Goal: Transaction & Acquisition: Purchase product/service

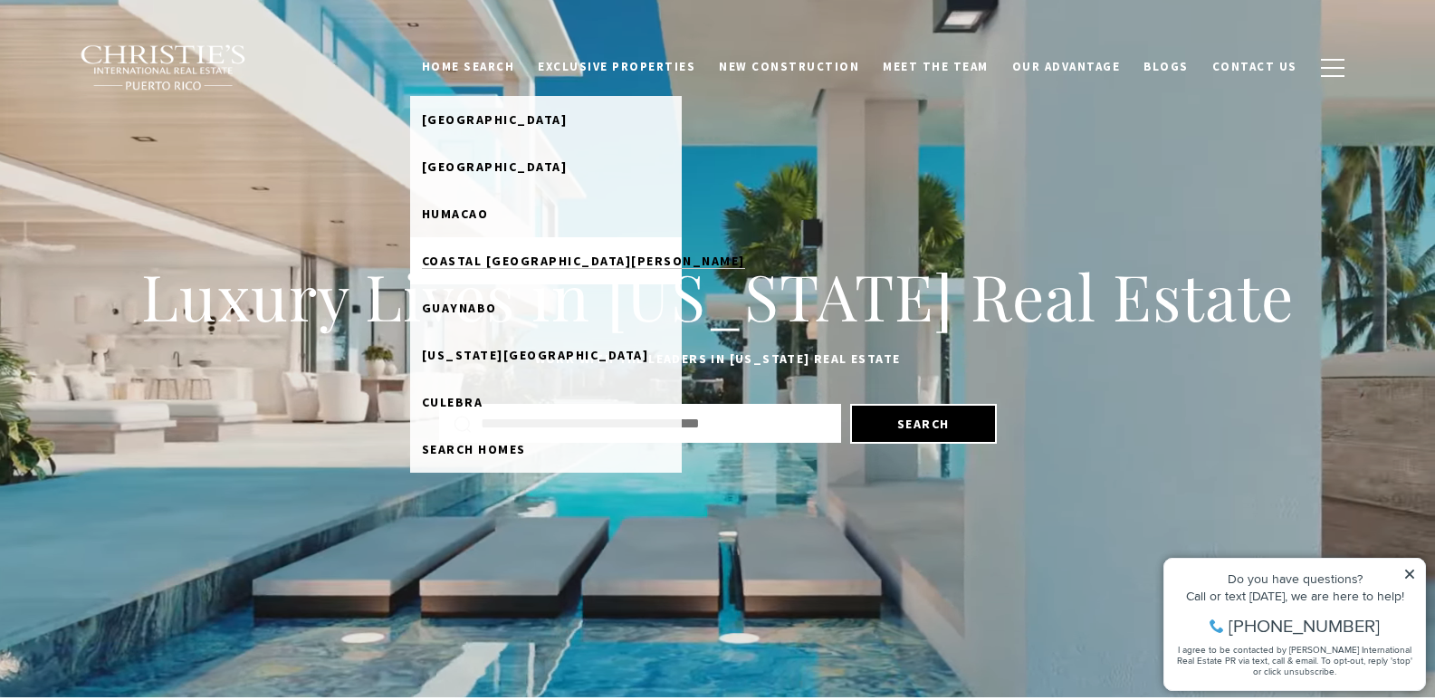
click at [507, 261] on span "Coastal San Juan" at bounding box center [583, 261] width 323 height 16
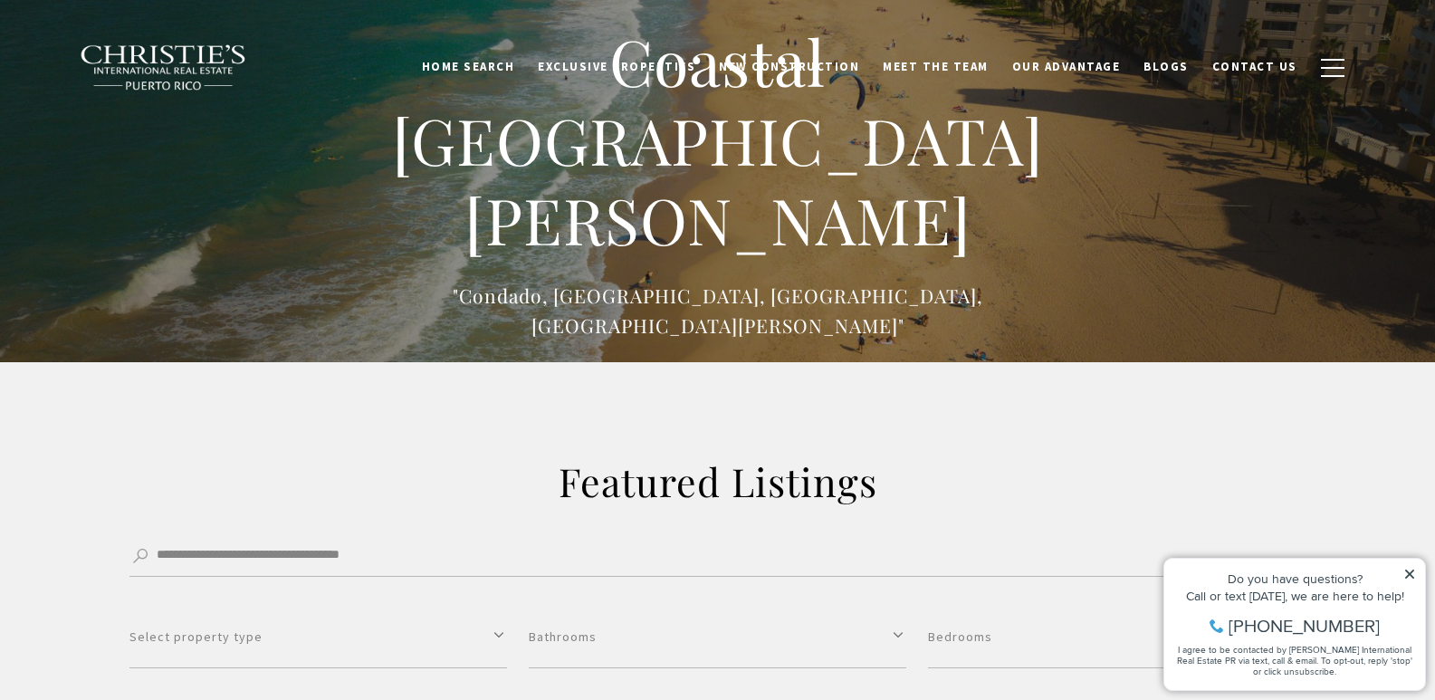
click at [1411, 573] on icon at bounding box center [1409, 574] width 9 height 9
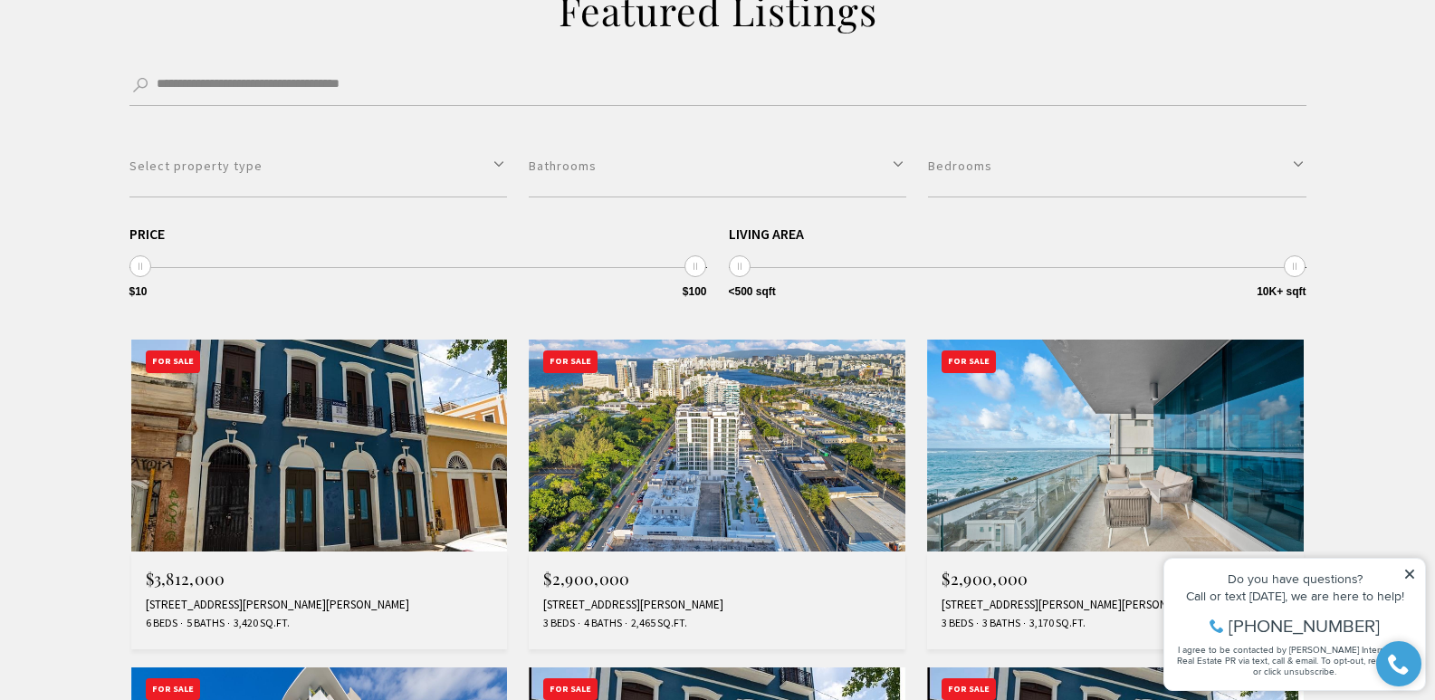
scroll to position [495, 0]
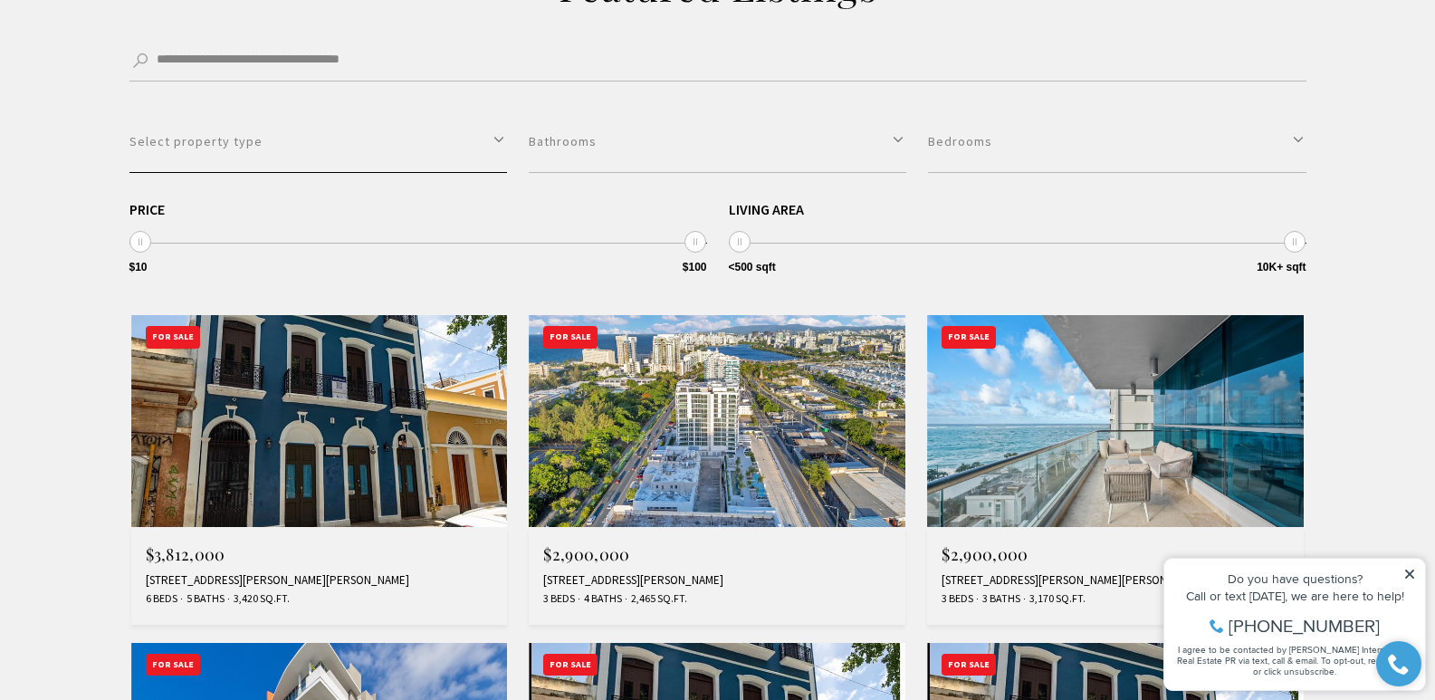
click at [253, 151] on button "Select property type" at bounding box center [319, 141] width 378 height 62
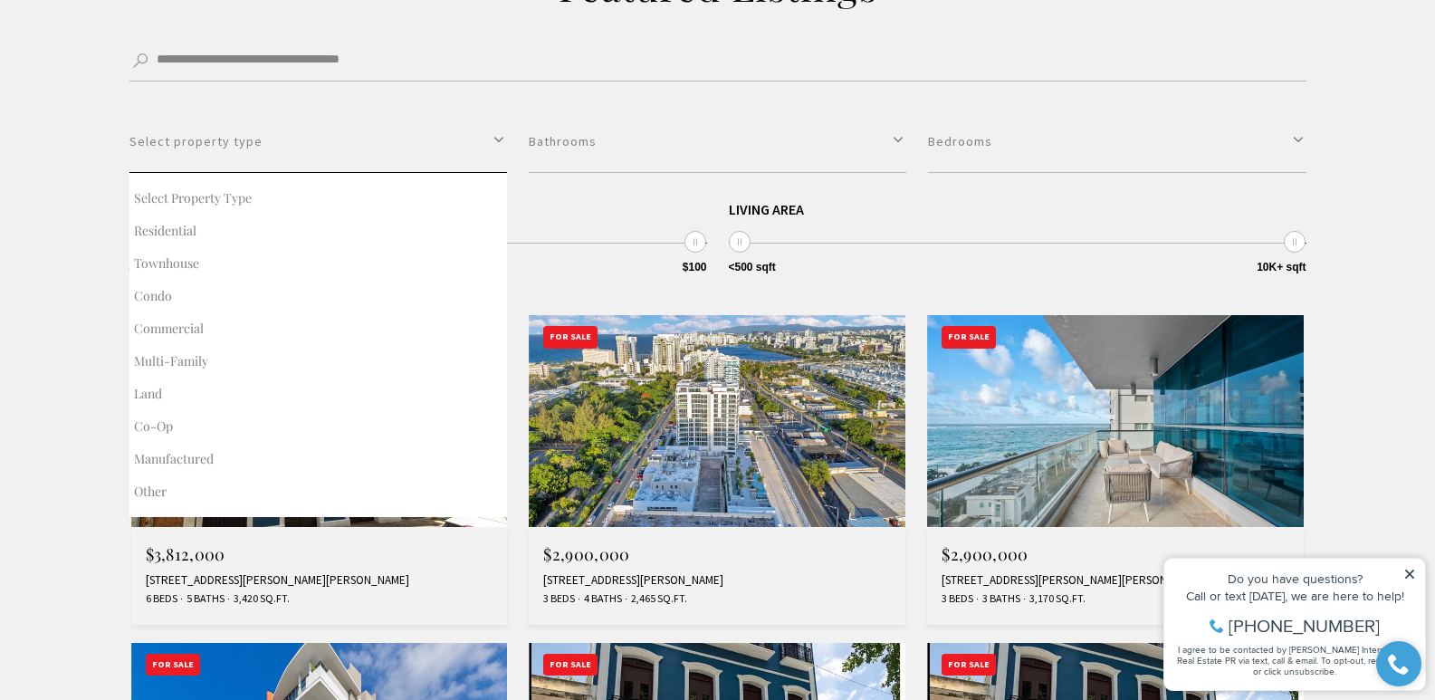
click at [253, 151] on button "Select property type" at bounding box center [319, 141] width 378 height 62
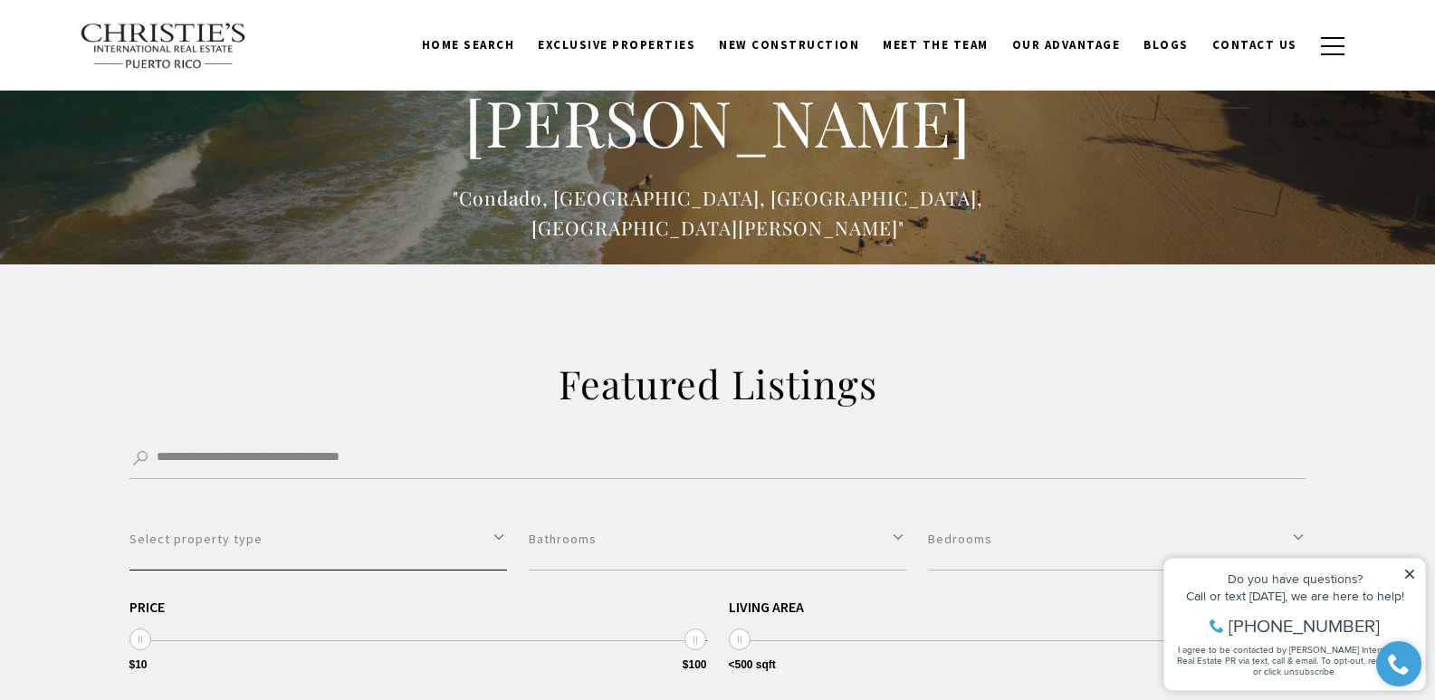
scroll to position [0, 0]
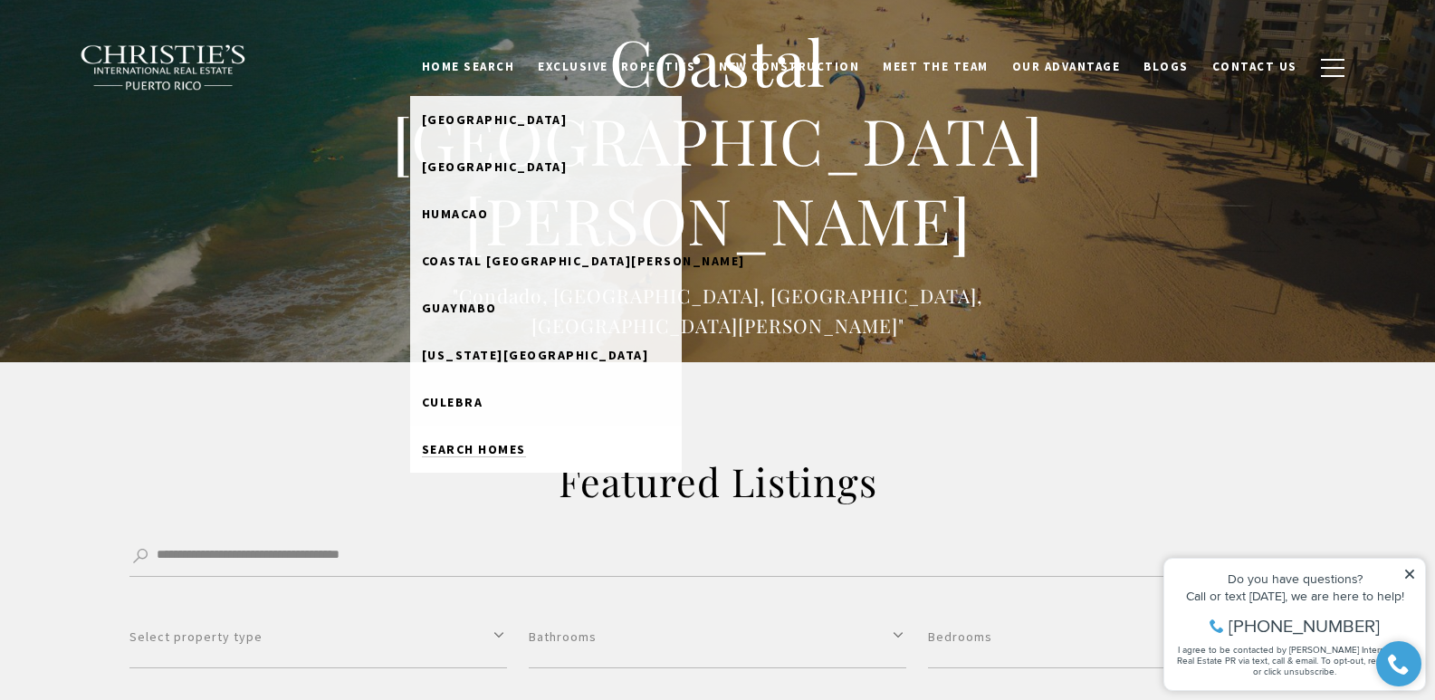
click at [520, 445] on span "Search Homes" at bounding box center [474, 449] width 104 height 16
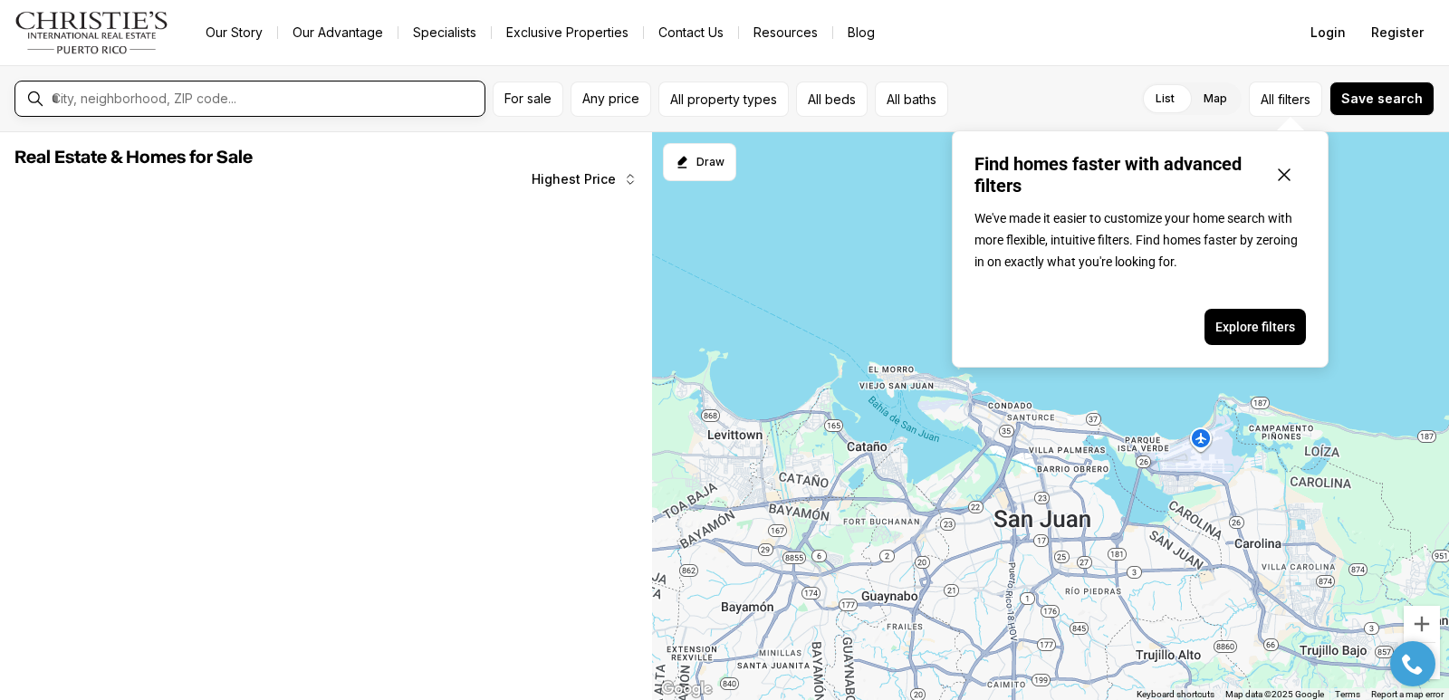
click at [264, 97] on input "text" at bounding box center [265, 99] width 426 height 16
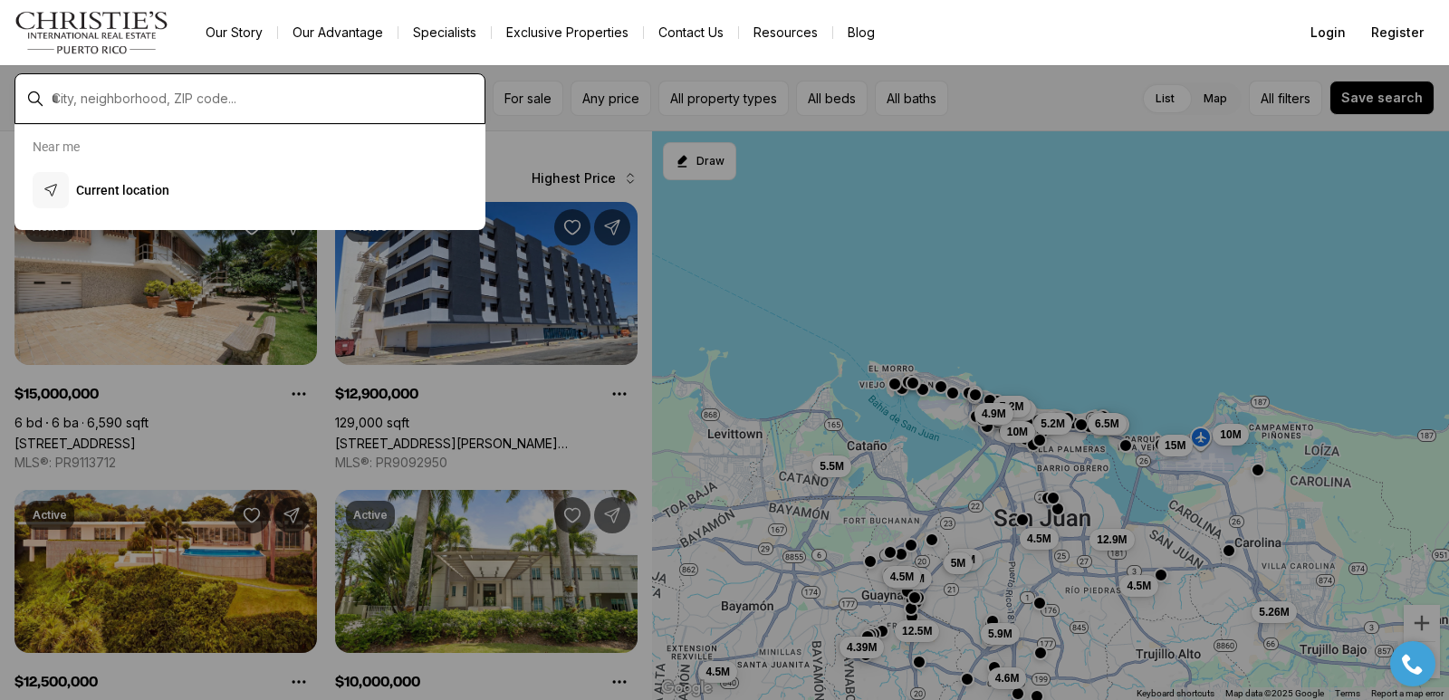
click at [286, 94] on input "text" at bounding box center [265, 99] width 426 height 16
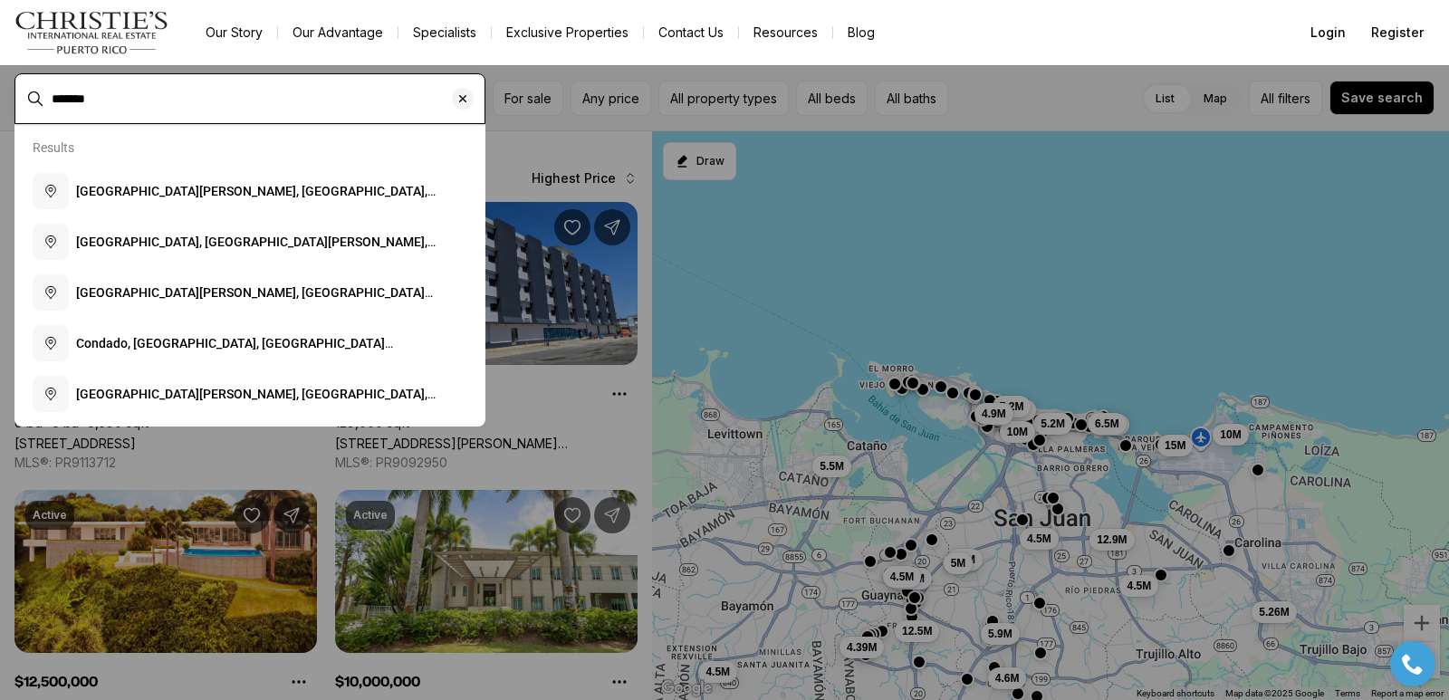
click at [170, 100] on input "*******" at bounding box center [265, 99] width 426 height 16
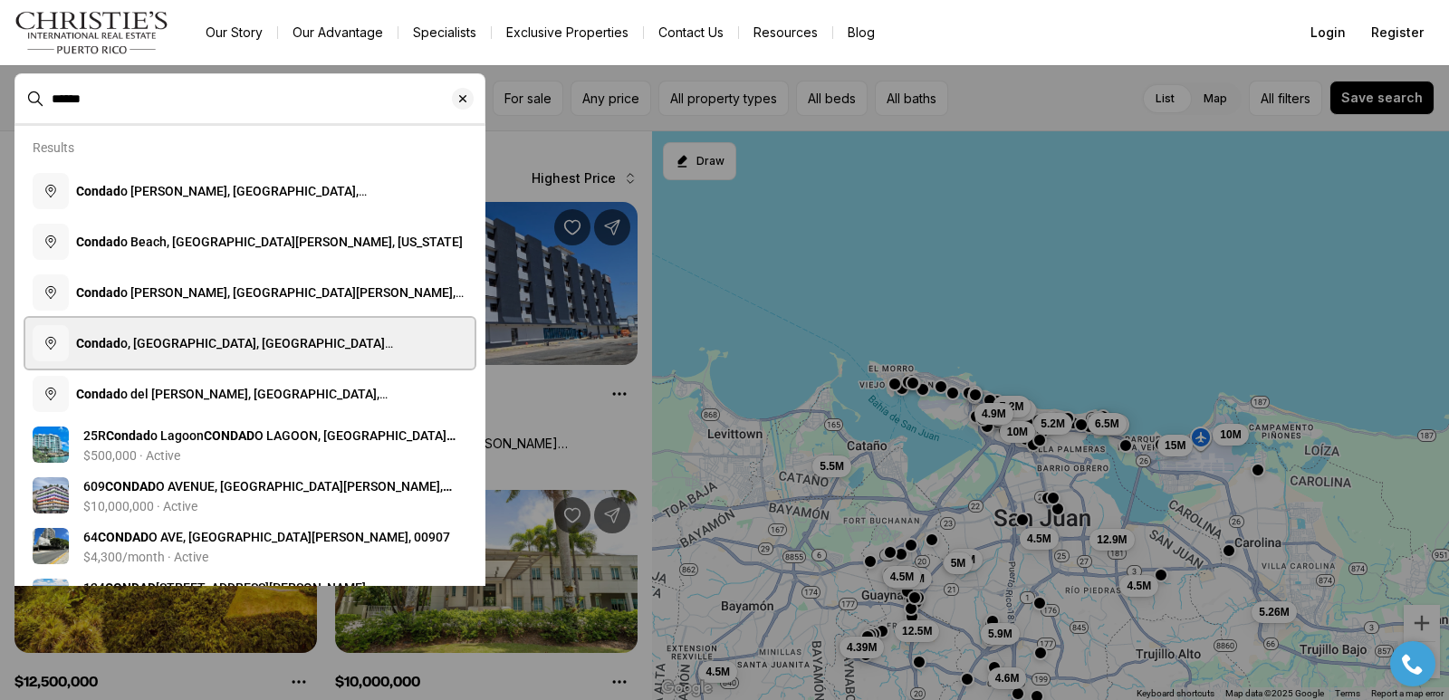
click at [212, 345] on span "Condad o, Santurce, San Juan, Puerto Rico" at bounding box center [234, 352] width 317 height 33
type input "**********"
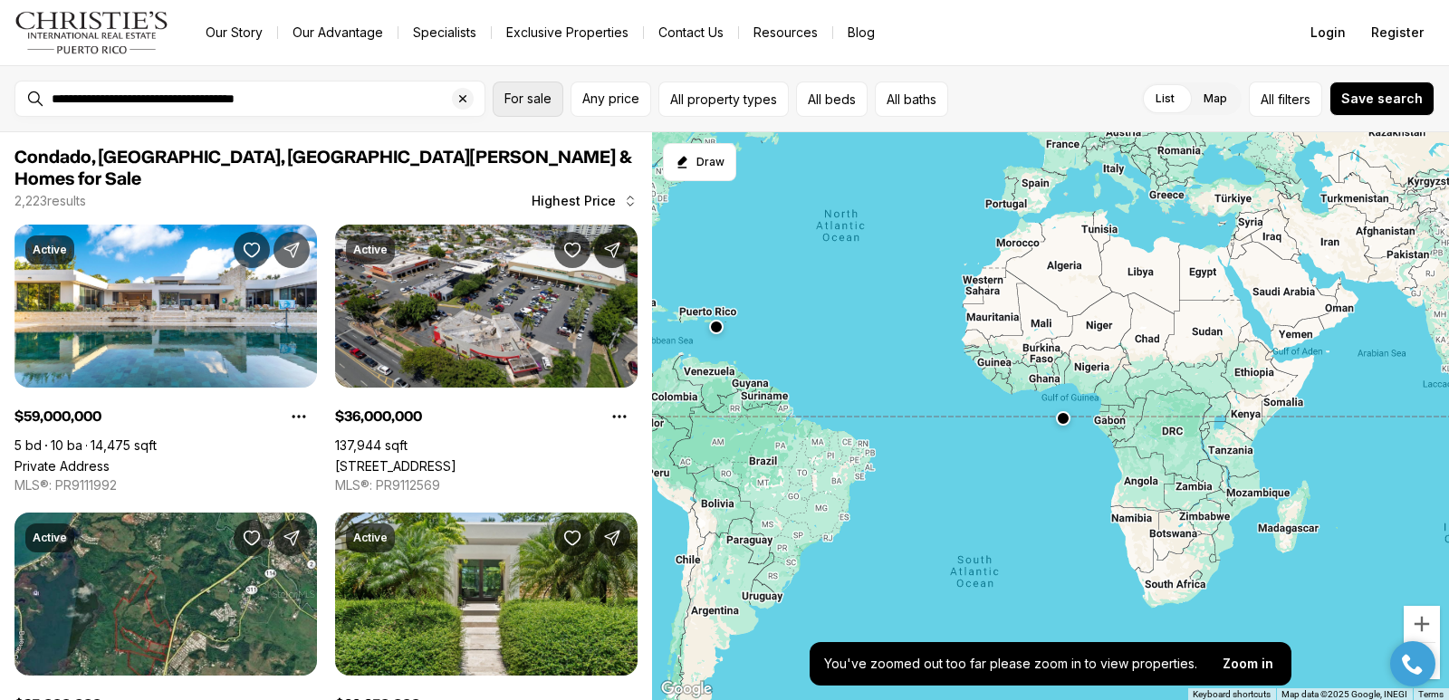
click at [537, 99] on span "For sale" at bounding box center [527, 98] width 47 height 14
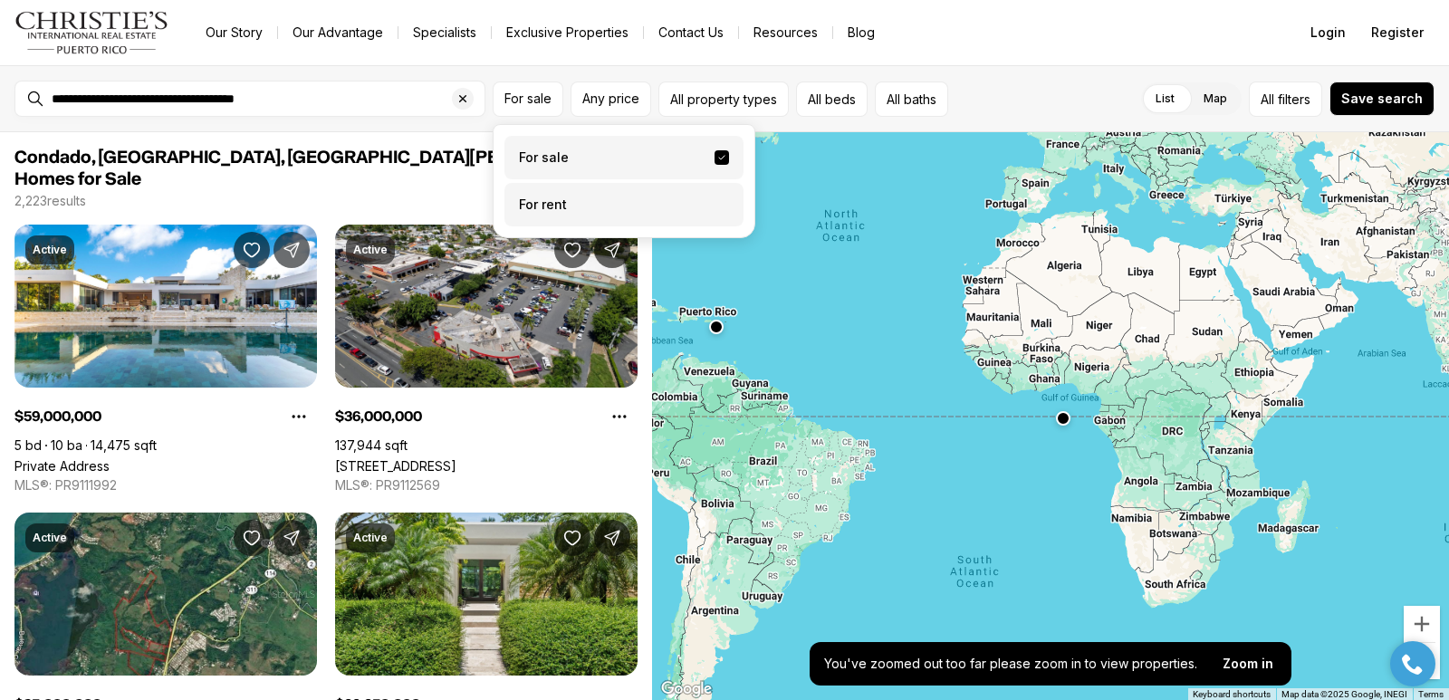
click at [552, 206] on label "For rent" at bounding box center [623, 204] width 239 height 43
click at [715, 197] on button "For rent" at bounding box center [722, 197] width 14 height 0
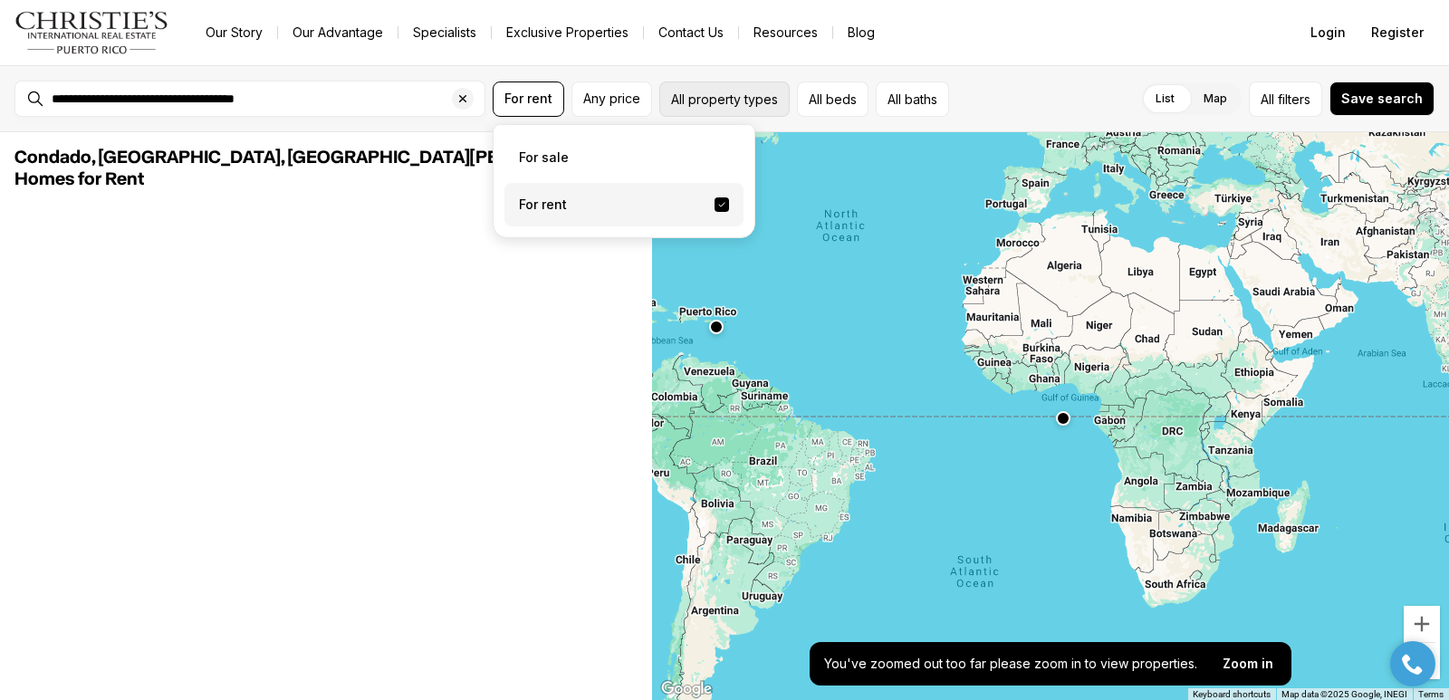
click at [734, 96] on button "All property types" at bounding box center [724, 99] width 130 height 35
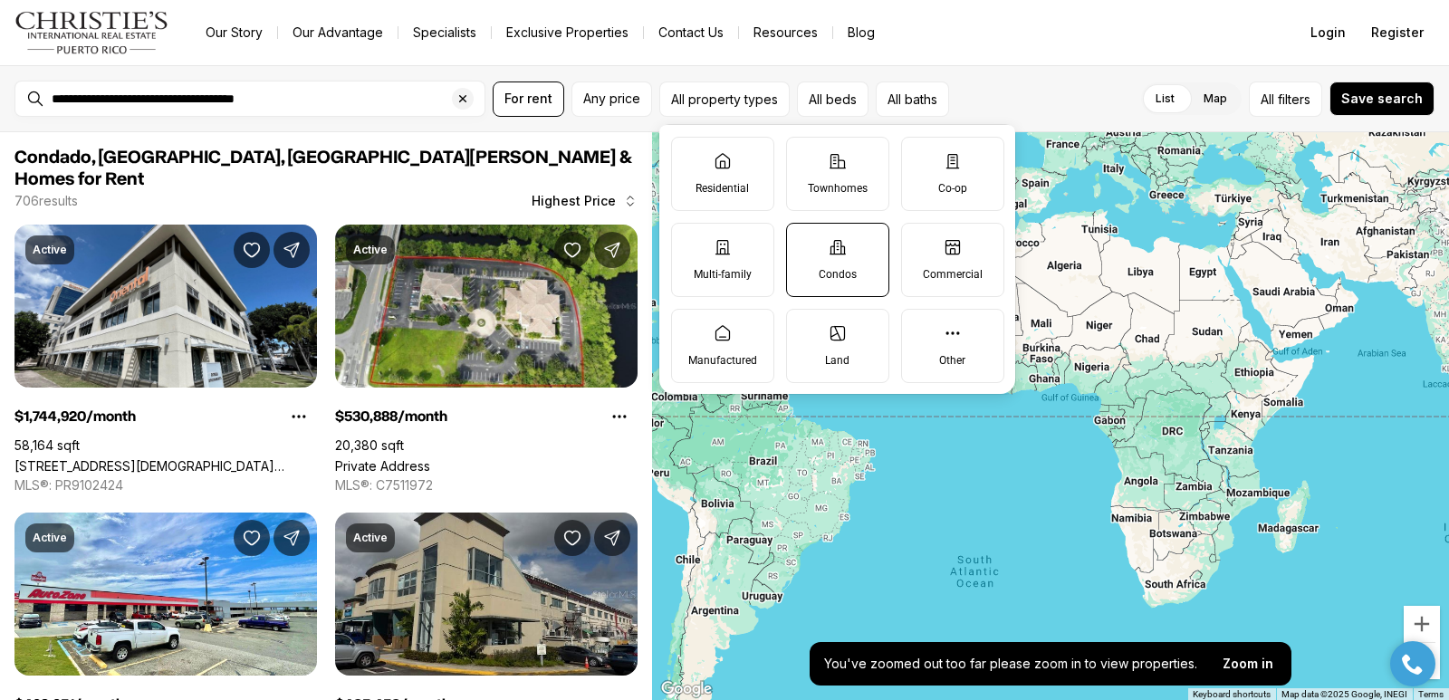
click at [832, 252] on icon at bounding box center [838, 247] width 18 height 18
click at [805, 242] on button "Condos" at bounding box center [796, 233] width 18 height 18
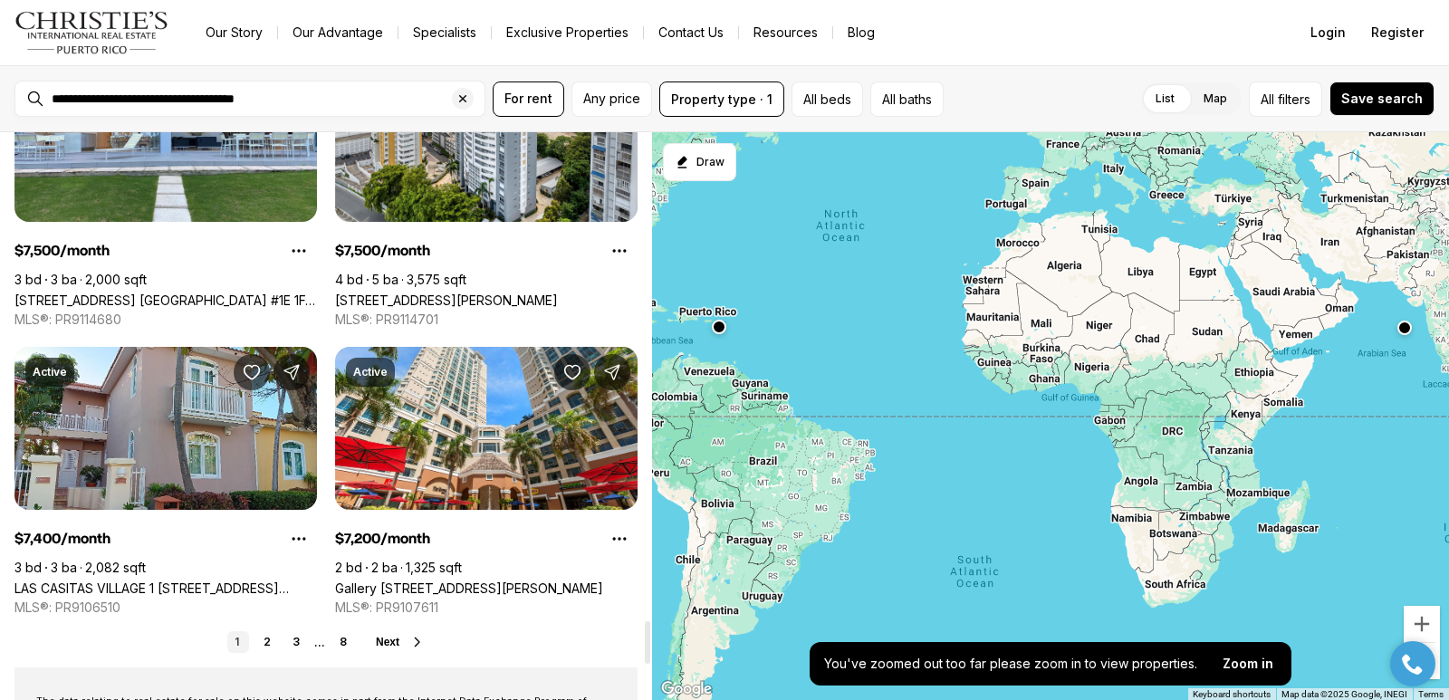
scroll to position [6490, 0]
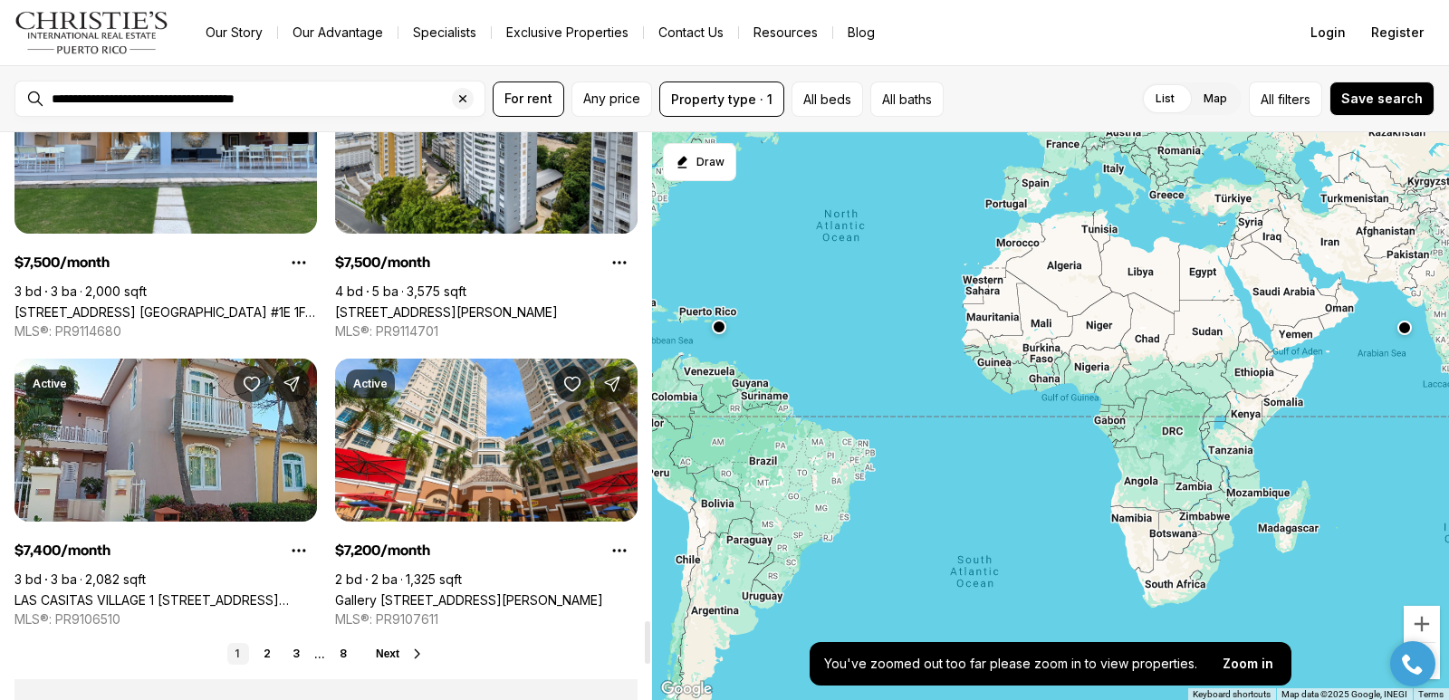
drag, startPoint x: 650, startPoint y: 143, endPoint x: 634, endPoint y: 630, distance: 487.5
click at [645, 630] on div at bounding box center [647, 642] width 5 height 43
click at [841, 344] on div at bounding box center [1050, 416] width 797 height 569
click at [1416, 627] on button "Zoom in" at bounding box center [1422, 624] width 36 height 36
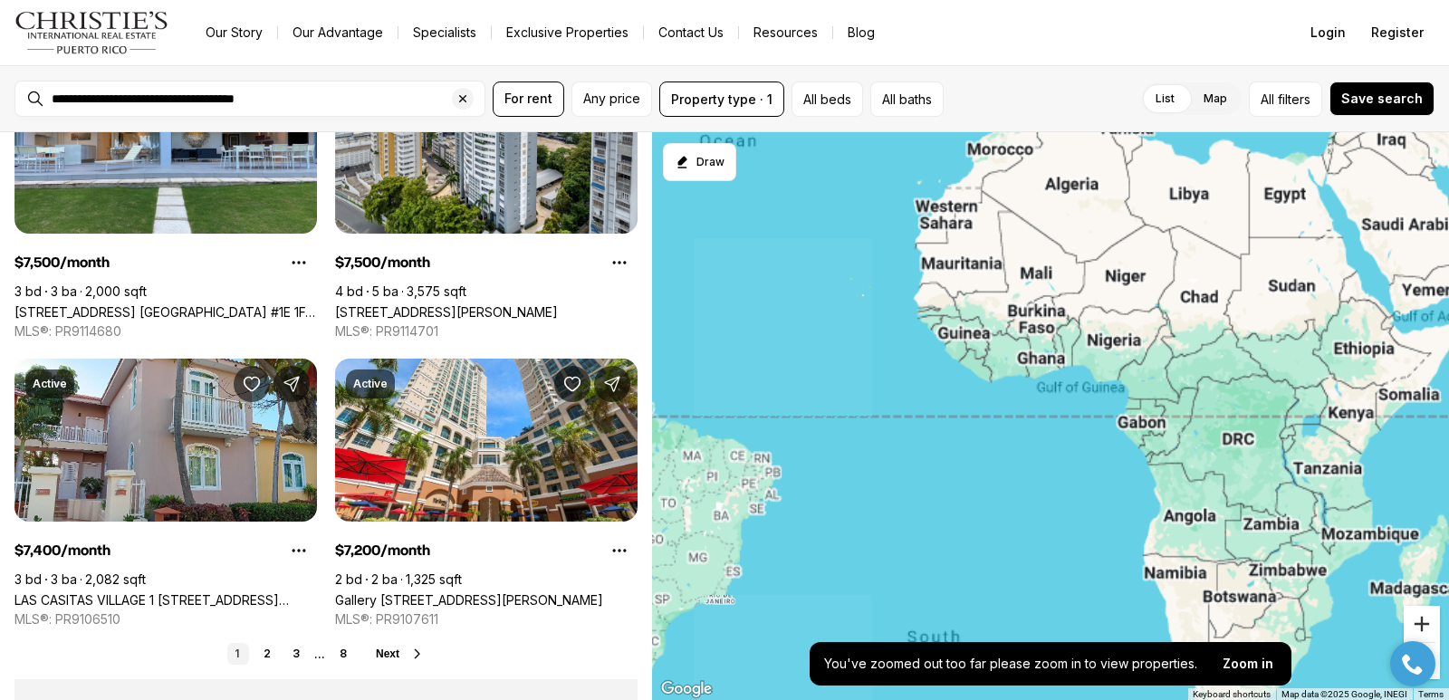
click at [1416, 627] on button "Zoom in" at bounding box center [1422, 624] width 36 height 36
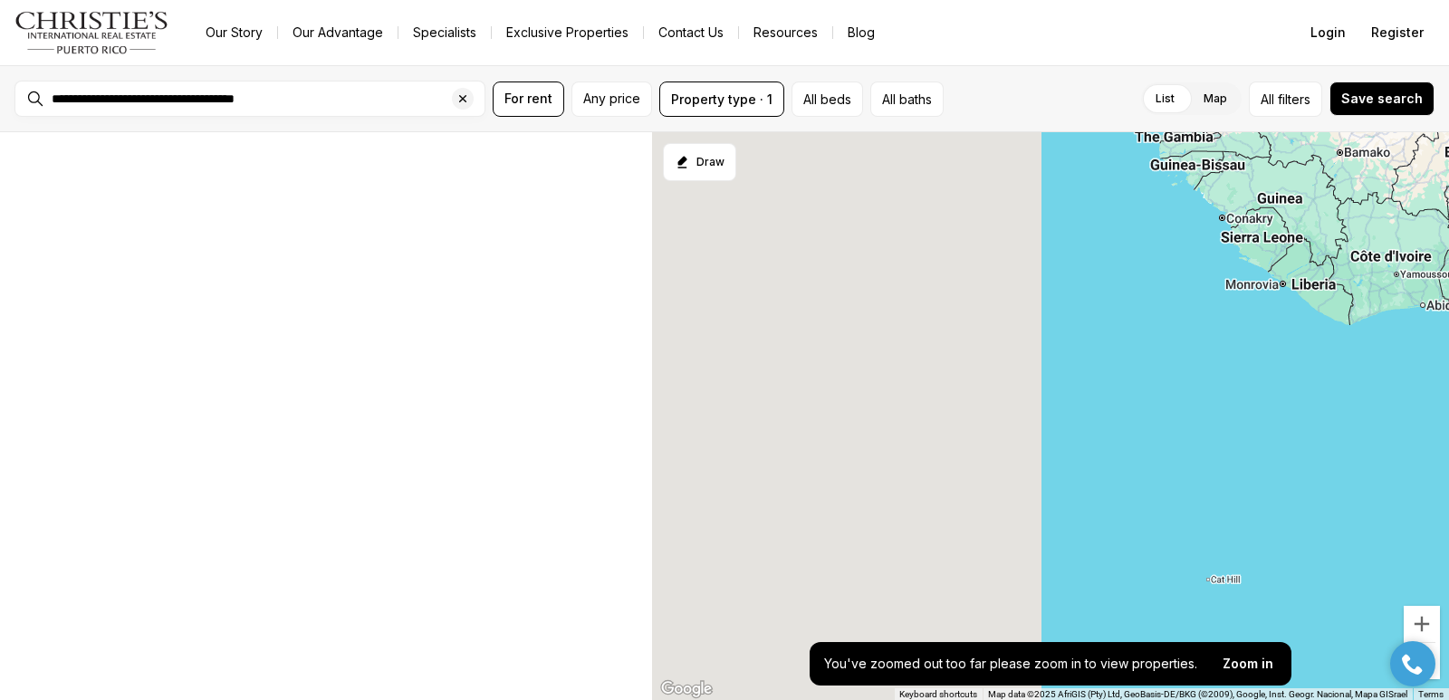
scroll to position [1828, 0]
drag, startPoint x: 780, startPoint y: 343, endPoint x: 864, endPoint y: 369, distance: 88.2
click at [1448, 336] on div at bounding box center [1050, 416] width 797 height 569
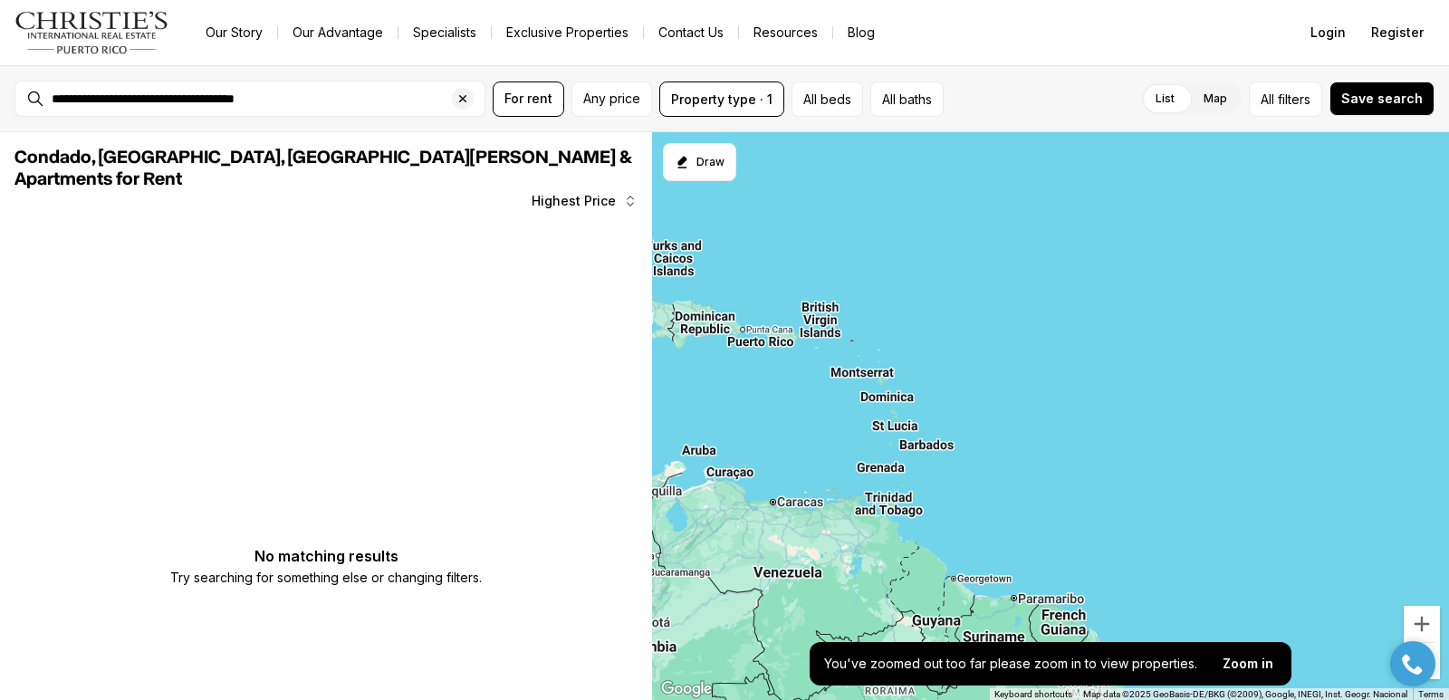
drag, startPoint x: 893, startPoint y: 319, endPoint x: 1448, endPoint y: 567, distance: 608.1
click at [1448, 567] on div at bounding box center [1050, 416] width 797 height 569
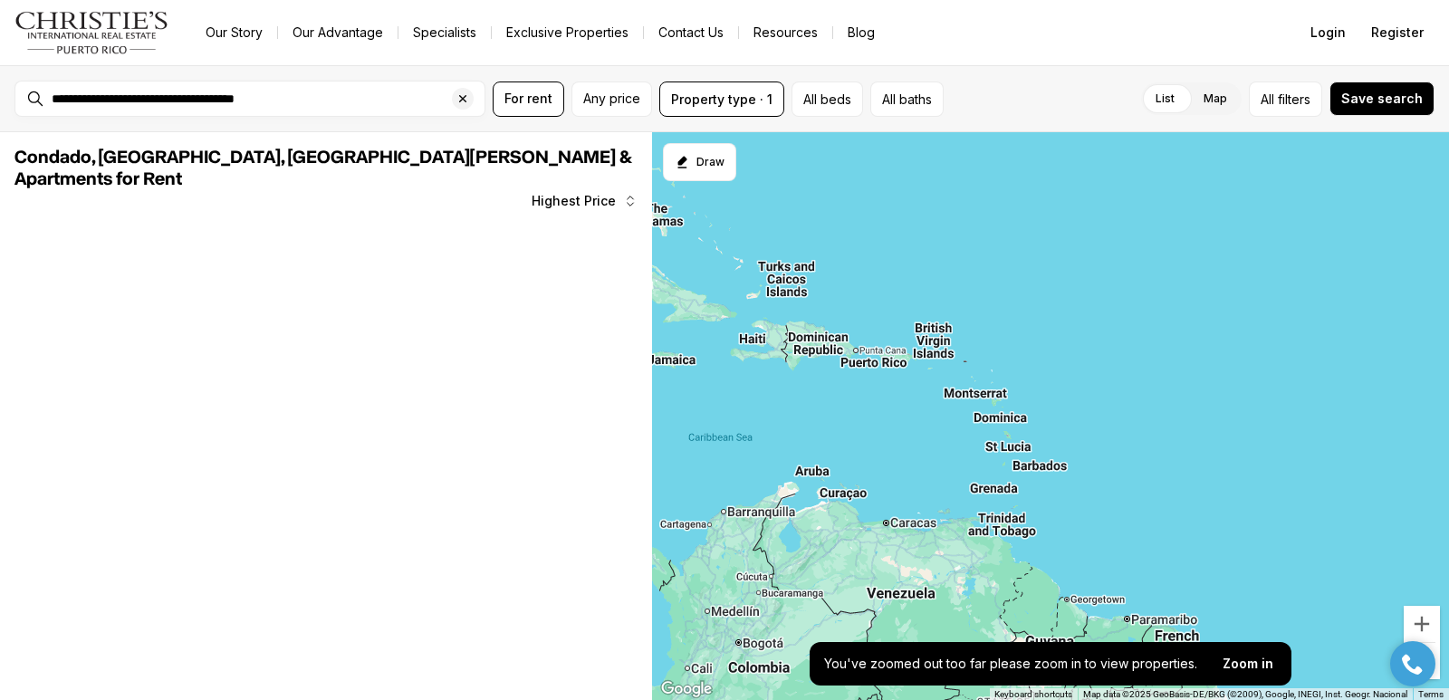
drag, startPoint x: 921, startPoint y: 319, endPoint x: 1102, endPoint y: 448, distance: 222.7
click at [1216, 393] on div at bounding box center [1050, 416] width 797 height 569
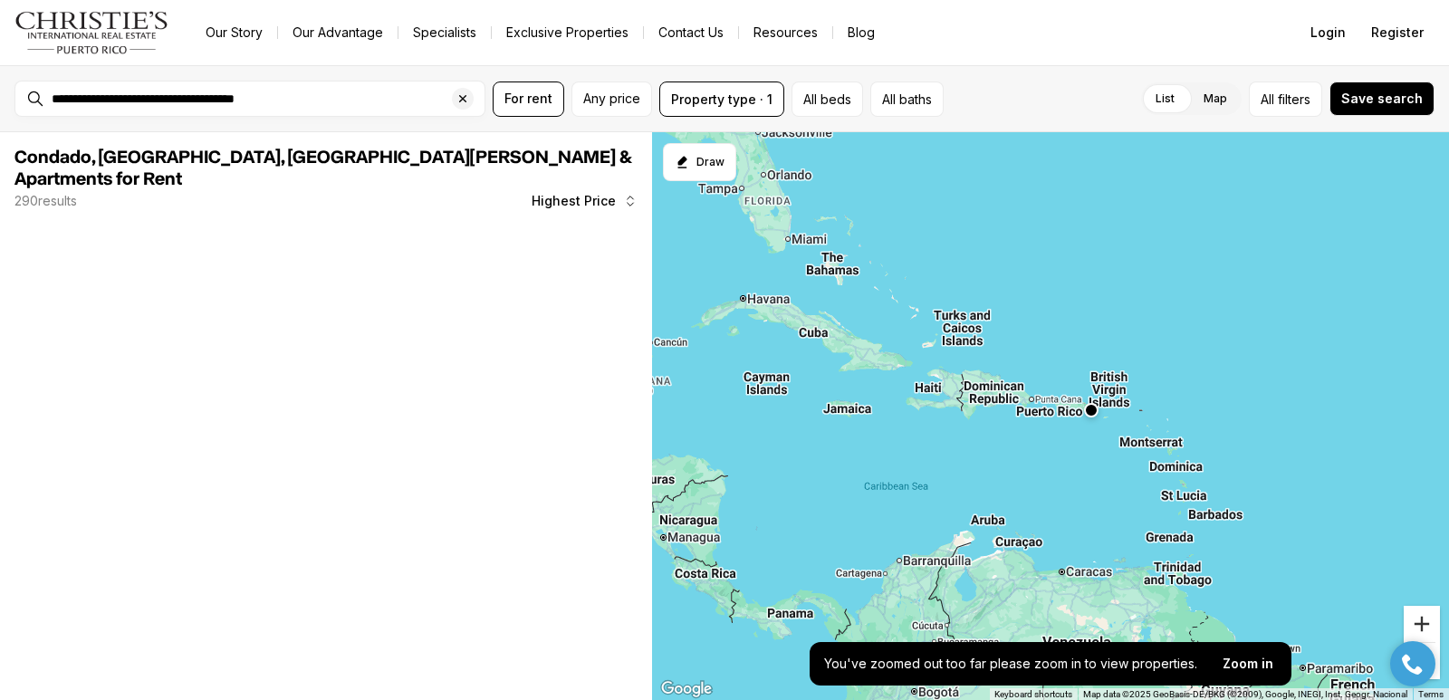
click at [1413, 623] on button "Zoom in" at bounding box center [1422, 624] width 36 height 36
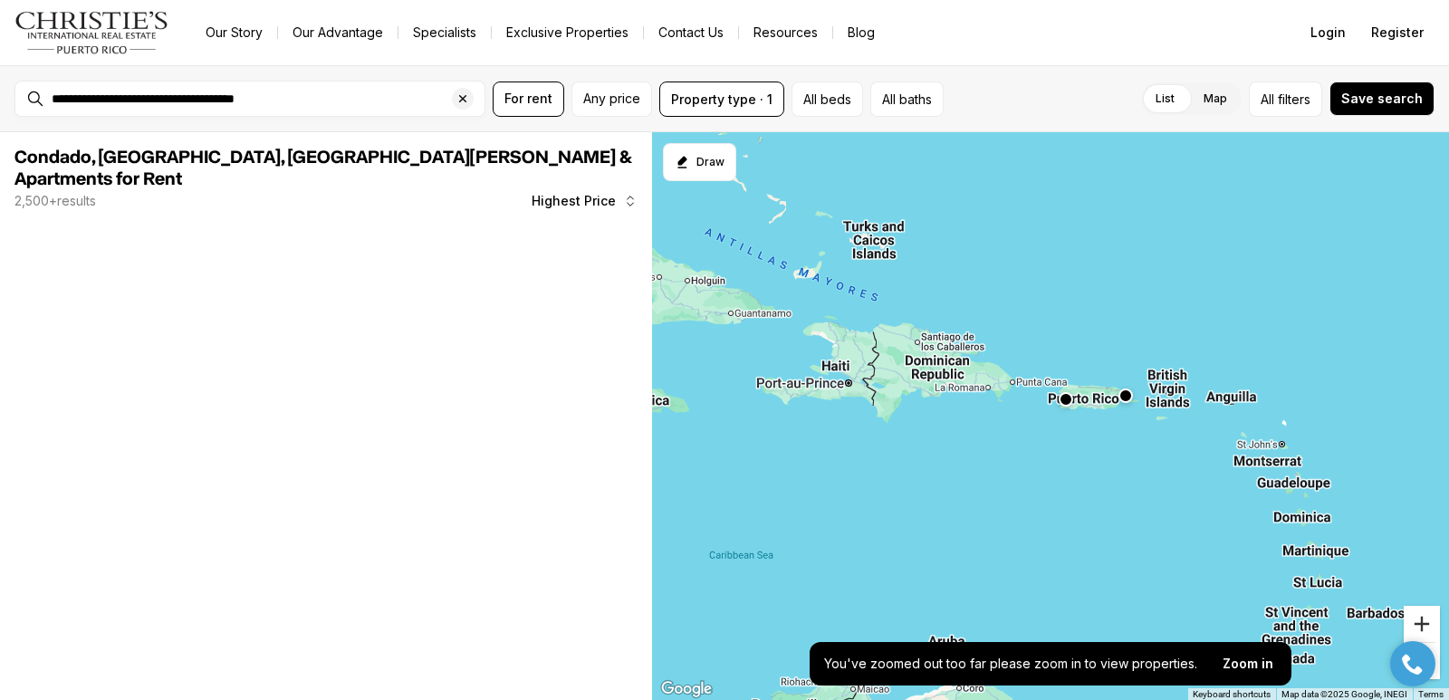
click at [1413, 623] on button "Zoom in" at bounding box center [1422, 624] width 36 height 36
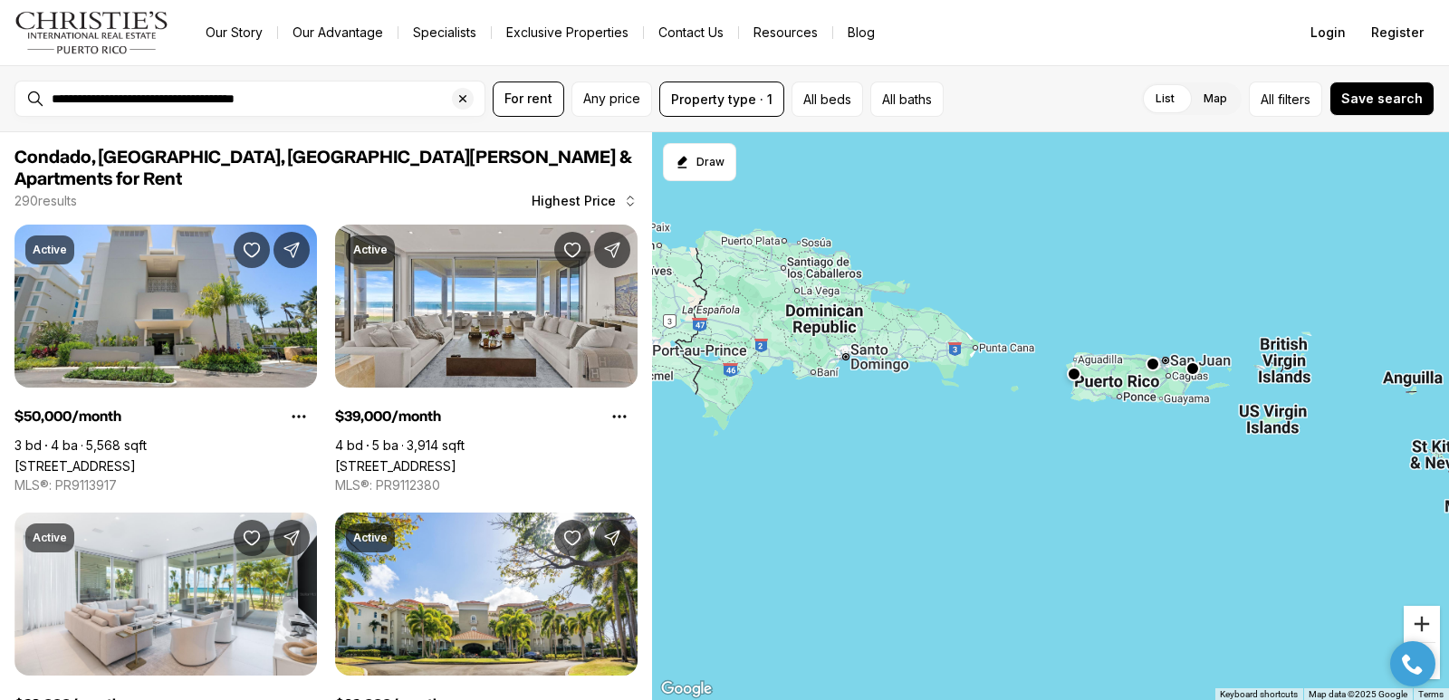
click at [1422, 619] on button "Zoom in" at bounding box center [1422, 624] width 36 height 36
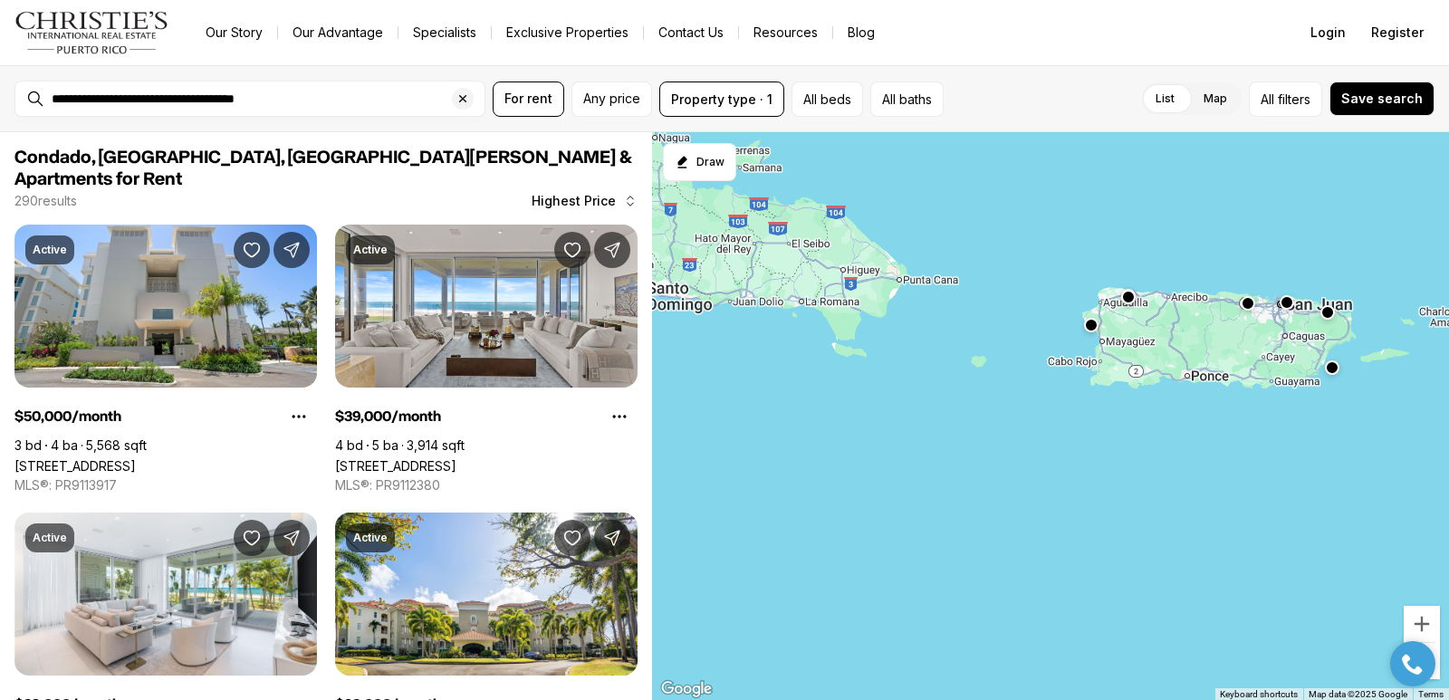
click at [1286, 301] on button "button" at bounding box center [1287, 302] width 14 height 14
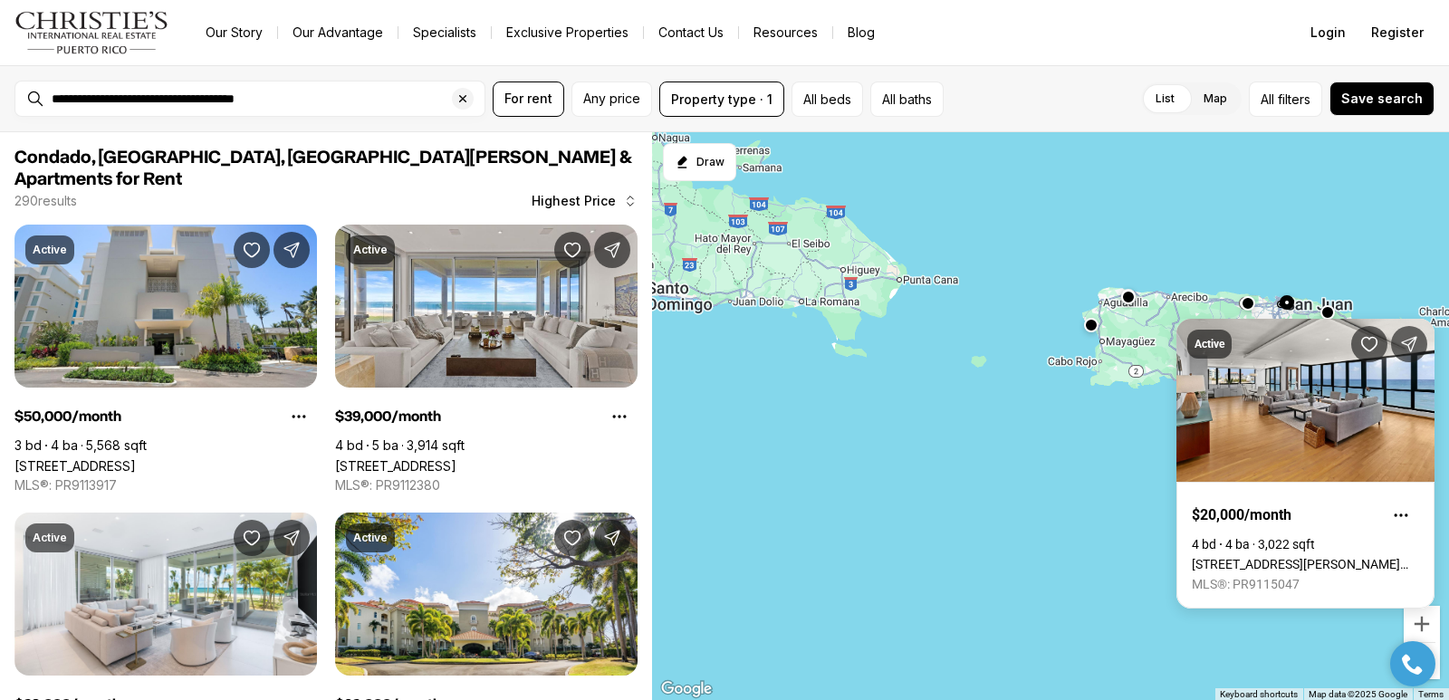
click at [1307, 214] on div at bounding box center [1050, 416] width 797 height 569
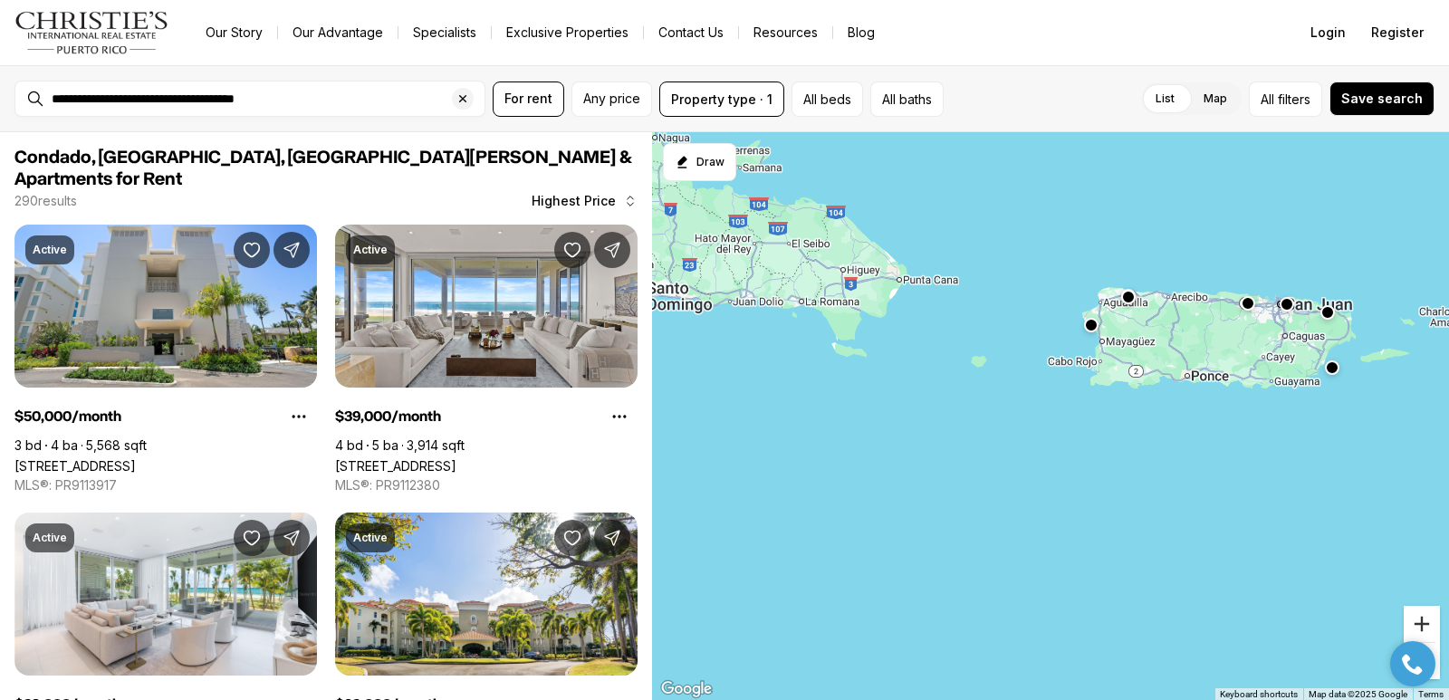
click at [1433, 626] on button "Zoom in" at bounding box center [1422, 624] width 36 height 36
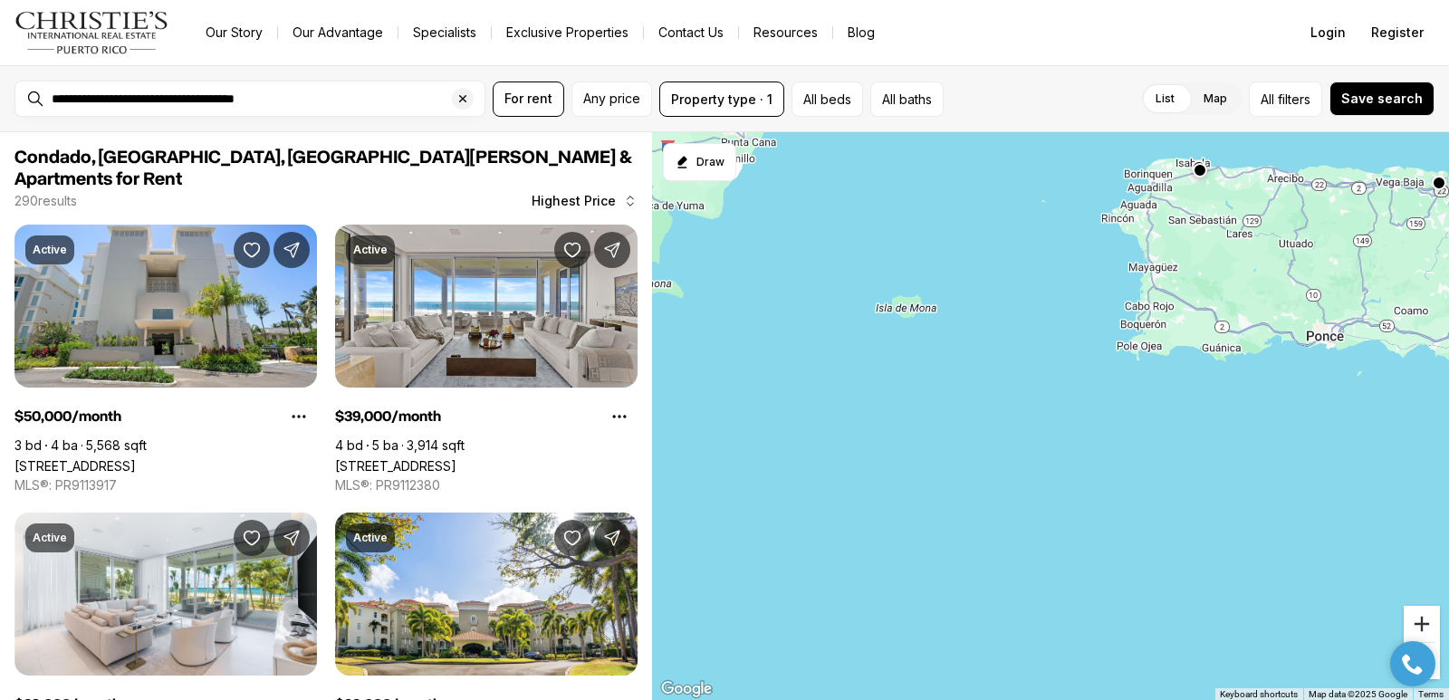
click at [1422, 621] on button "Zoom in" at bounding box center [1422, 624] width 36 height 36
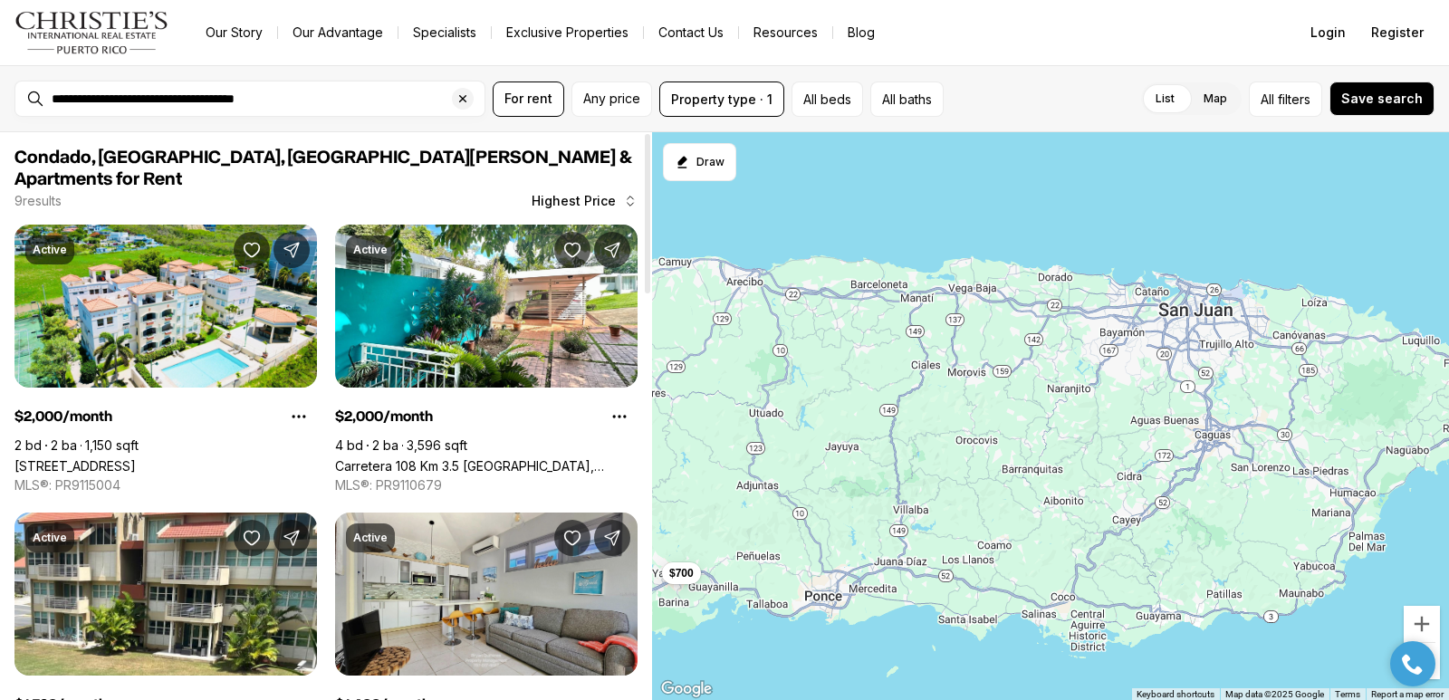
drag, startPoint x: 866, startPoint y: 371, endPoint x: 572, endPoint y: 555, distance: 346.2
click at [572, 555] on div "Condado, Santurce, San Juan Condos & Apartments for Rent 9 results Highest Pric…" at bounding box center [724, 416] width 1449 height 568
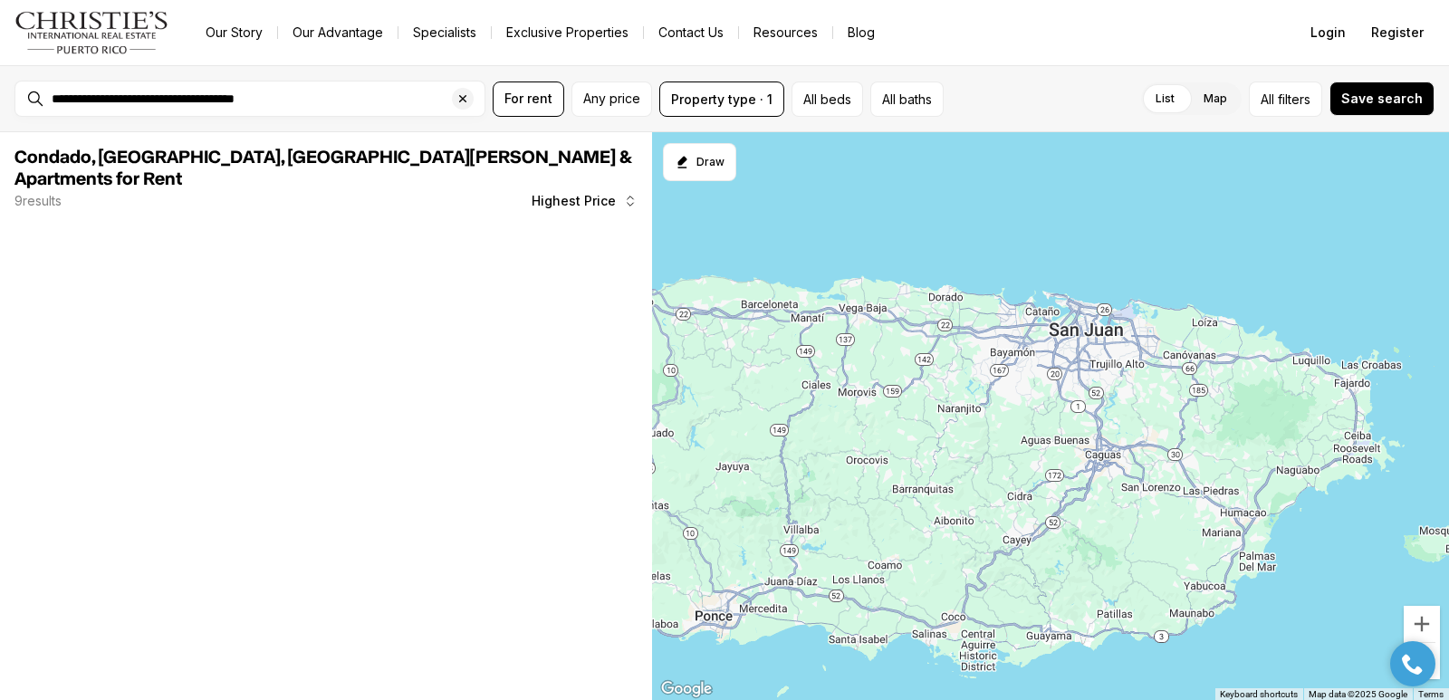
drag, startPoint x: 1209, startPoint y: 346, endPoint x: 1444, endPoint y: 595, distance: 342.7
click at [1099, 367] on div "$700" at bounding box center [1050, 416] width 797 height 569
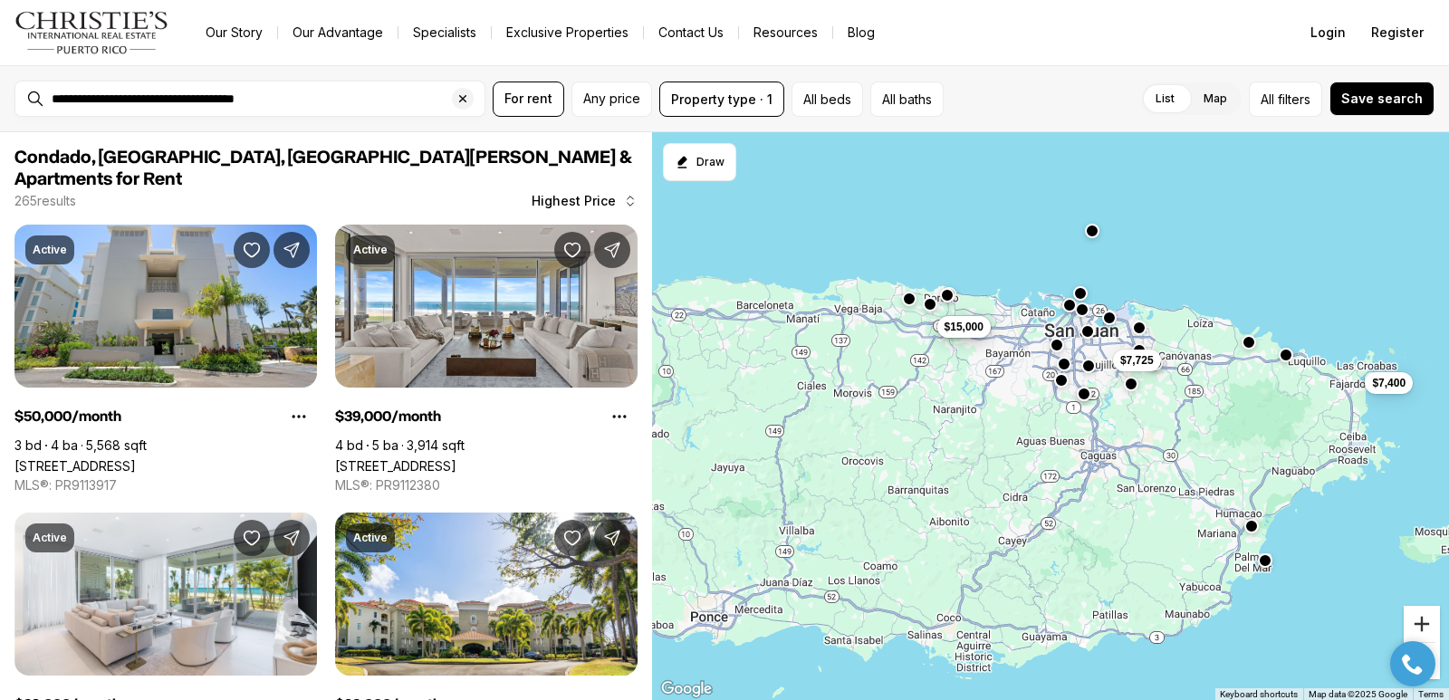
click at [1430, 615] on button "Zoom in" at bounding box center [1422, 624] width 36 height 36
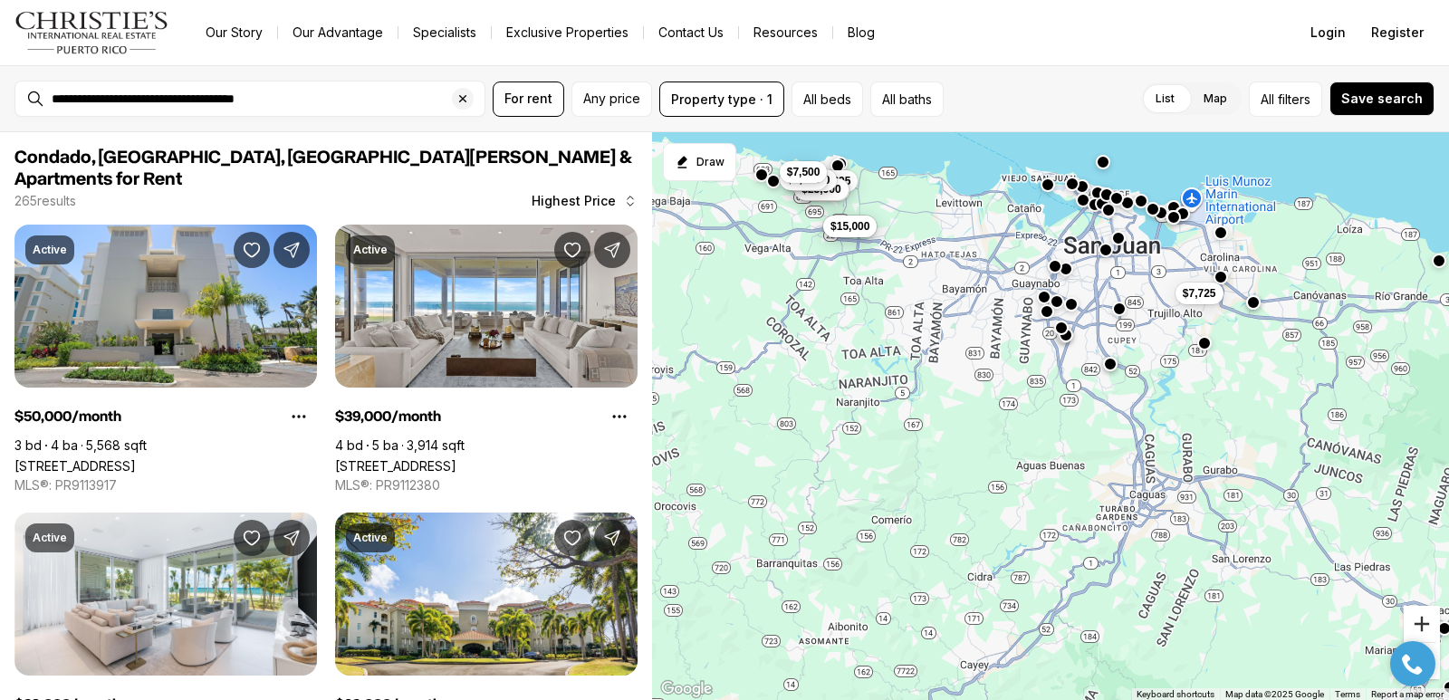
click at [1421, 616] on button "Zoom in" at bounding box center [1422, 624] width 36 height 36
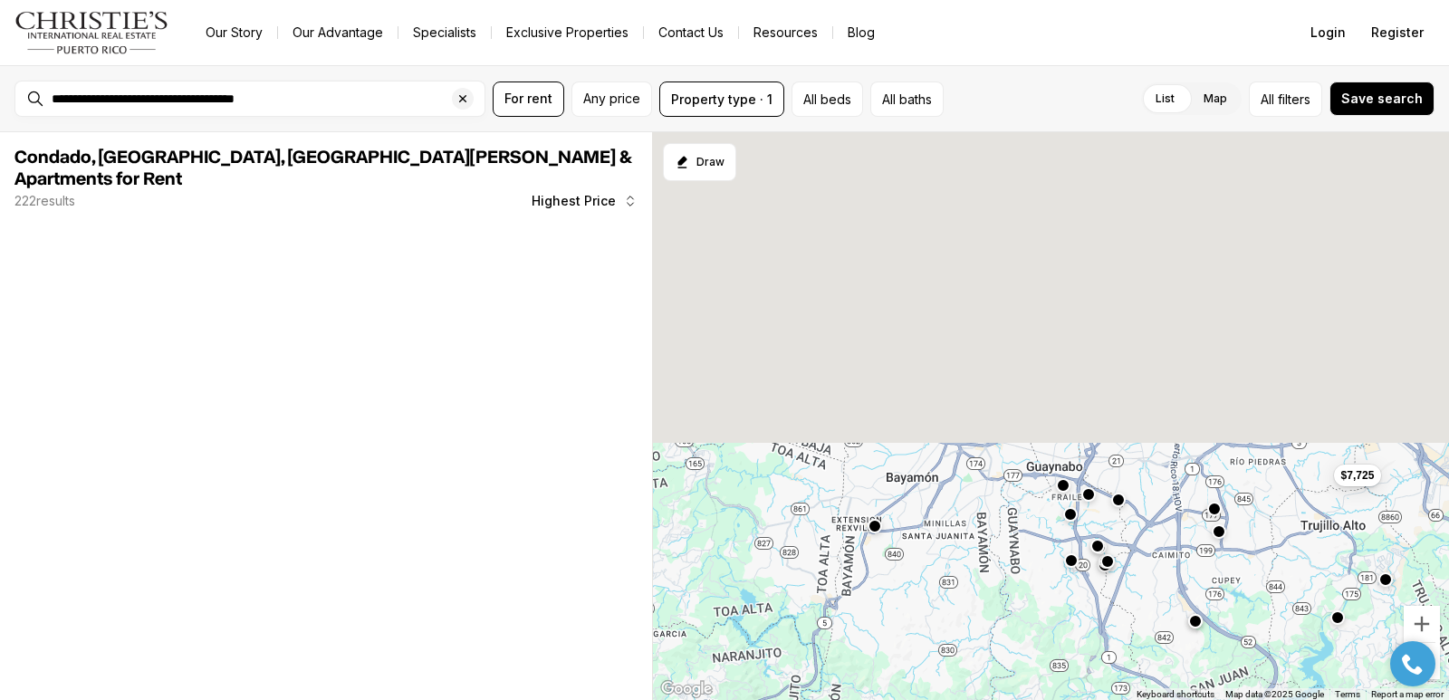
drag, startPoint x: 1112, startPoint y: 185, endPoint x: 1127, endPoint y: 553, distance: 368.9
click at [1128, 562] on div "$7,725" at bounding box center [1050, 416] width 797 height 569
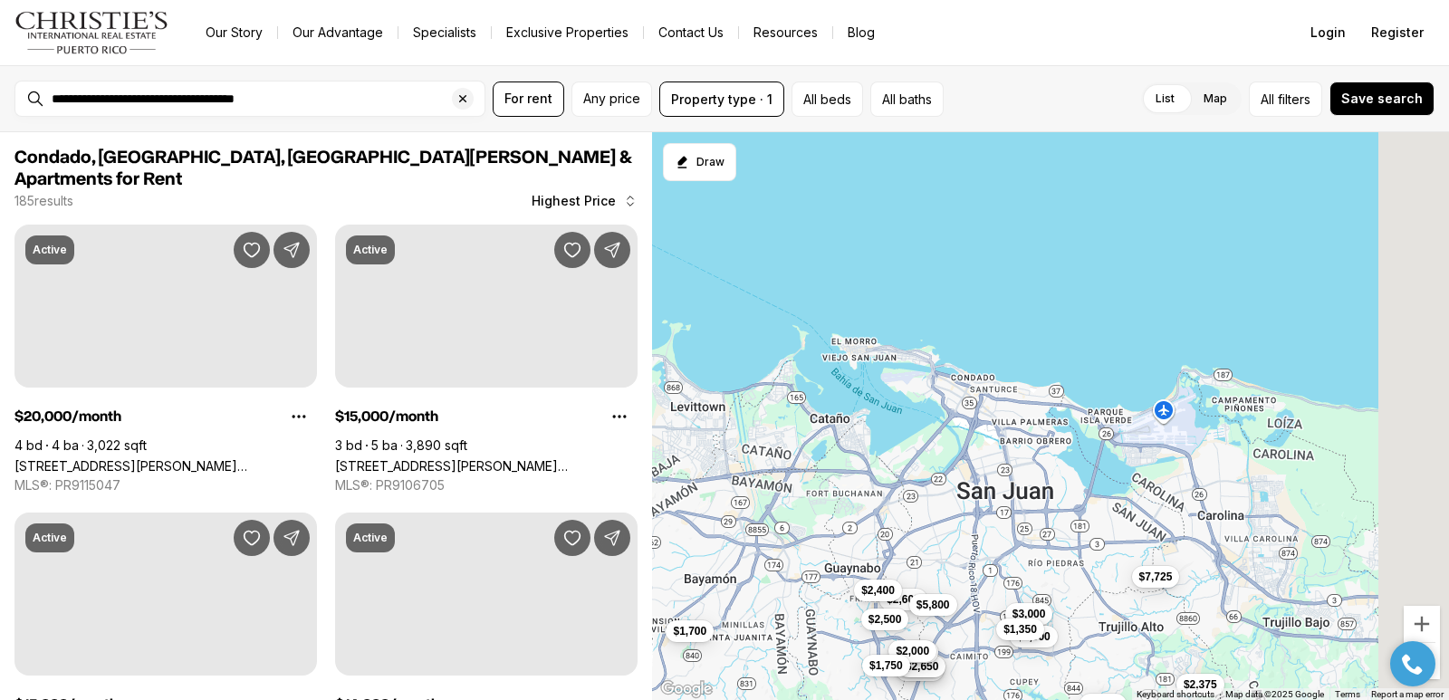
drag, startPoint x: 1194, startPoint y: 379, endPoint x: 1080, endPoint y: 330, distance: 123.7
click at [998, 422] on div "$7,725 $3,500 $3,000 $3,000 $2,500 $2,375 $2,600 $2,300 $5,800 $2,650 $2,400 $2…" at bounding box center [1050, 416] width 797 height 569
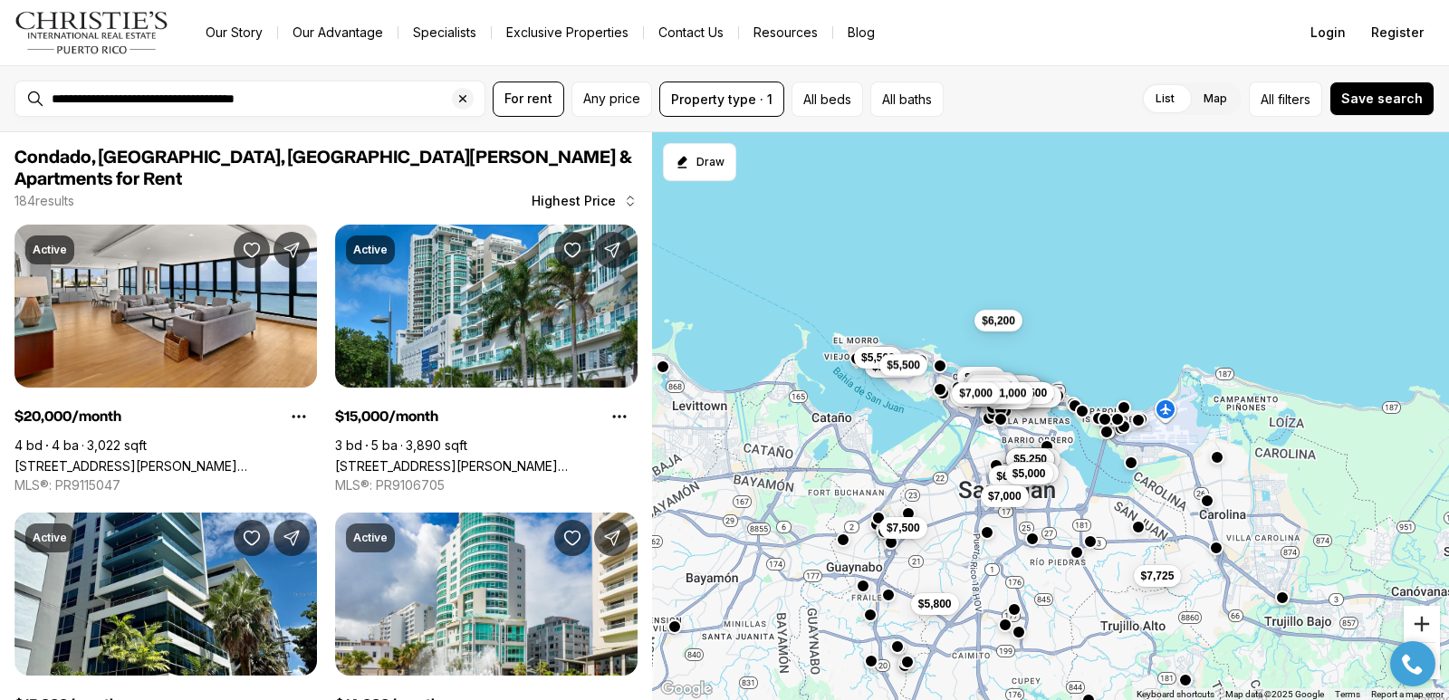
click at [1418, 623] on button "Zoom in" at bounding box center [1422, 624] width 36 height 36
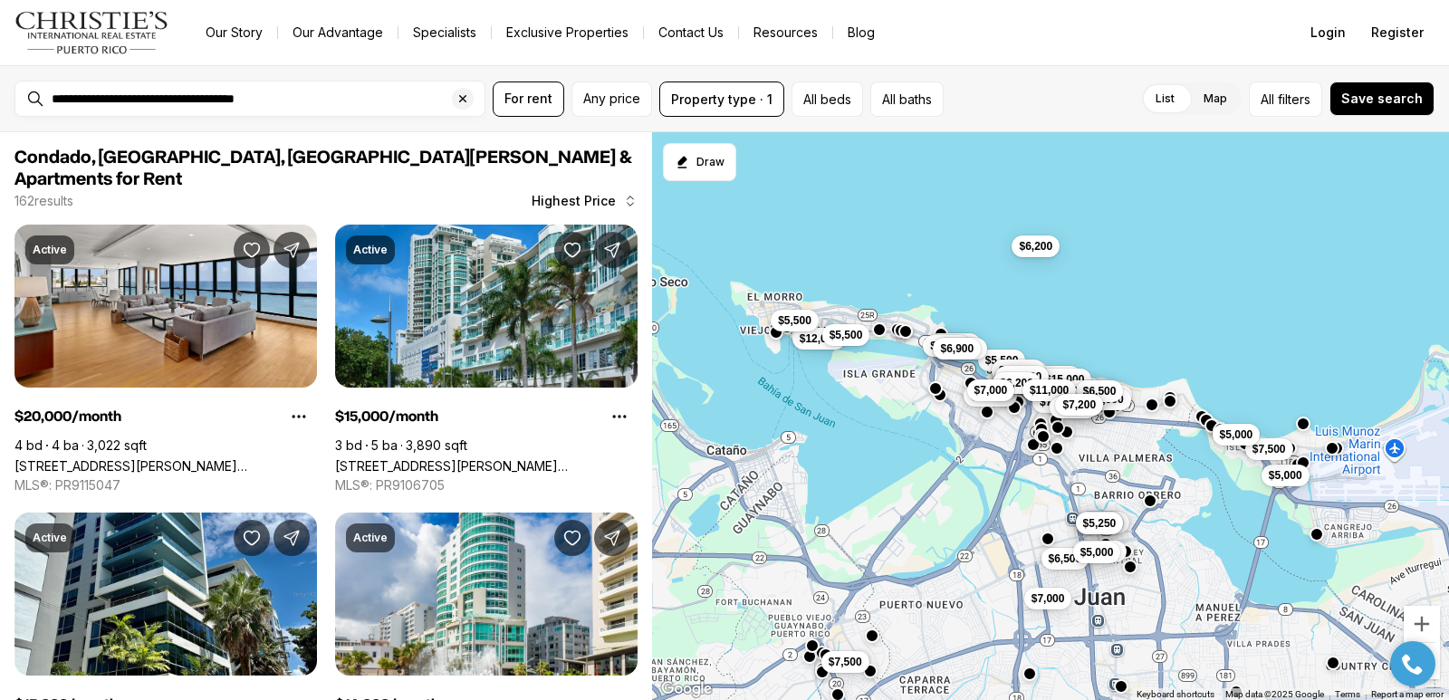
drag, startPoint x: 1000, startPoint y: 263, endPoint x: 1448, endPoint y: 459, distance: 489.5
click at [1154, 301] on div "$11,000 $5,000 $5,000 $5,500 $5,250 $12,850 $6,500 $5,000 $8,500 $20,000 $6,500…" at bounding box center [1050, 416] width 797 height 569
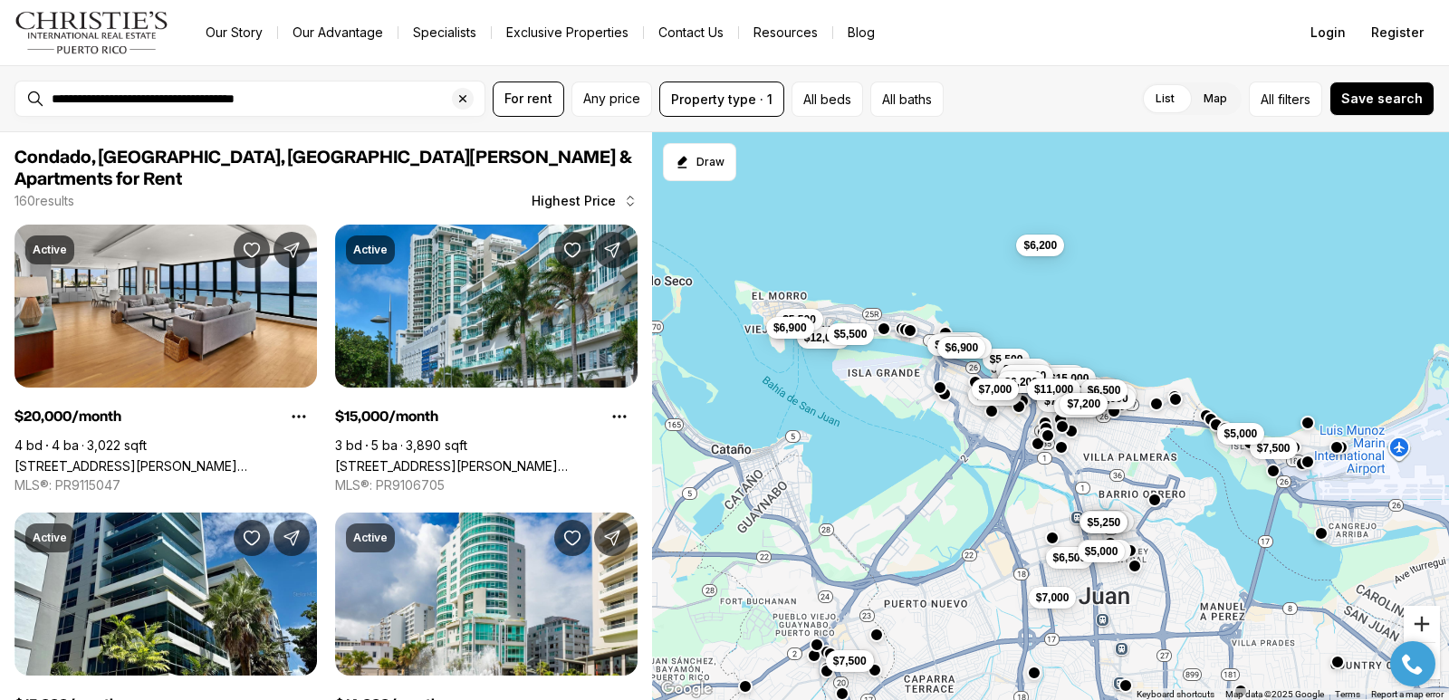
drag, startPoint x: 1420, startPoint y: 619, endPoint x: 1432, endPoint y: 617, distance: 12.1
click at [1432, 617] on button "Zoom in" at bounding box center [1422, 624] width 36 height 36
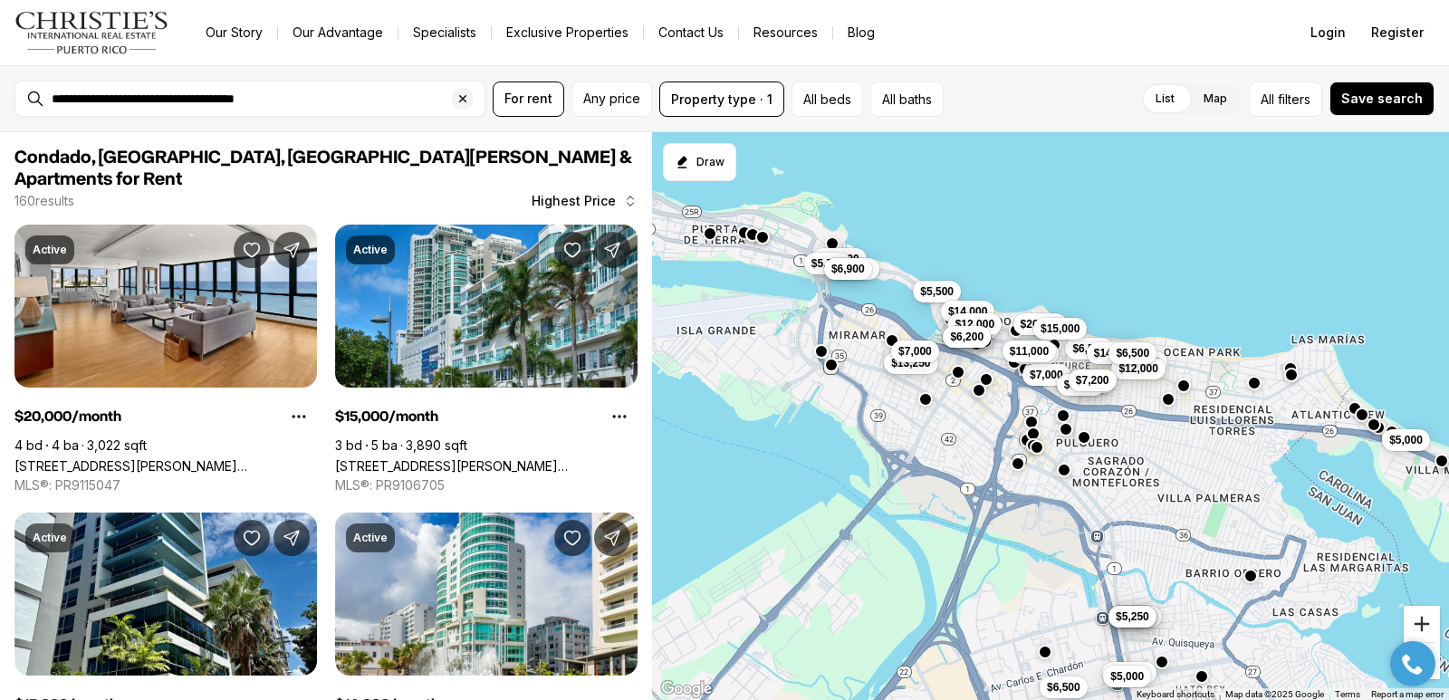
click at [1427, 622] on button "Zoom in" at bounding box center [1422, 624] width 36 height 36
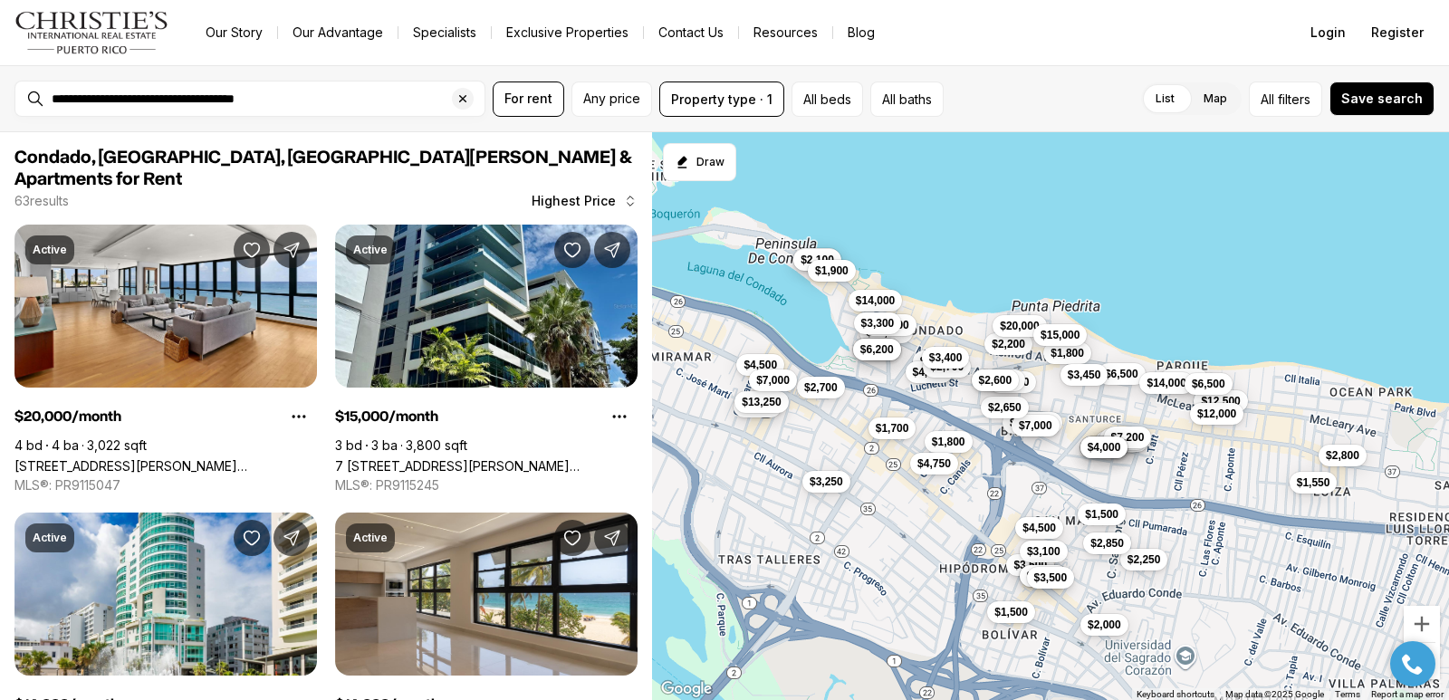
drag, startPoint x: 1353, startPoint y: 216, endPoint x: 1383, endPoint y: 310, distance: 97.9
click at [1375, 318] on div "$2,200 $1,800 $8,500 $20,000 $6,500 $3,450 $15,000 $7,000 $3,050 $14,000 $3,800…" at bounding box center [1050, 416] width 797 height 569
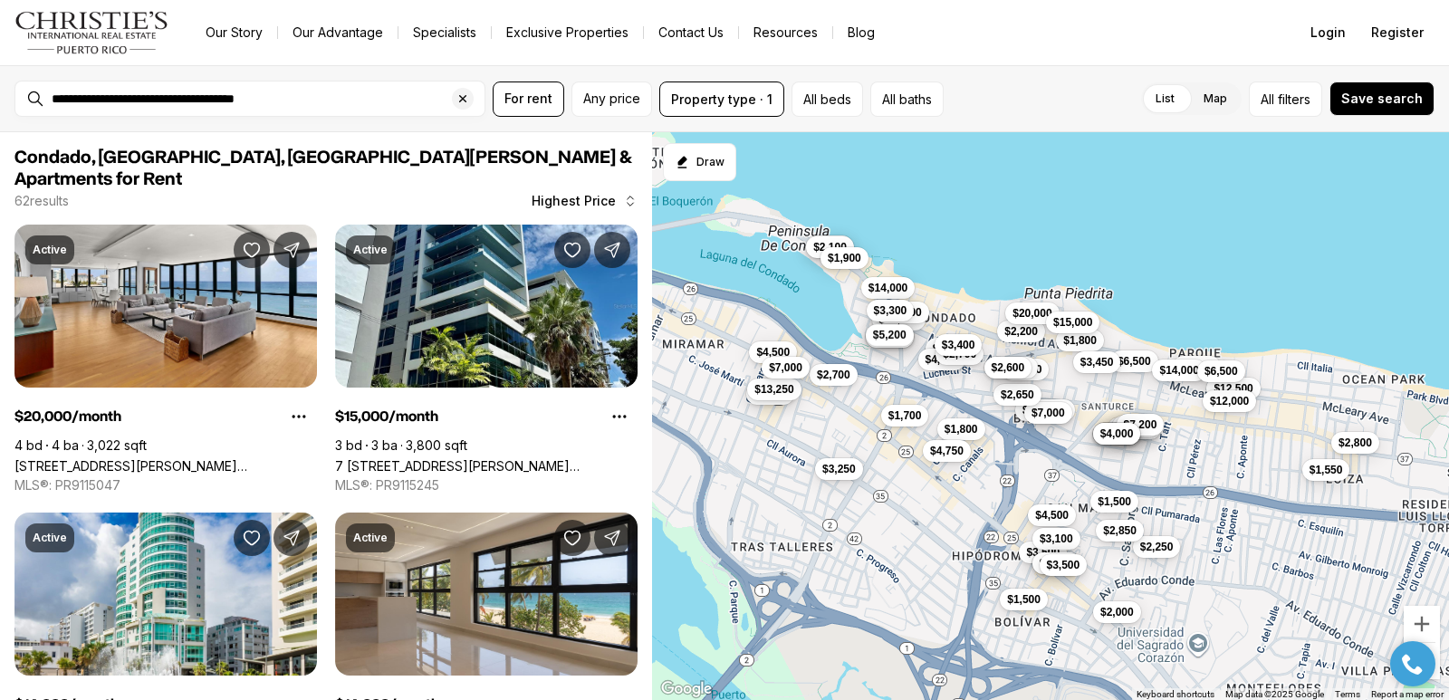
click at [890, 338] on span "$5,200" at bounding box center [890, 335] width 34 height 14
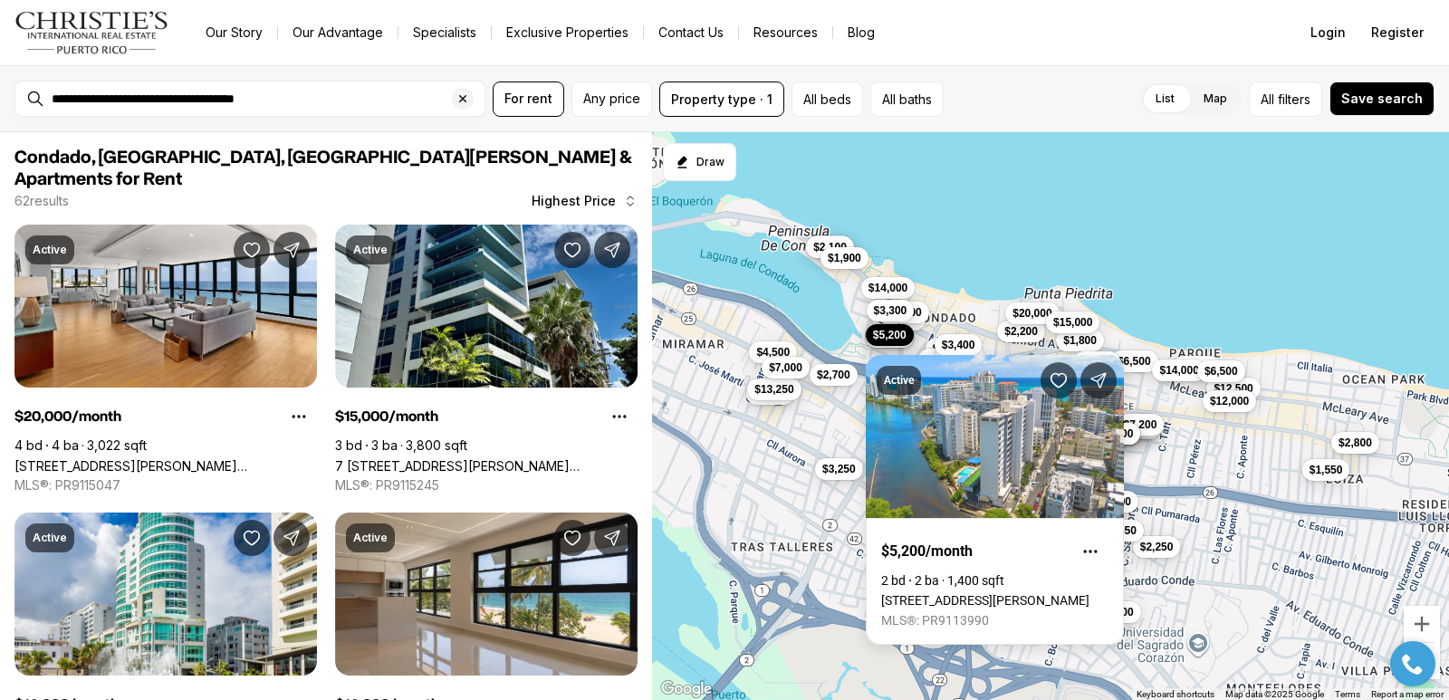
click at [1277, 258] on div "$2,200 $1,800 $8,500 $20,000 $6,500 $3,450 $15,000 $7,000 $3,050 $14,000 $3,800…" at bounding box center [1050, 416] width 797 height 569
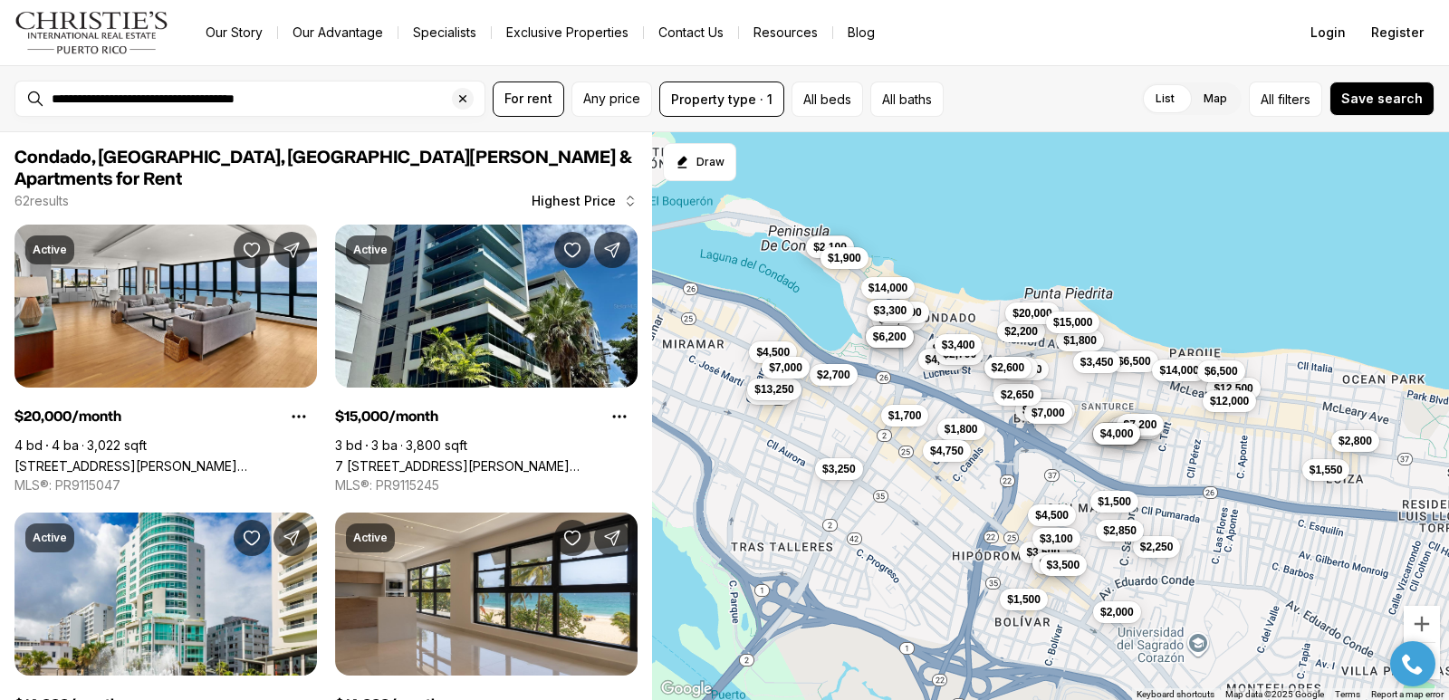
click at [1362, 441] on span "$2,800" at bounding box center [1355, 441] width 34 height 14
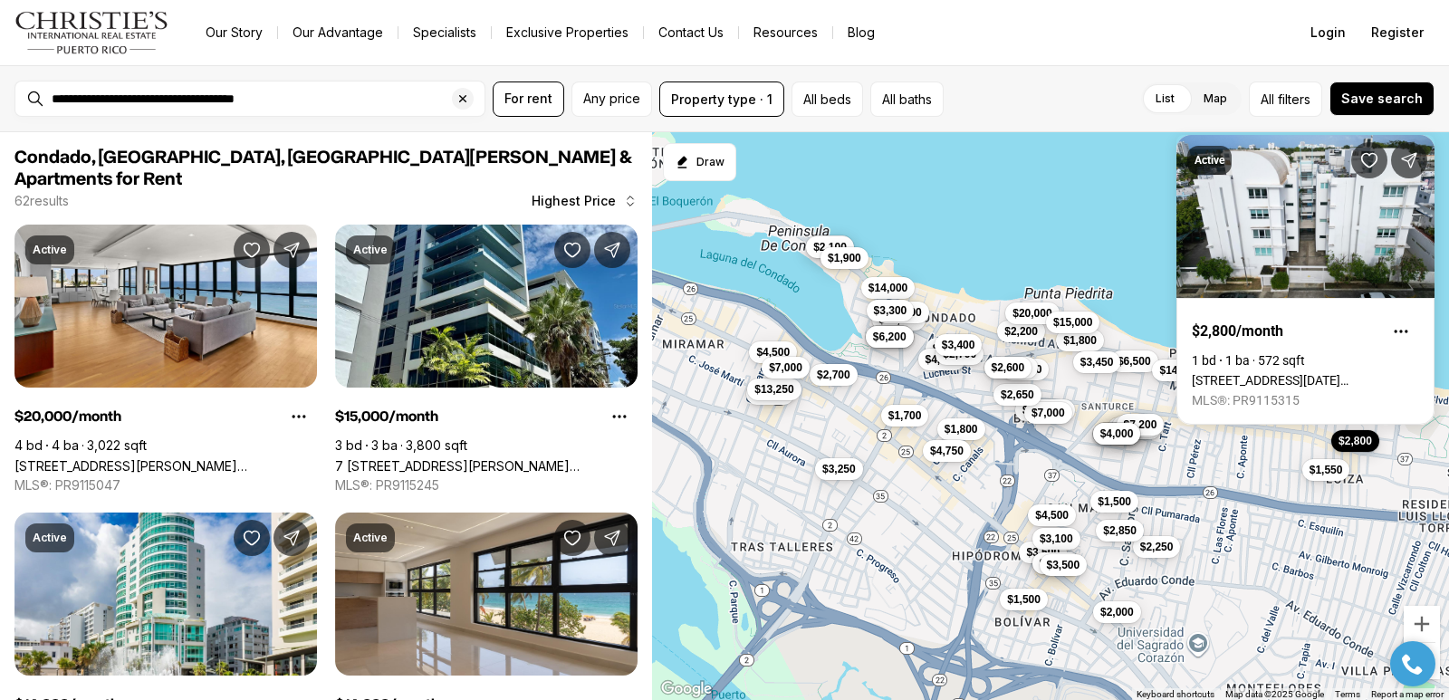
click at [1363, 440] on span "$2,800" at bounding box center [1355, 441] width 34 height 14
click at [1252, 458] on div "$2,200 $1,800 $8,500 $20,000 $6,500 $3,450 $15,000 $7,000 $3,050 $14,000 $3,800…" at bounding box center [1050, 416] width 797 height 569
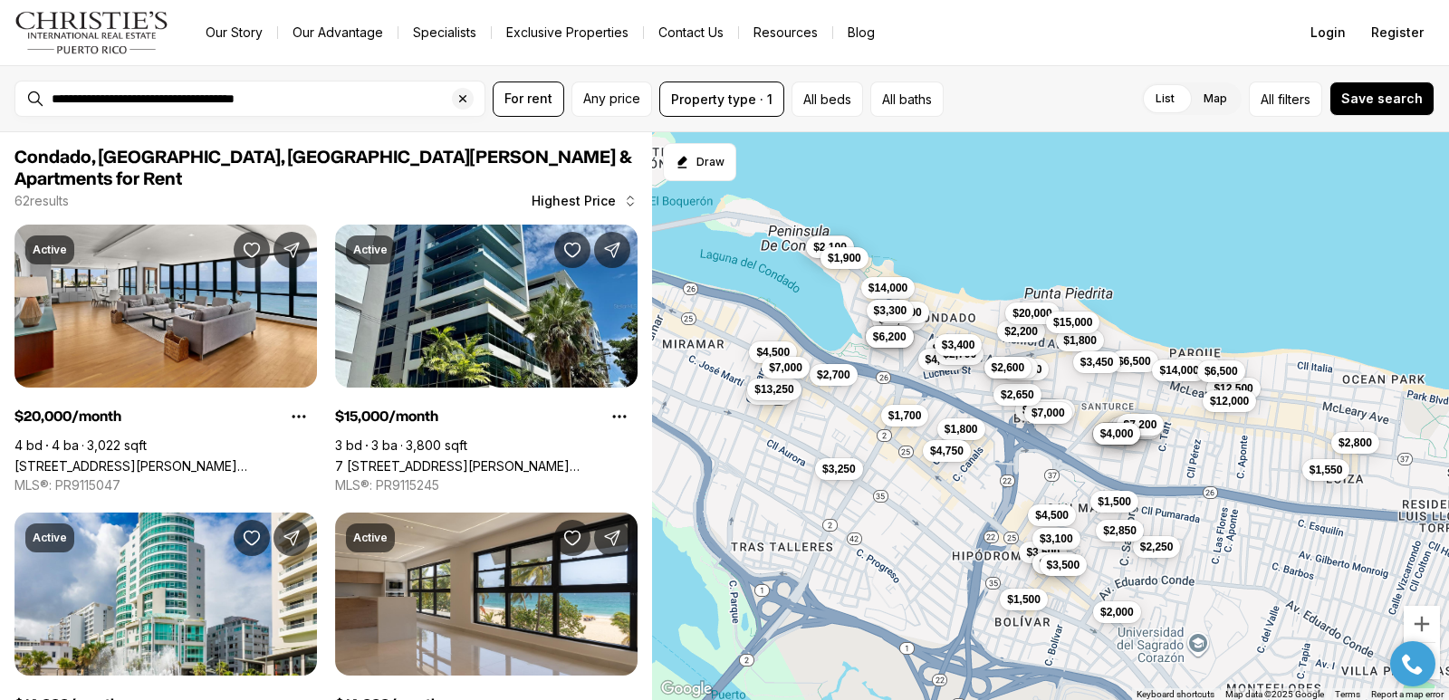
drag, startPoint x: 1316, startPoint y: 379, endPoint x: 1149, endPoint y: 394, distance: 167.3
click at [1149, 394] on div "$2,200 $1,800 $8,500 $20,000 $6,500 $3,450 $15,000 $7,000 $3,050 $14,000 $3,800…" at bounding box center [1050, 416] width 797 height 569
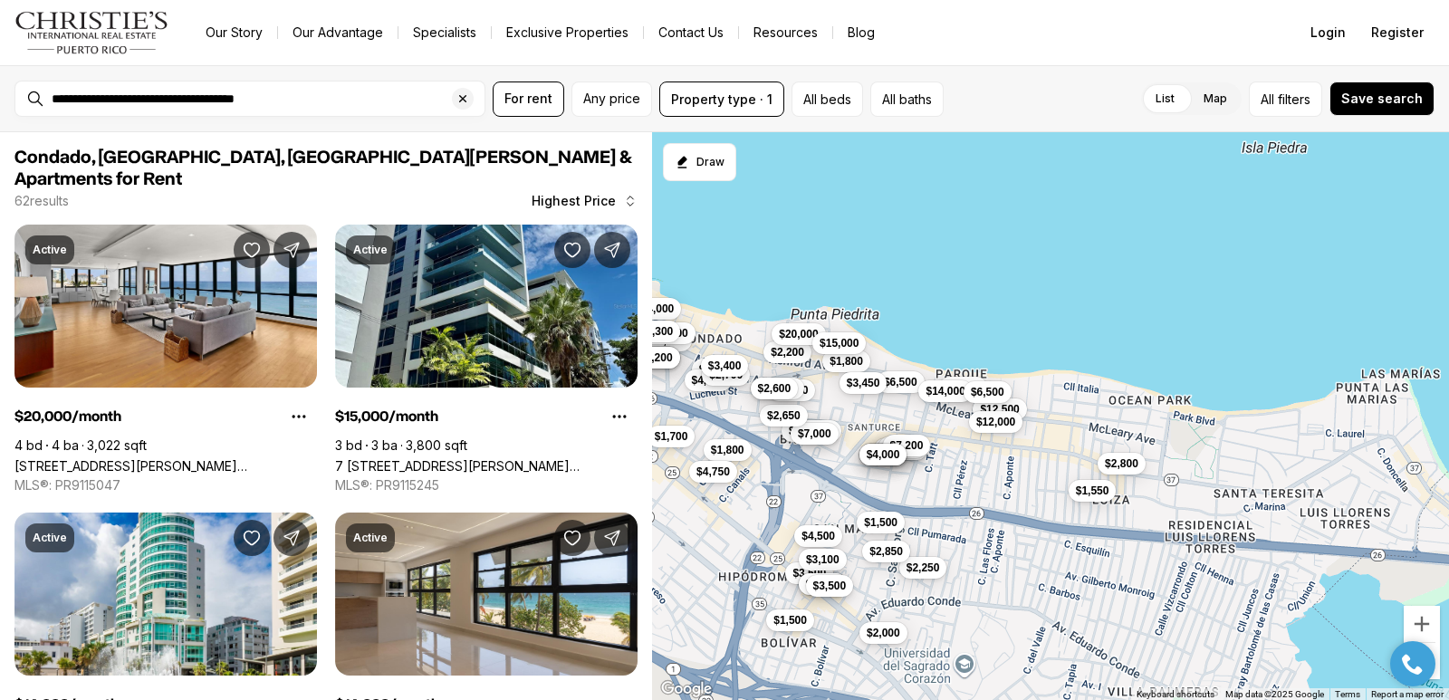
drag, startPoint x: 1341, startPoint y: 408, endPoint x: 1377, endPoint y: 360, distance: 60.1
click at [1107, 427] on div "$2,200 $1,800 $8,500 $20,000 $6,500 $3,450 $15,000 $7,000 $3,050 $14,000 $3,800…" at bounding box center [1050, 416] width 797 height 569
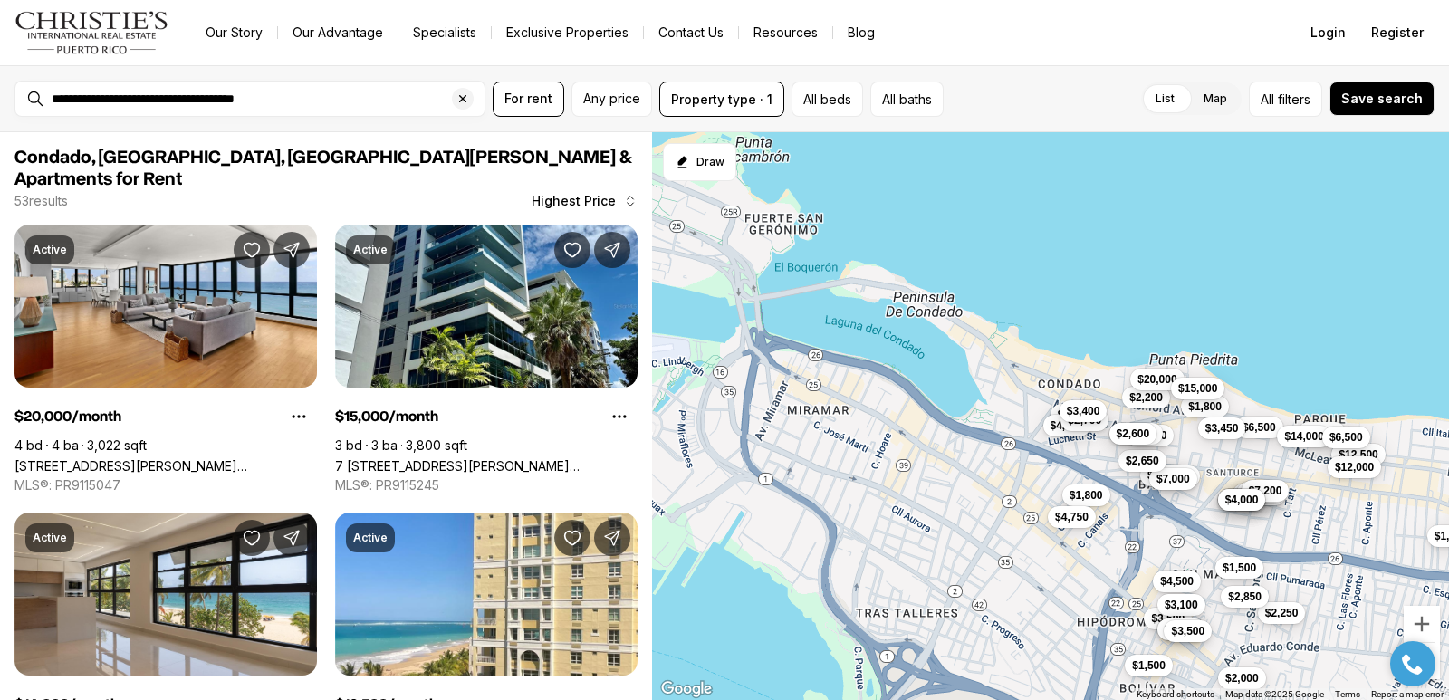
drag, startPoint x: 1032, startPoint y: 269, endPoint x: 1399, endPoint y: 314, distance: 369.6
click at [1399, 314] on div "$2,200 $1,800 $8,500 $20,000 $6,500 $3,450 $15,000 $7,000 $3,050 $14,000 $3,800…" at bounding box center [1050, 416] width 797 height 569
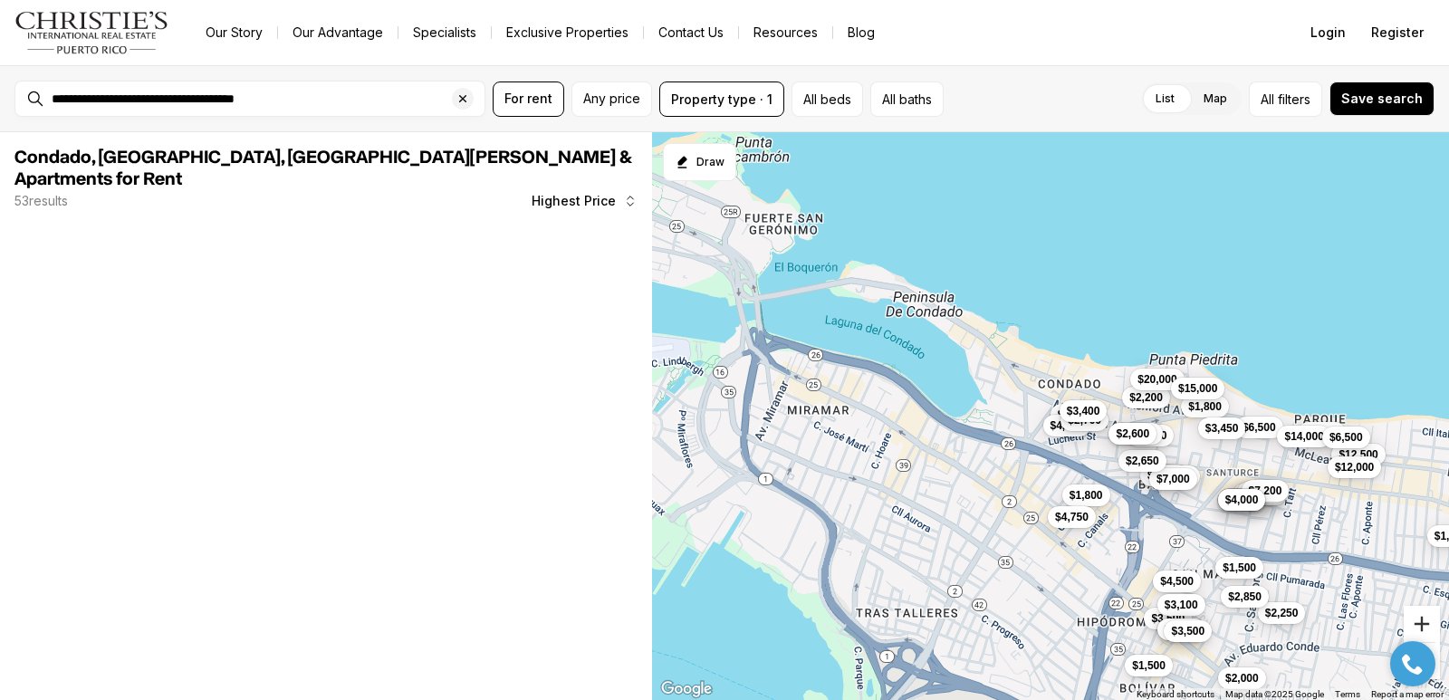
click at [1430, 622] on button "Zoom in" at bounding box center [1422, 624] width 36 height 36
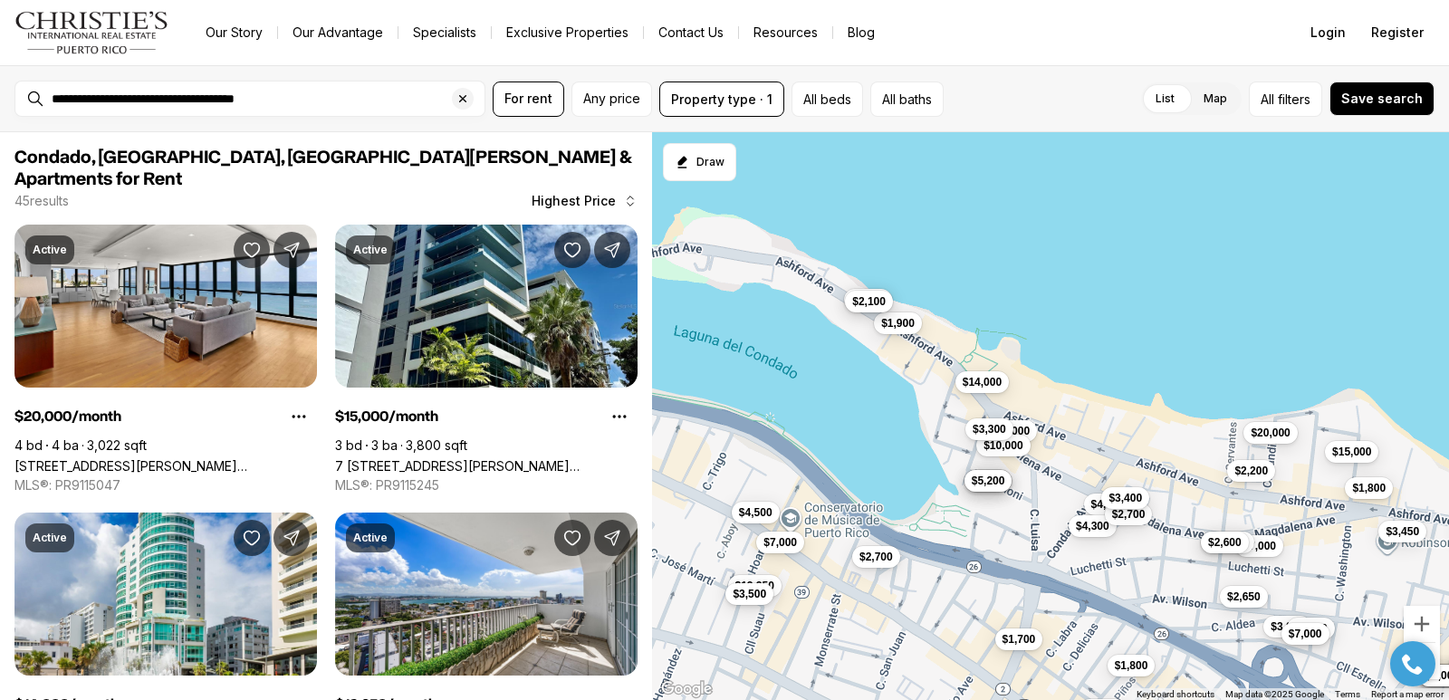
drag, startPoint x: 1072, startPoint y: 224, endPoint x: 1214, endPoint y: 291, distance: 157.2
click at [1108, 325] on div "$2,200 $1,800 $20,000 $6,500 $3,450 $15,000 $7,000 $3,050 $3,800 $7,000 $1,500 …" at bounding box center [1050, 416] width 797 height 569
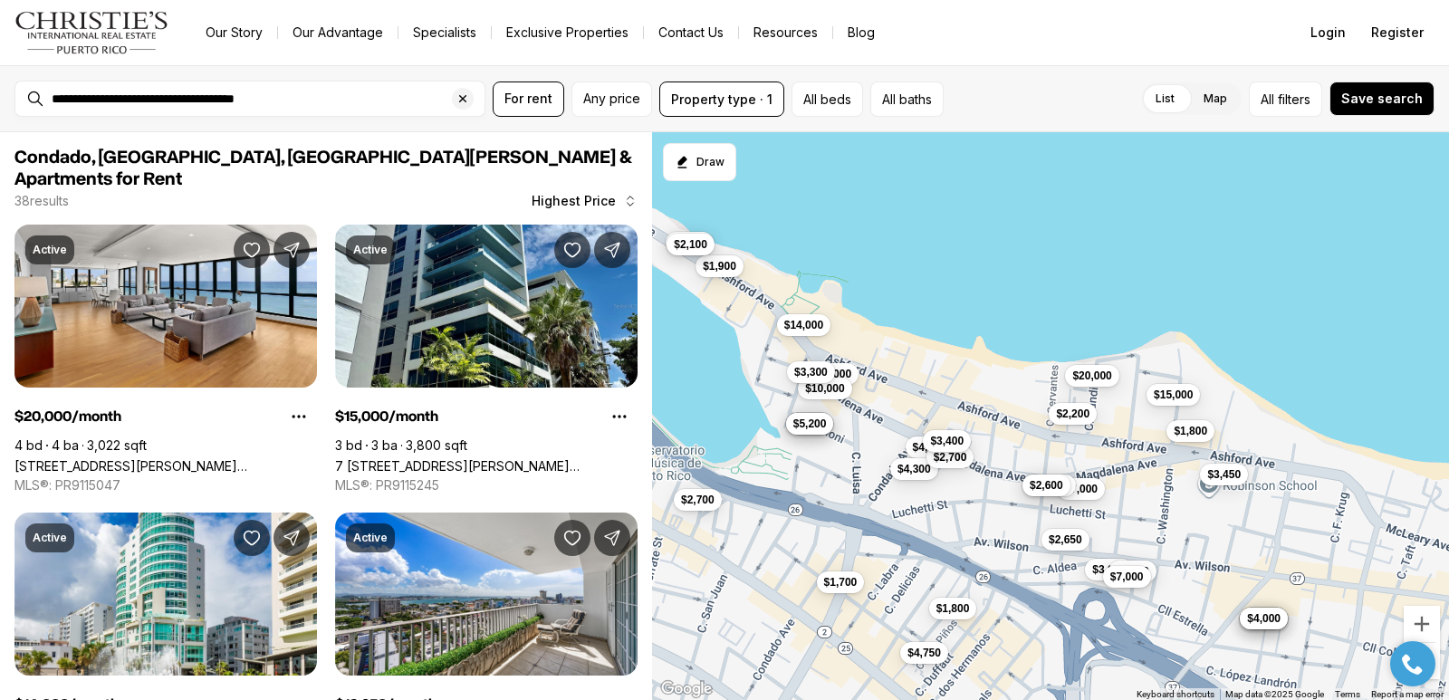
drag, startPoint x: 1360, startPoint y: 422, endPoint x: 1182, endPoint y: 362, distance: 188.1
click at [1182, 362] on div "$2,200 $1,800 $20,000 $3,450 $15,000 $7,000 $3,050 $3,800 $7,000 $2,650 $1,800 …" at bounding box center [1050, 416] width 797 height 569
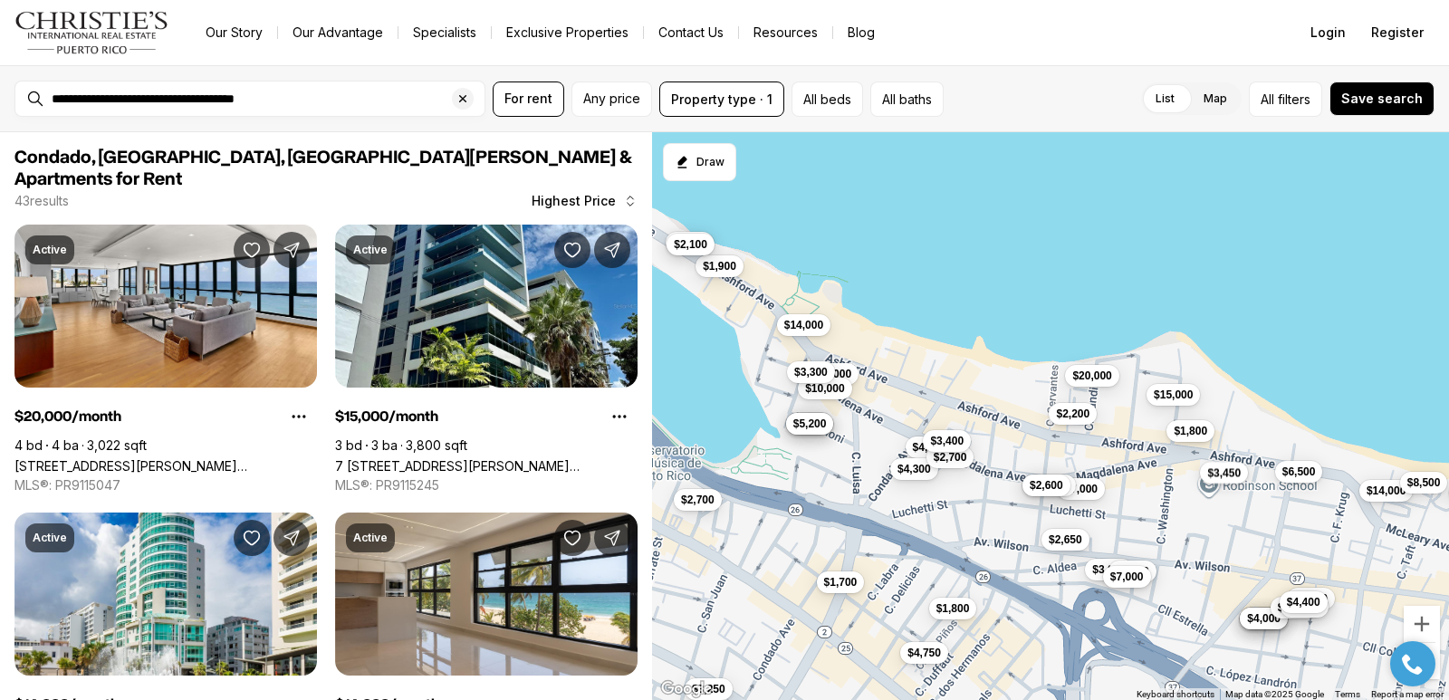
click at [1225, 473] on span "$3,450" at bounding box center [1224, 472] width 34 height 14
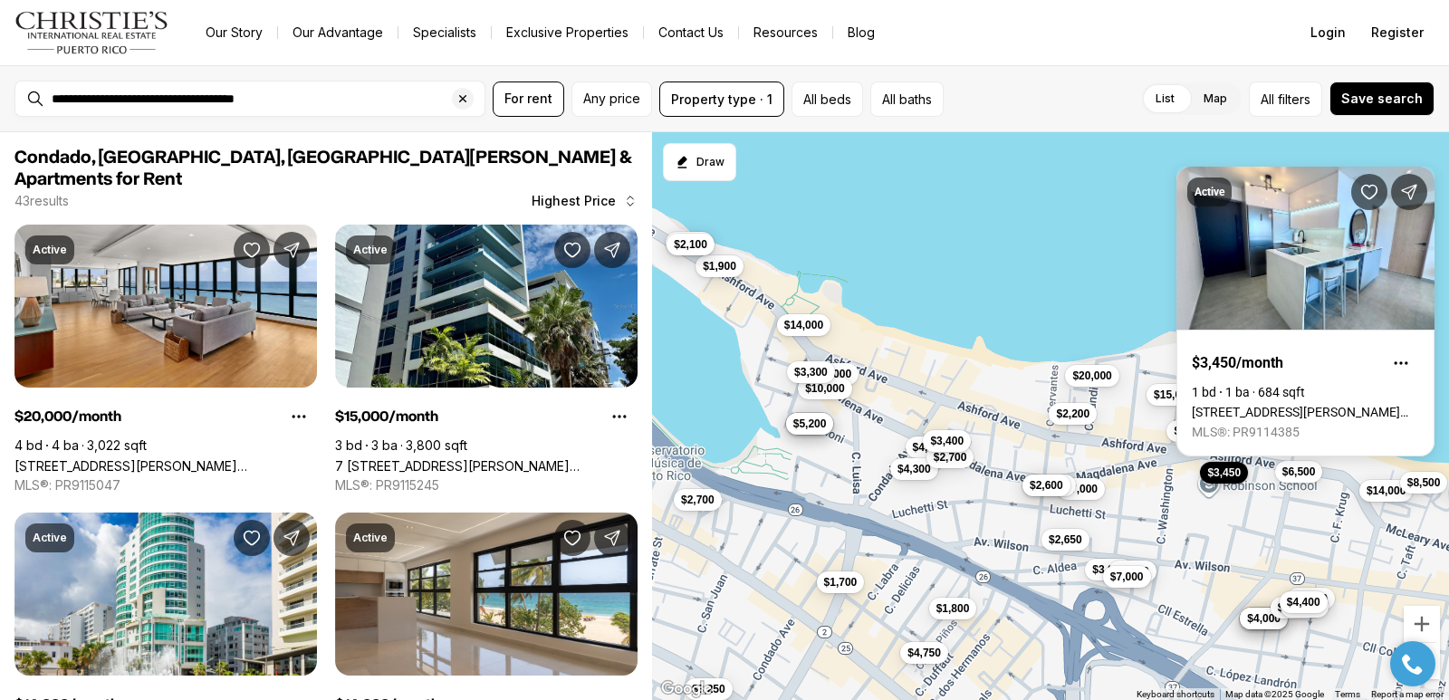
click at [1225, 473] on span "$3,450" at bounding box center [1224, 472] width 34 height 14
click at [805, 432] on button "$5,200" at bounding box center [810, 422] width 48 height 22
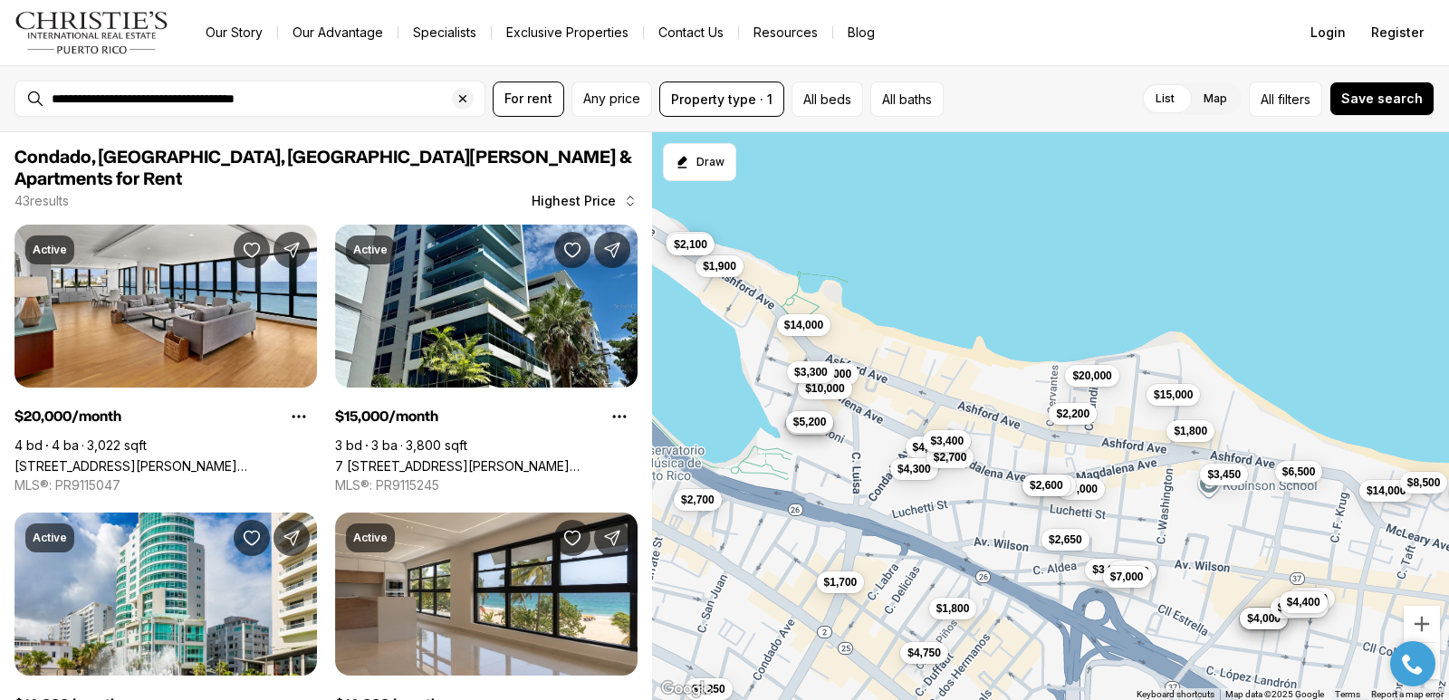
click at [810, 423] on span "$5,200" at bounding box center [810, 422] width 34 height 14
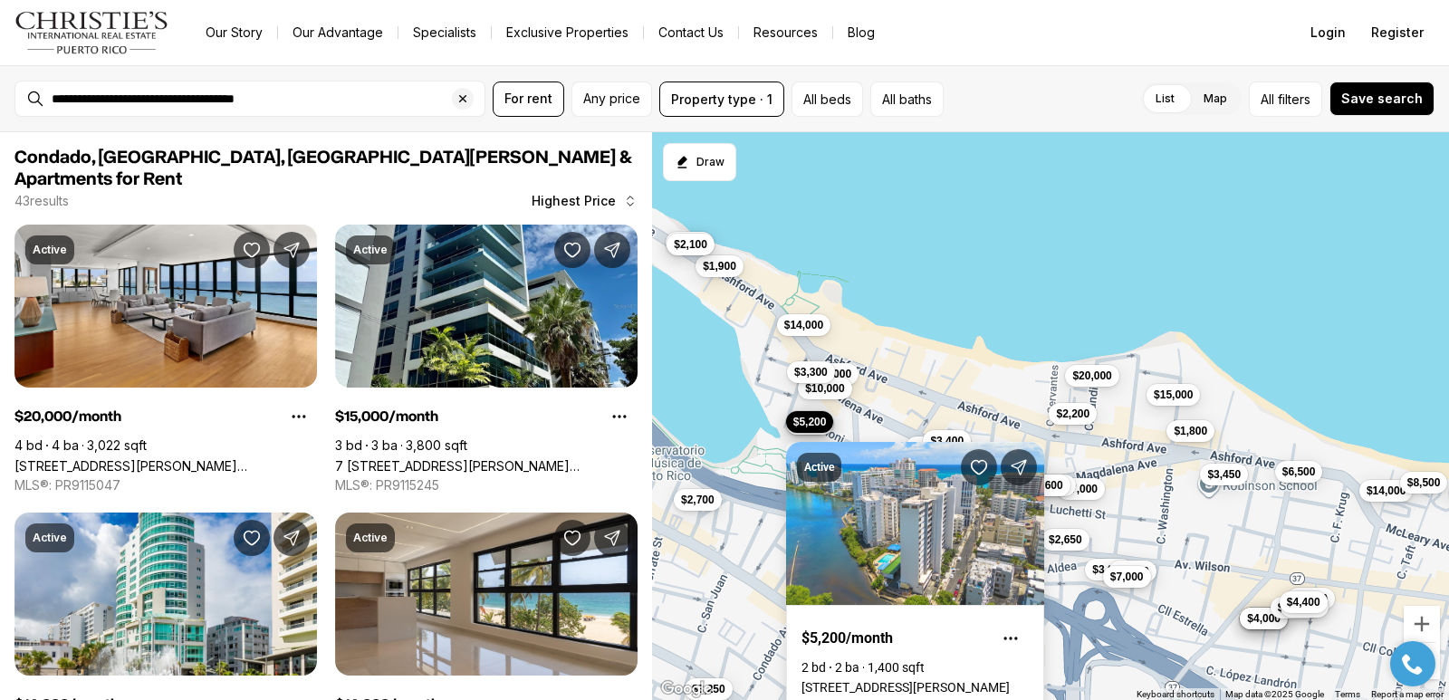
click at [931, 680] on link "20 DELCASSE #303, SAN JUAN PR, 00907" at bounding box center [905, 687] width 208 height 14
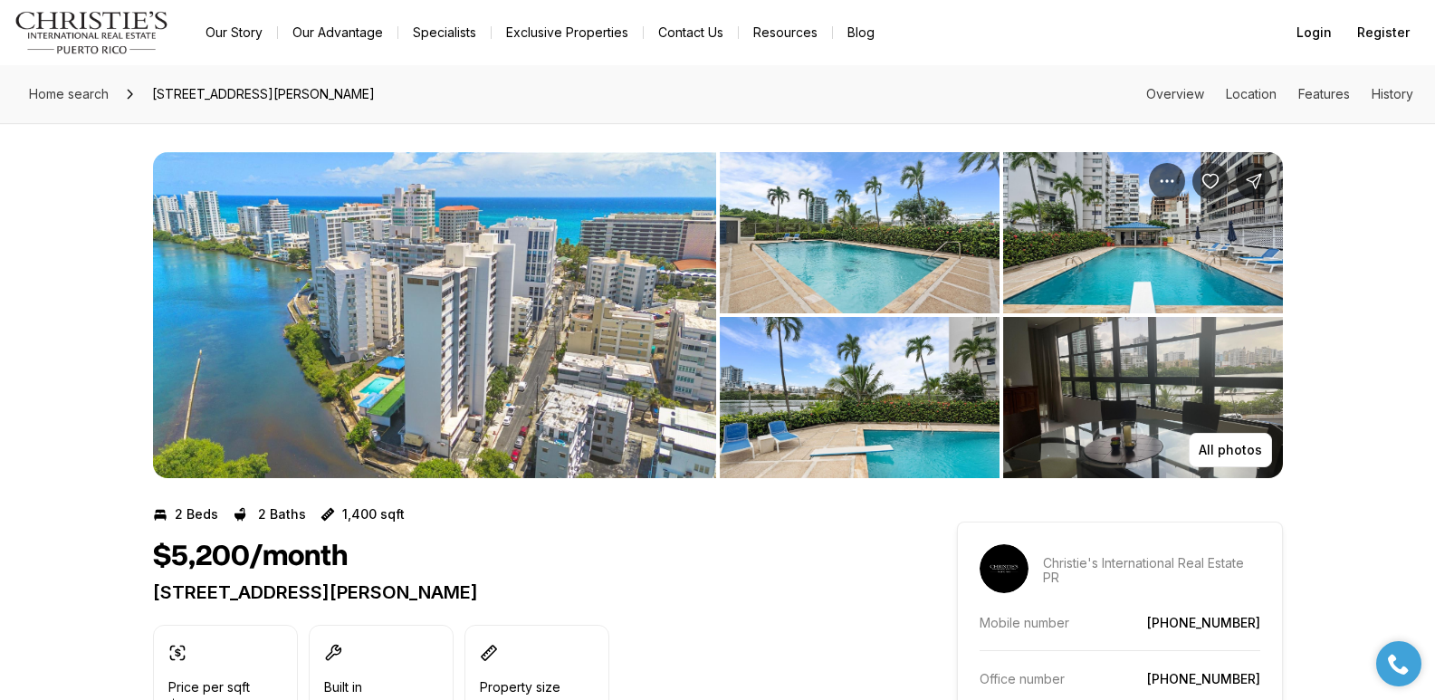
click at [1168, 257] on img "View image gallery" at bounding box center [1143, 232] width 280 height 161
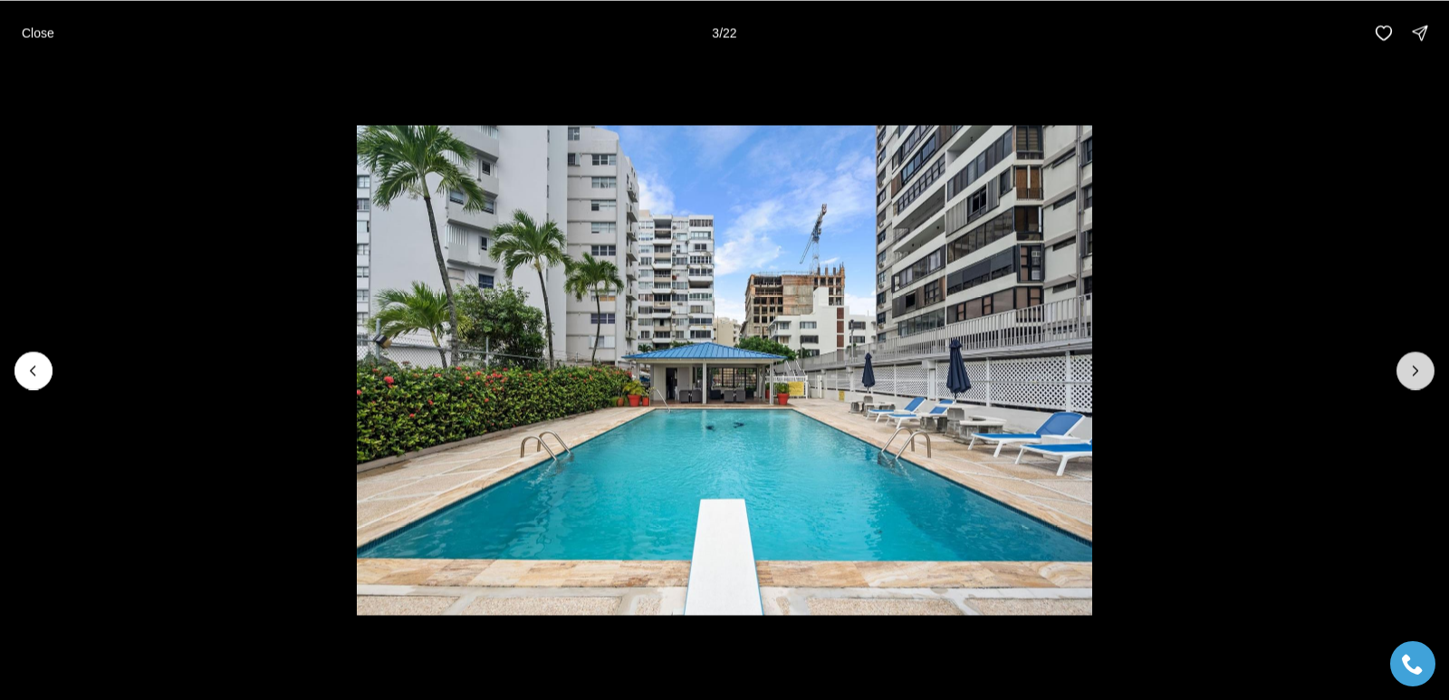
click at [1414, 379] on button "Next slide" at bounding box center [1415, 370] width 38 height 38
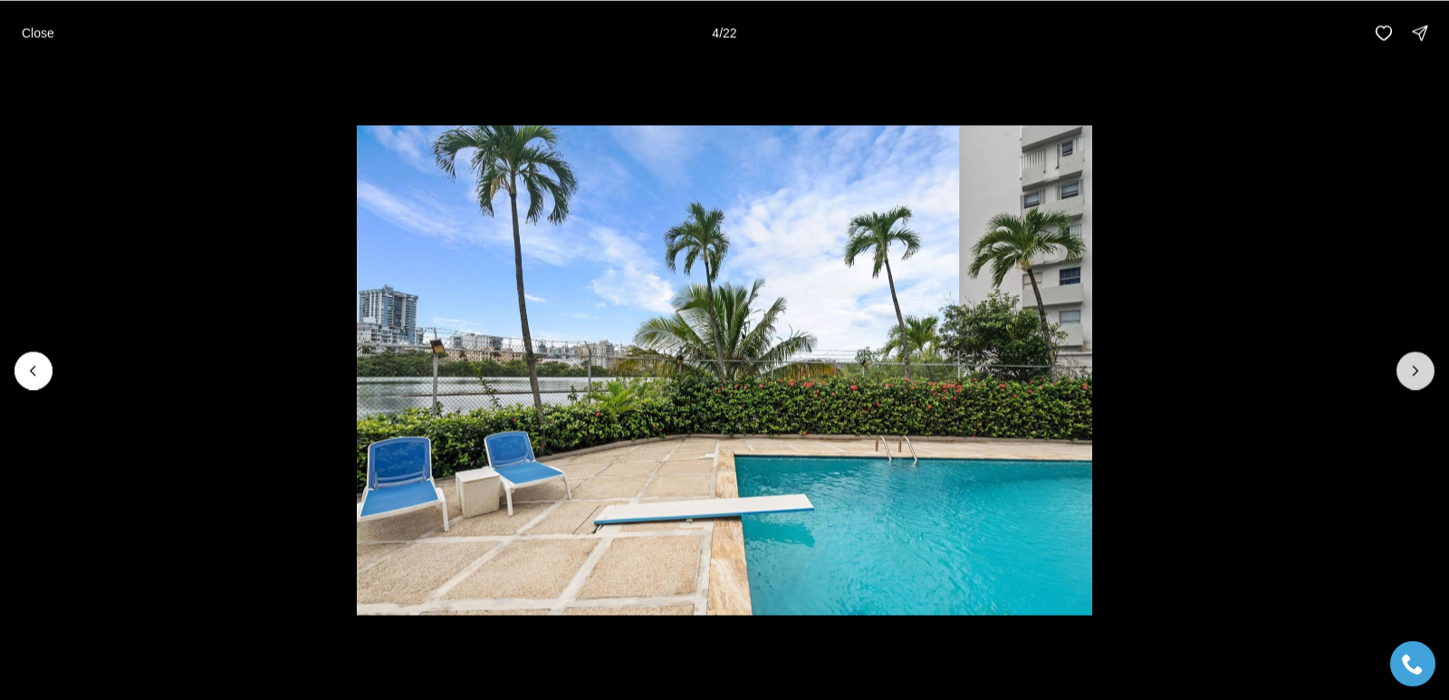
click at [1415, 379] on button "Next slide" at bounding box center [1415, 370] width 38 height 38
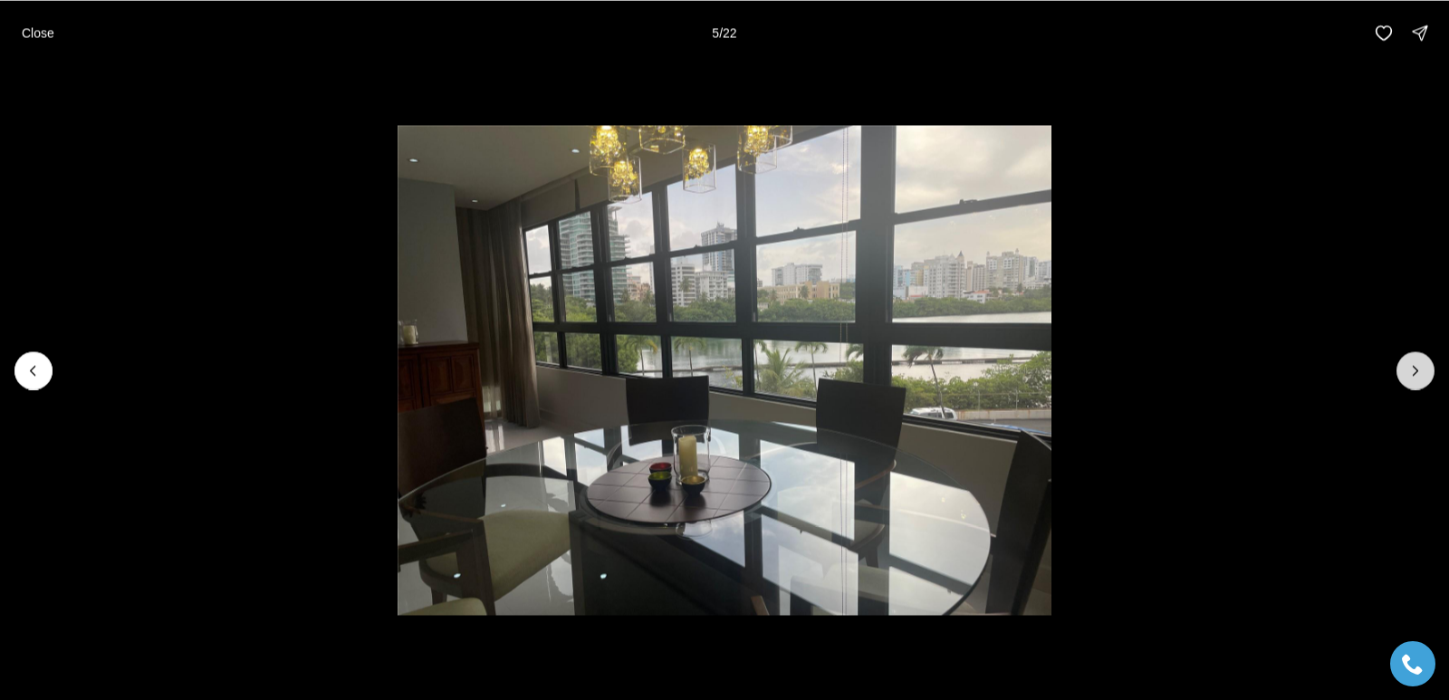
click at [1415, 379] on icon "Next slide" at bounding box center [1415, 370] width 18 height 18
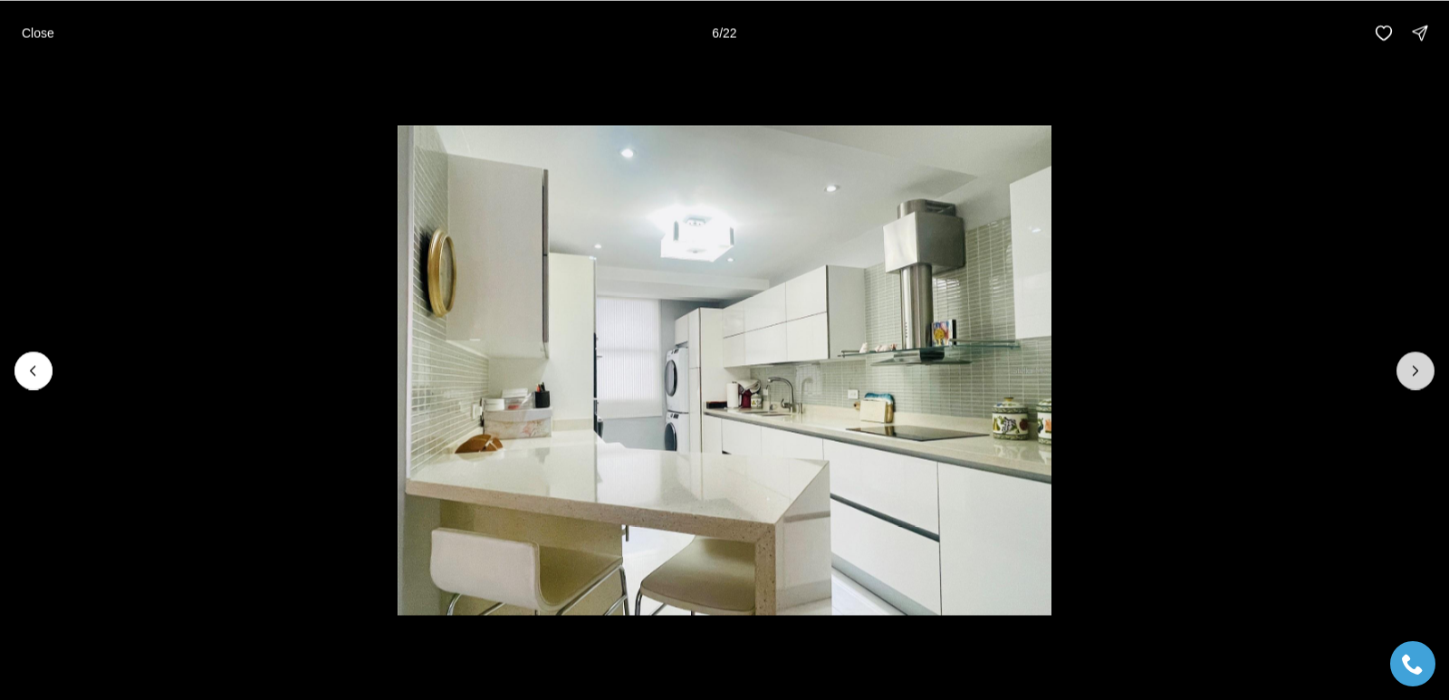
click at [1415, 379] on icon "Next slide" at bounding box center [1415, 370] width 18 height 18
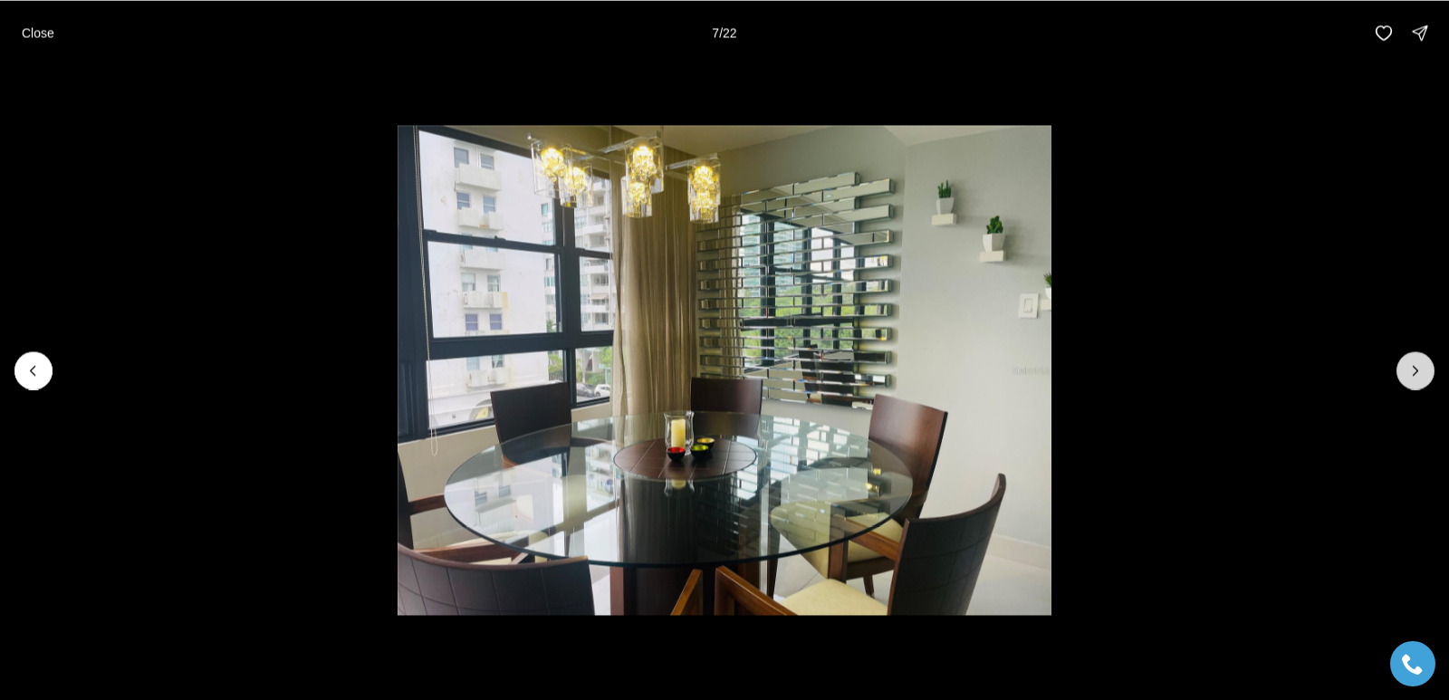
click at [1415, 378] on icon "Next slide" at bounding box center [1415, 370] width 18 height 18
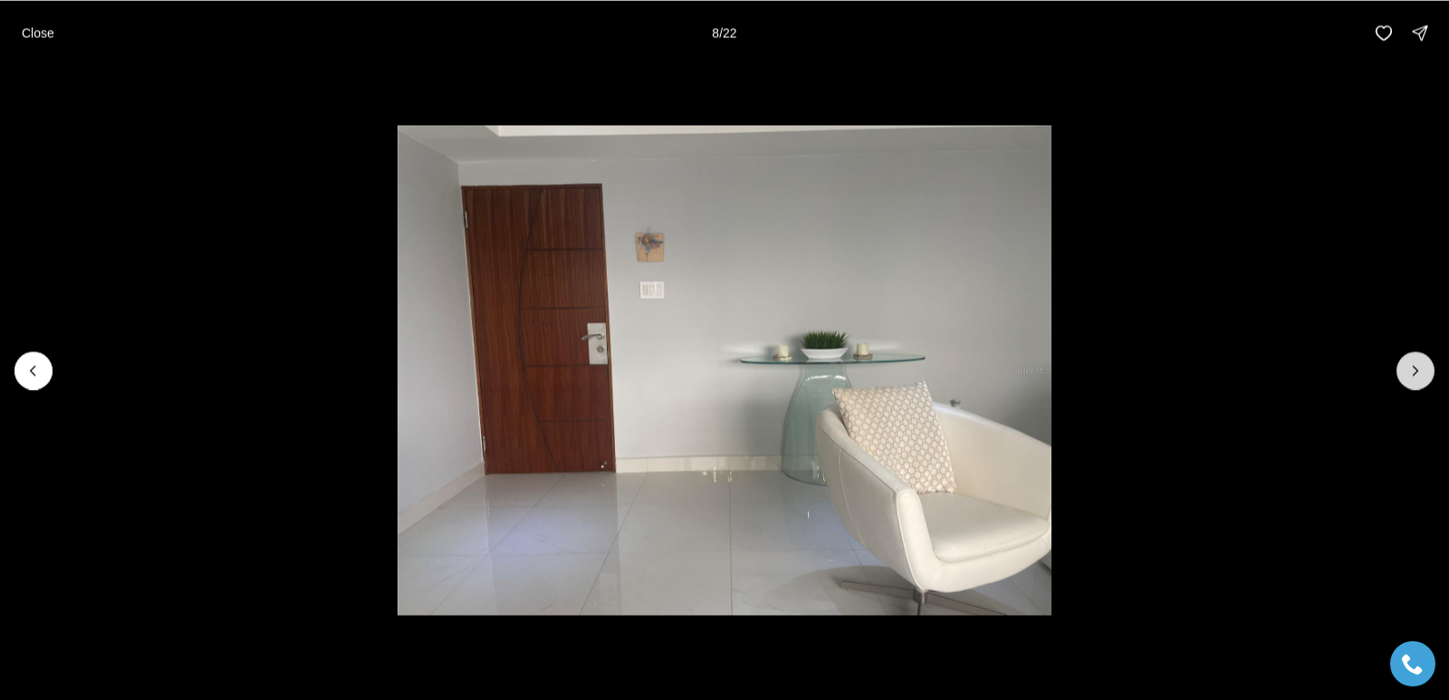
click at [1415, 375] on icon "Next slide" at bounding box center [1415, 370] width 18 height 18
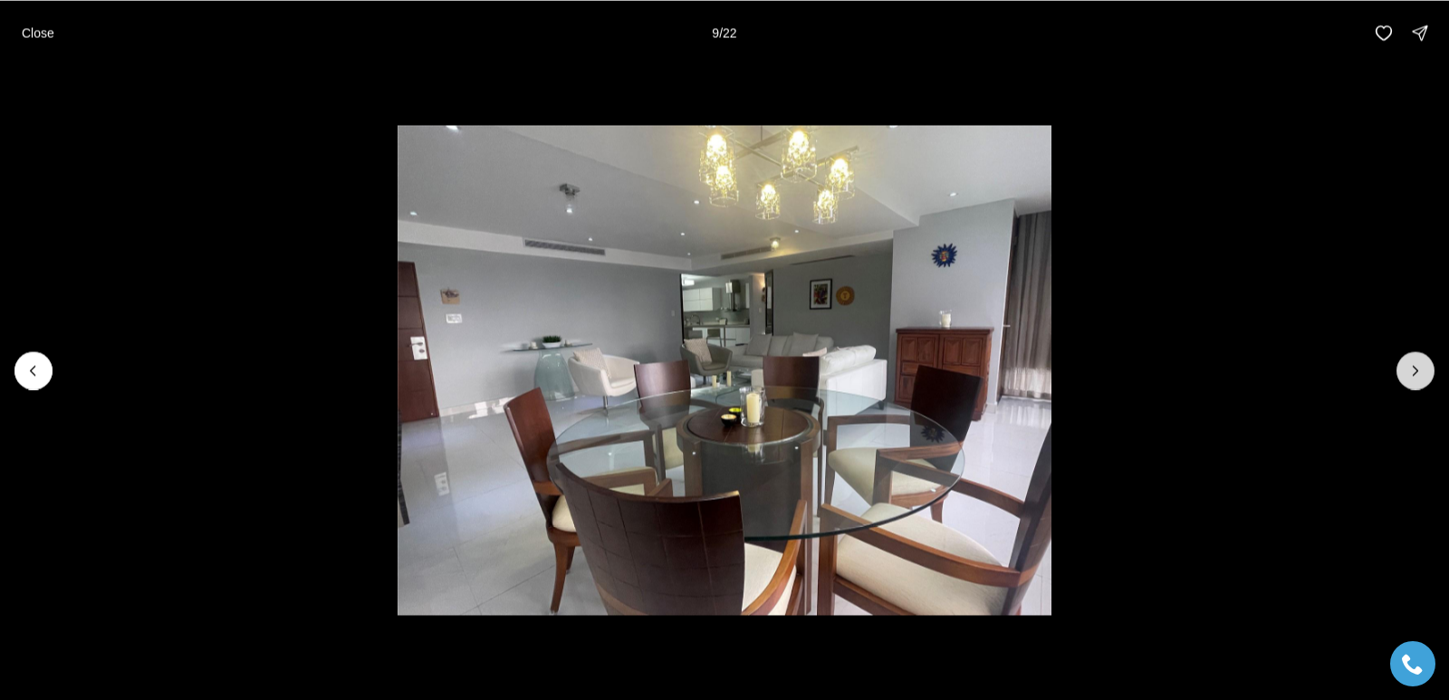
click at [1415, 375] on icon "Next slide" at bounding box center [1415, 370] width 18 height 18
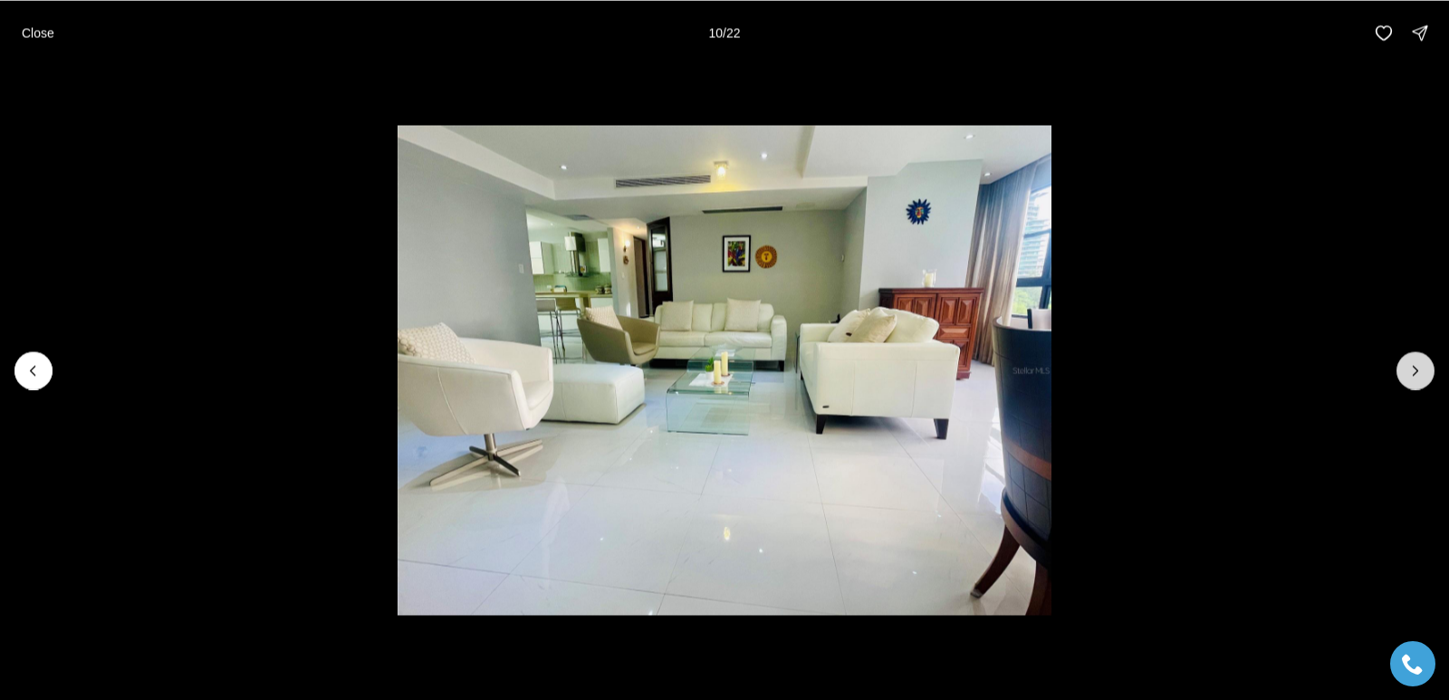
click at [1415, 372] on icon "Next slide" at bounding box center [1416, 370] width 5 height 9
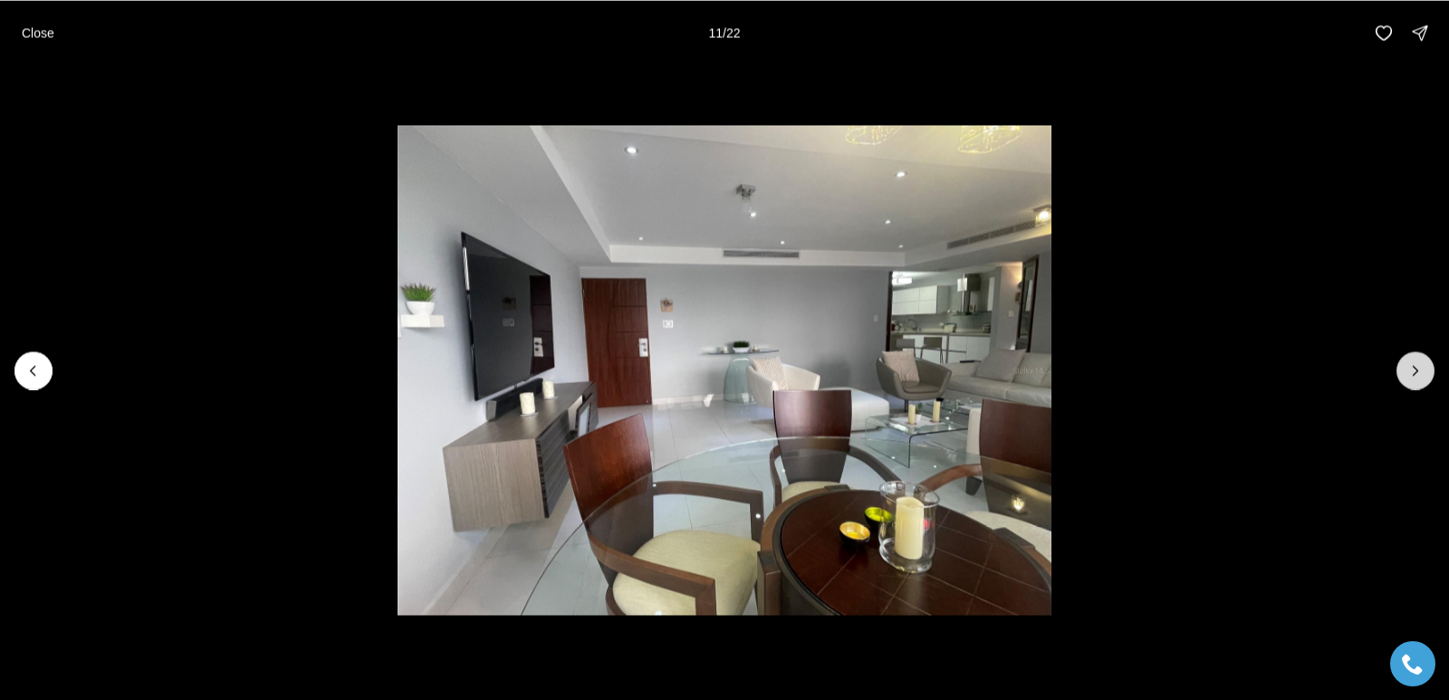
click at [1415, 371] on icon "Next slide" at bounding box center [1415, 370] width 18 height 18
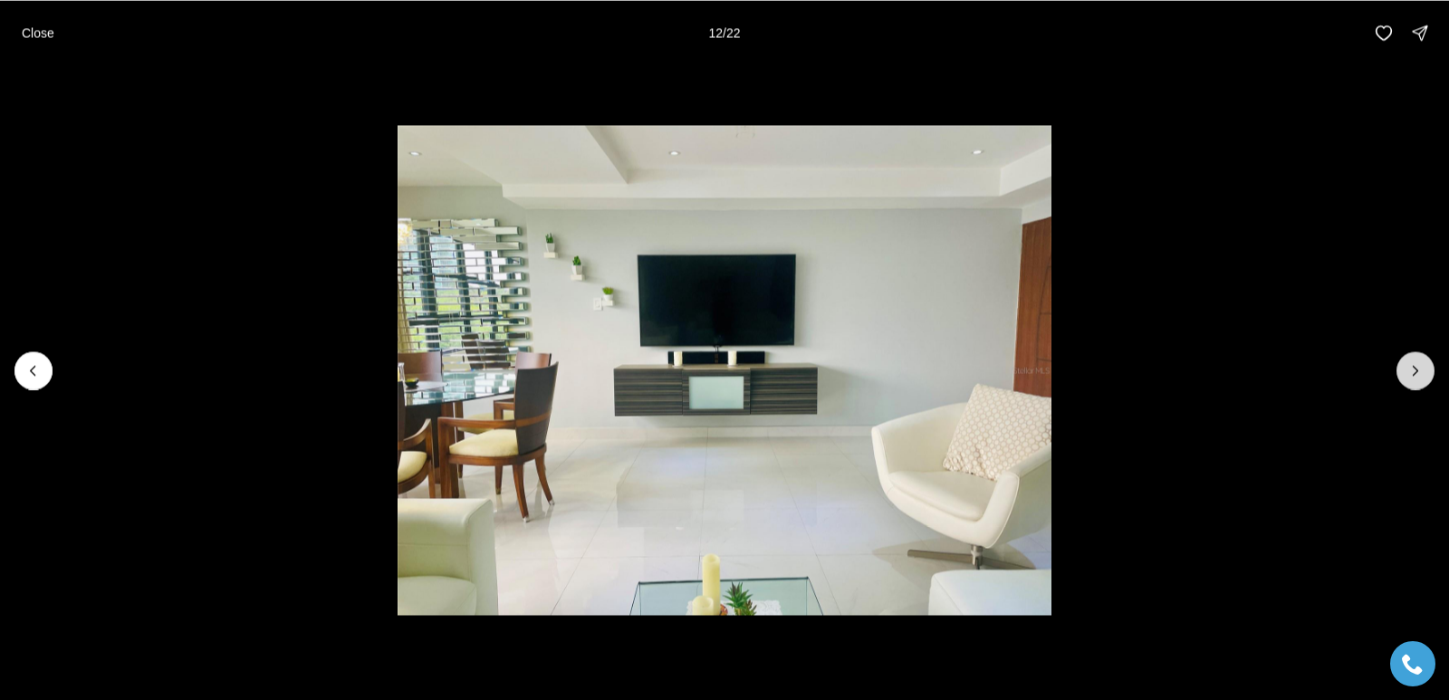
click at [1415, 371] on icon "Next slide" at bounding box center [1415, 370] width 18 height 18
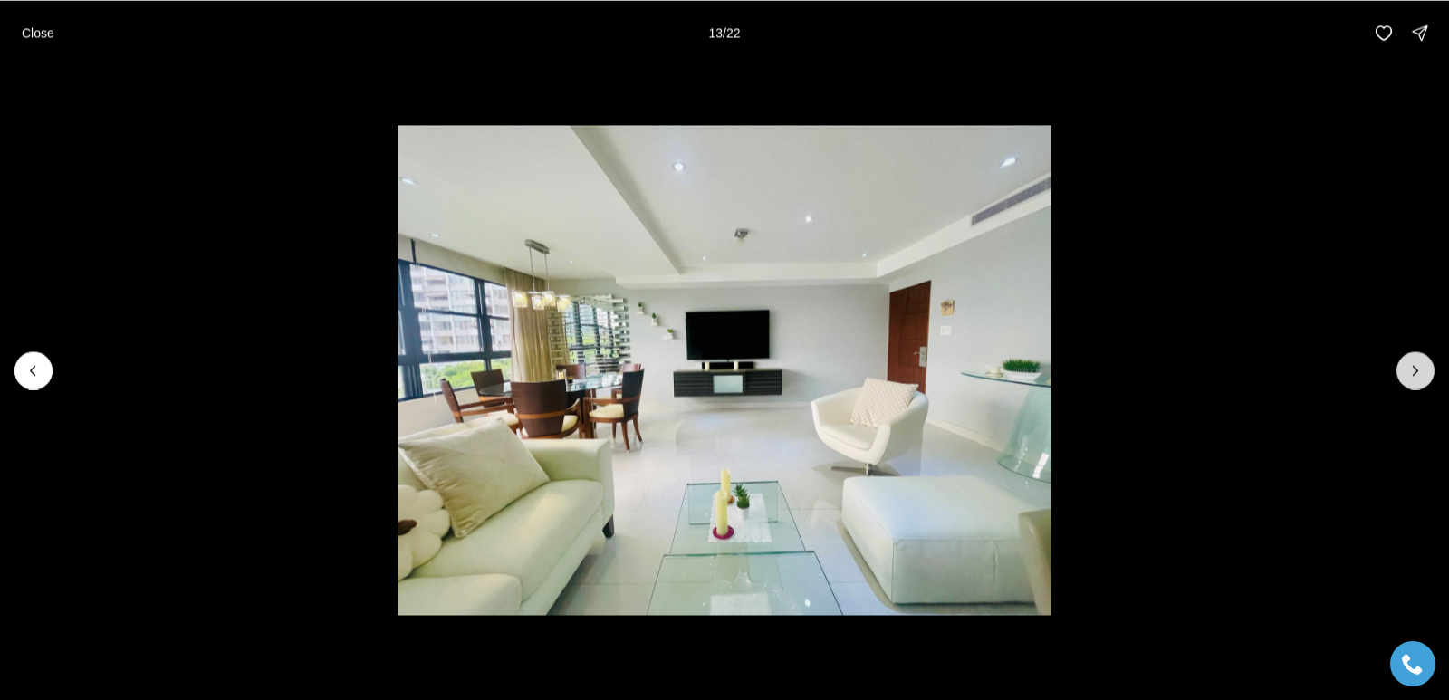
click at [1415, 371] on icon "Next slide" at bounding box center [1415, 370] width 18 height 18
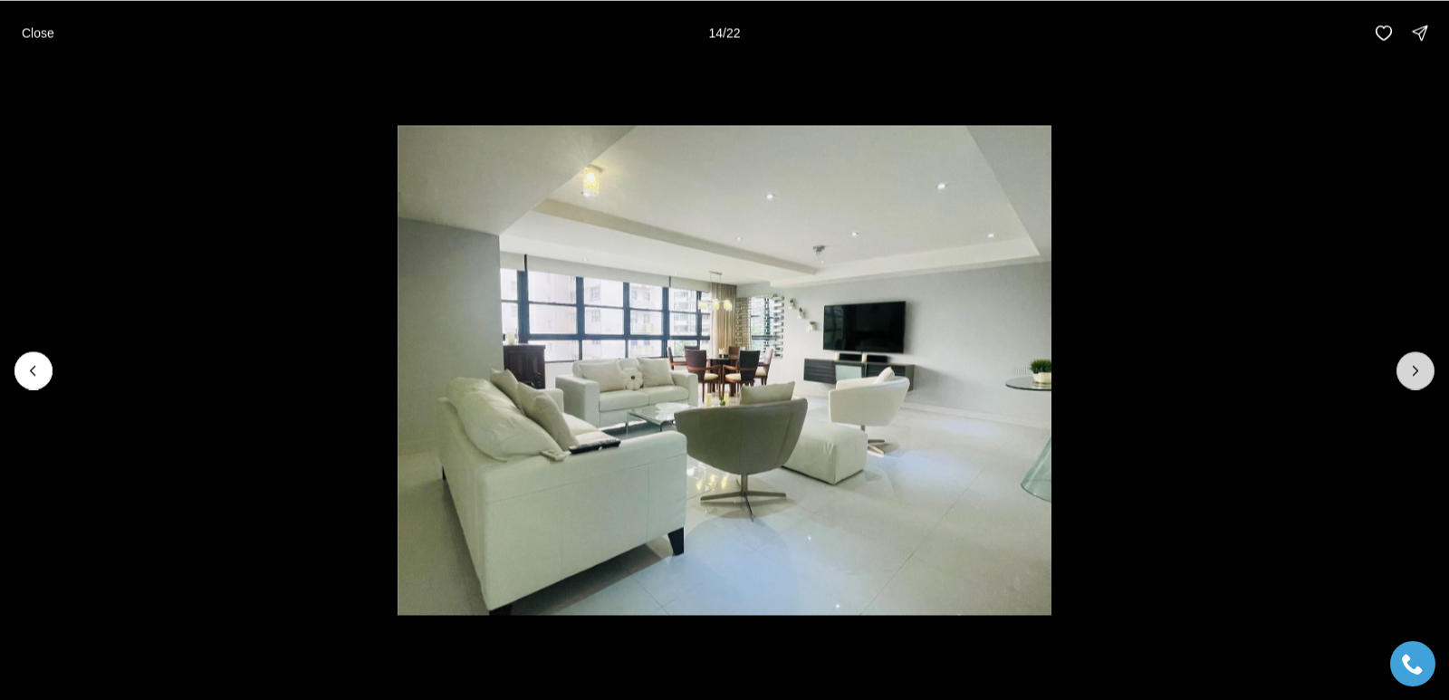
click at [1415, 371] on icon "Next slide" at bounding box center [1415, 370] width 18 height 18
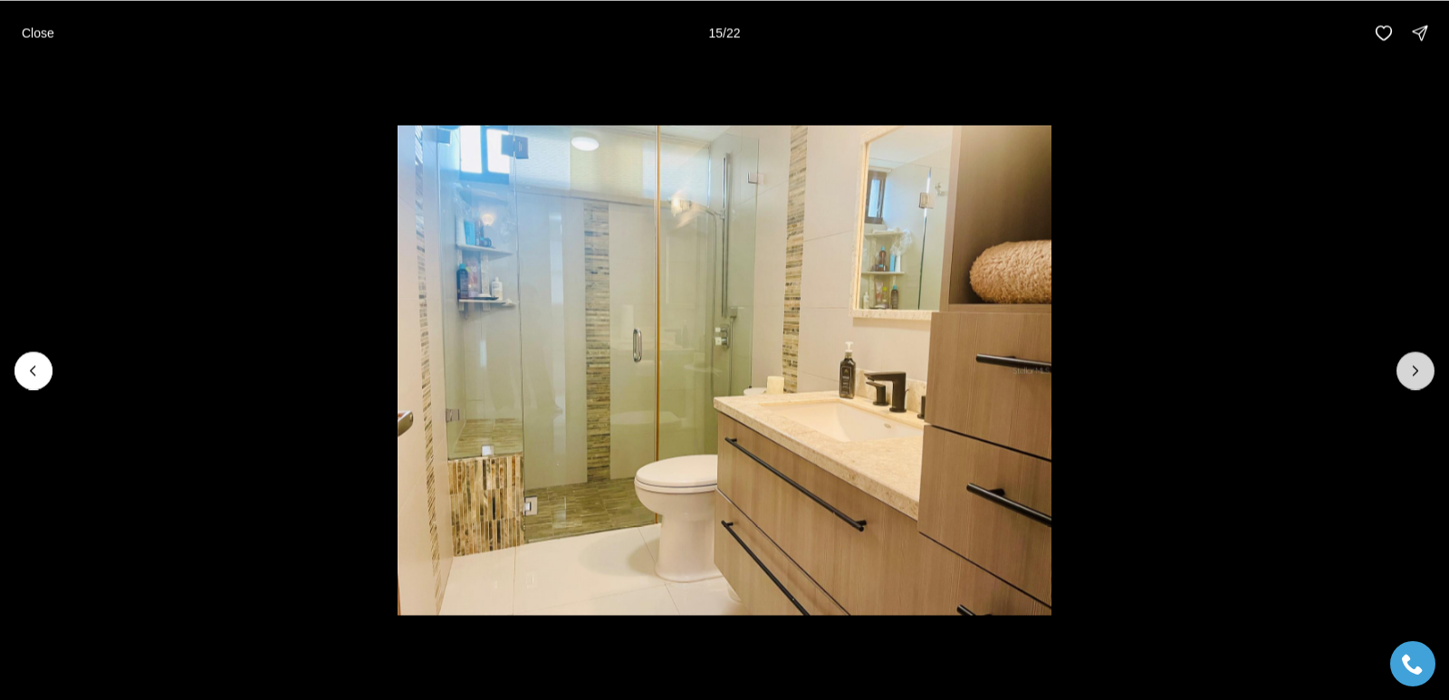
click at [1414, 370] on icon "Next slide" at bounding box center [1415, 370] width 18 height 18
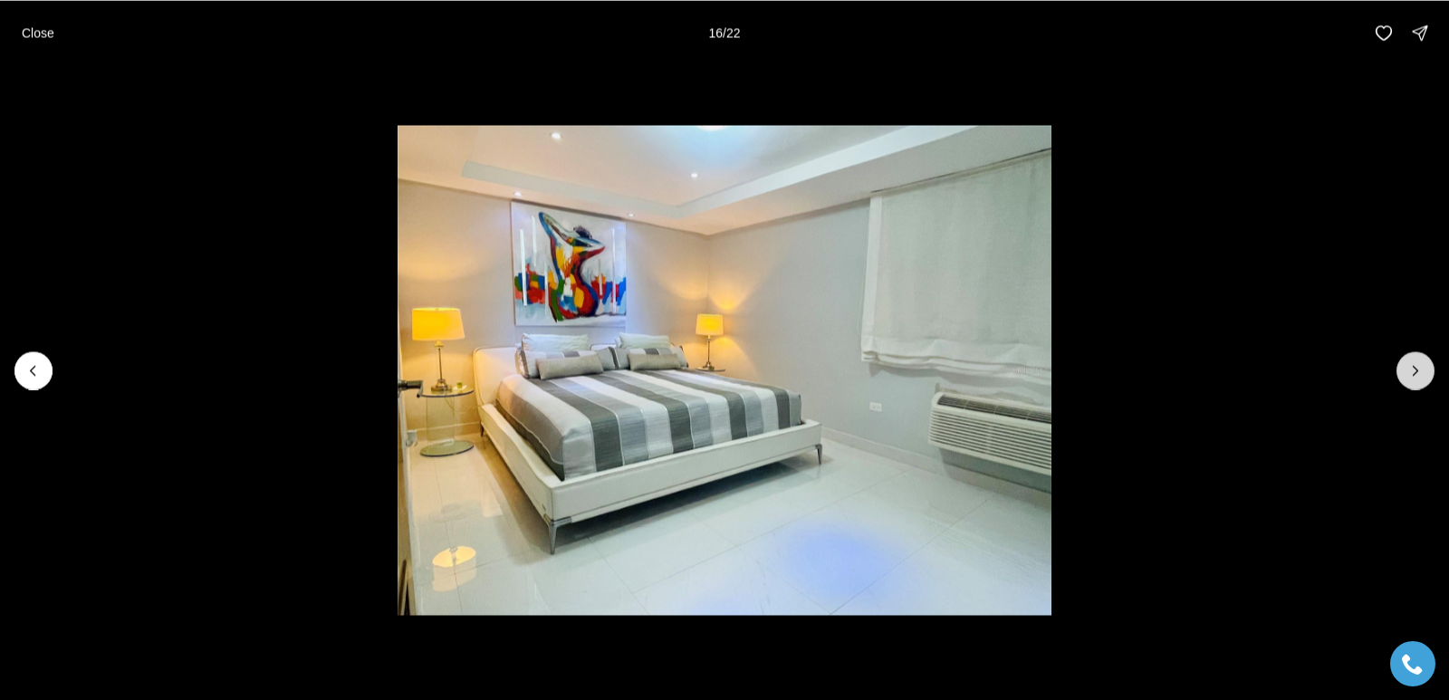
click at [1414, 370] on icon "Next slide" at bounding box center [1415, 370] width 18 height 18
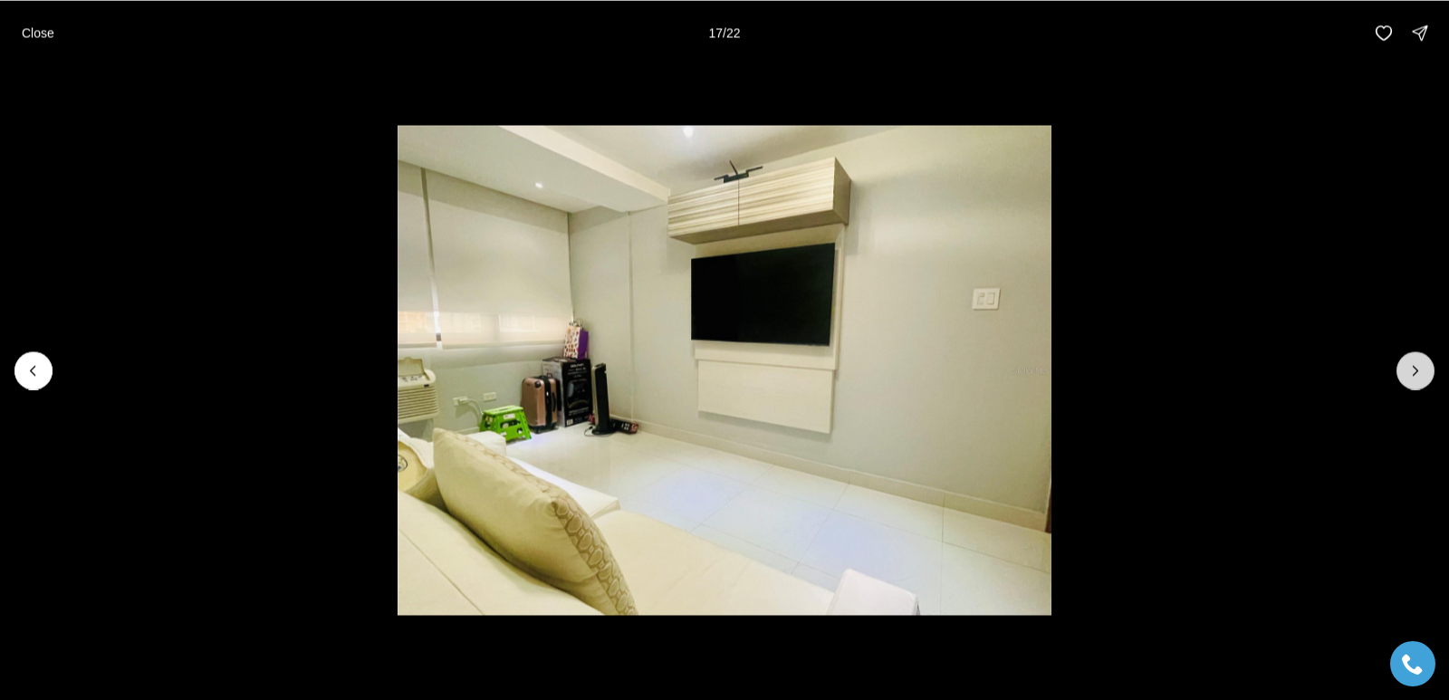
click at [1415, 370] on icon "Next slide" at bounding box center [1415, 370] width 18 height 18
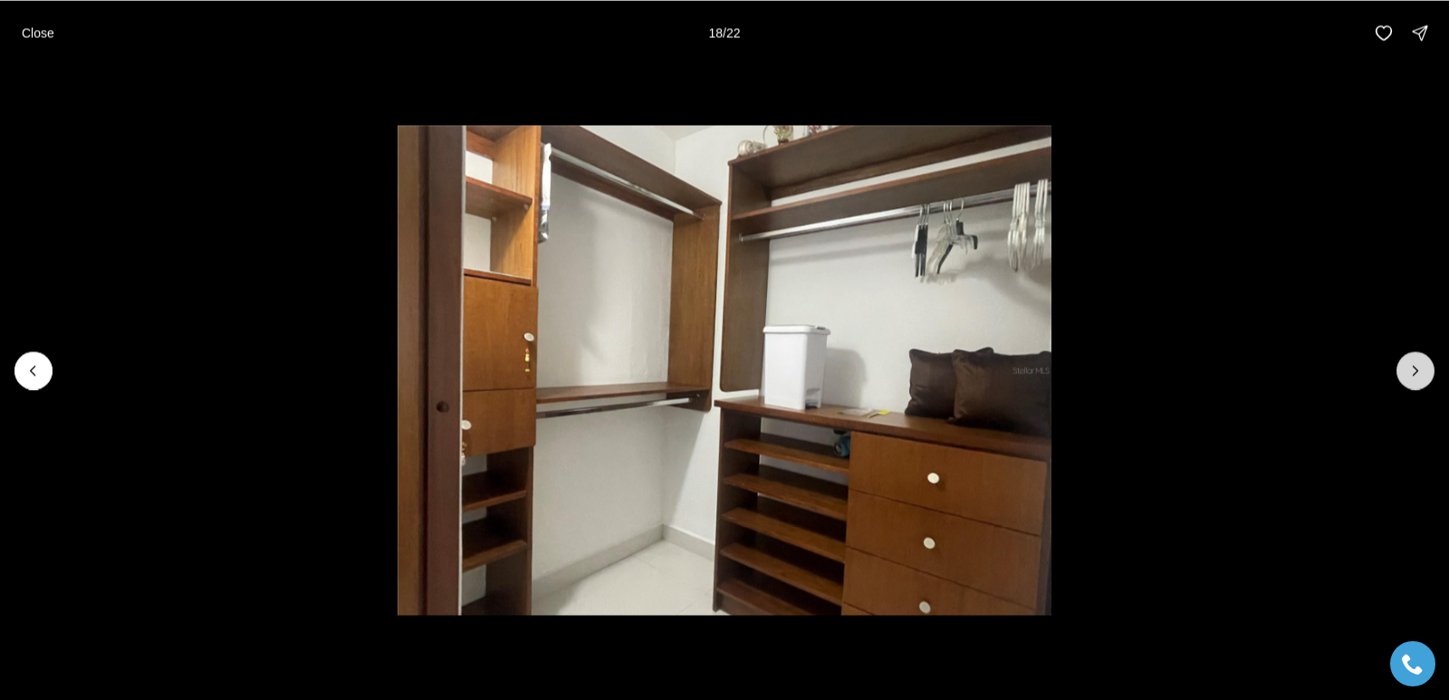
click at [1415, 370] on icon "Next slide" at bounding box center [1415, 370] width 18 height 18
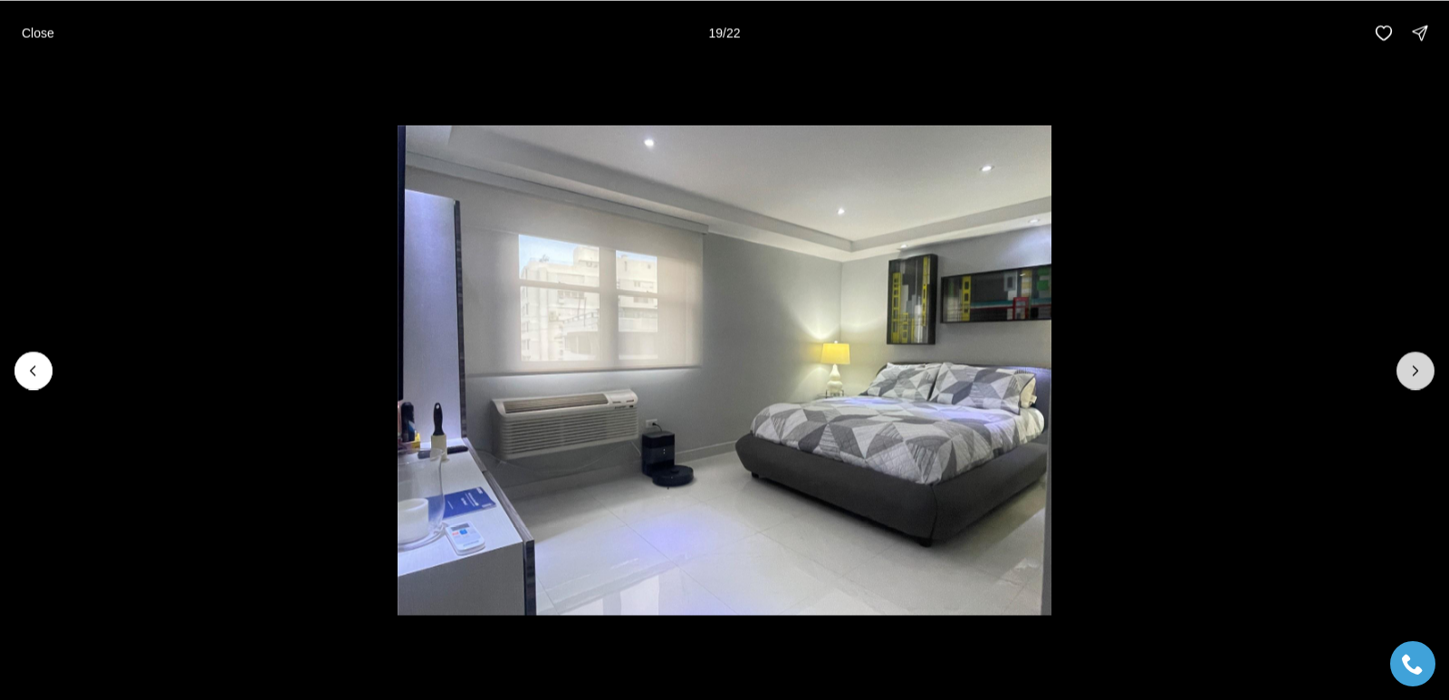
click at [1415, 370] on icon "Next slide" at bounding box center [1415, 370] width 18 height 18
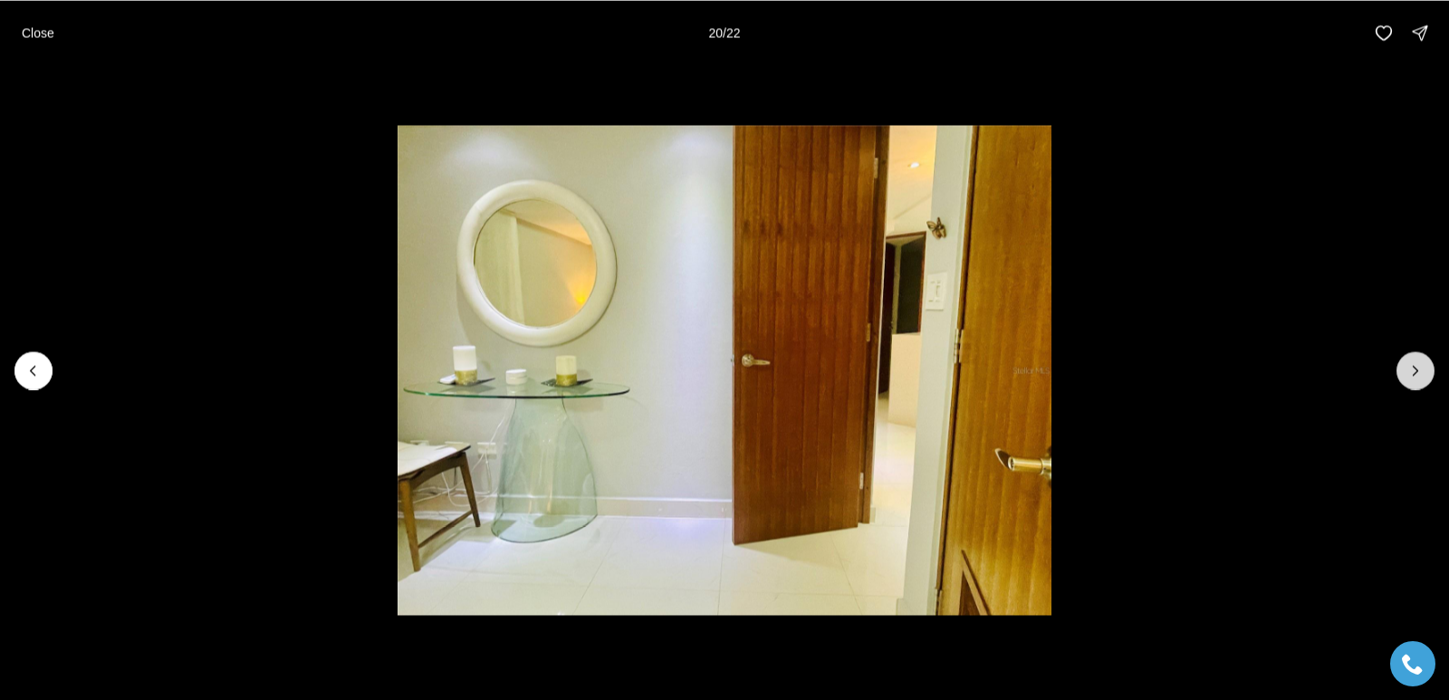
click at [1415, 370] on icon "Next slide" at bounding box center [1415, 370] width 18 height 18
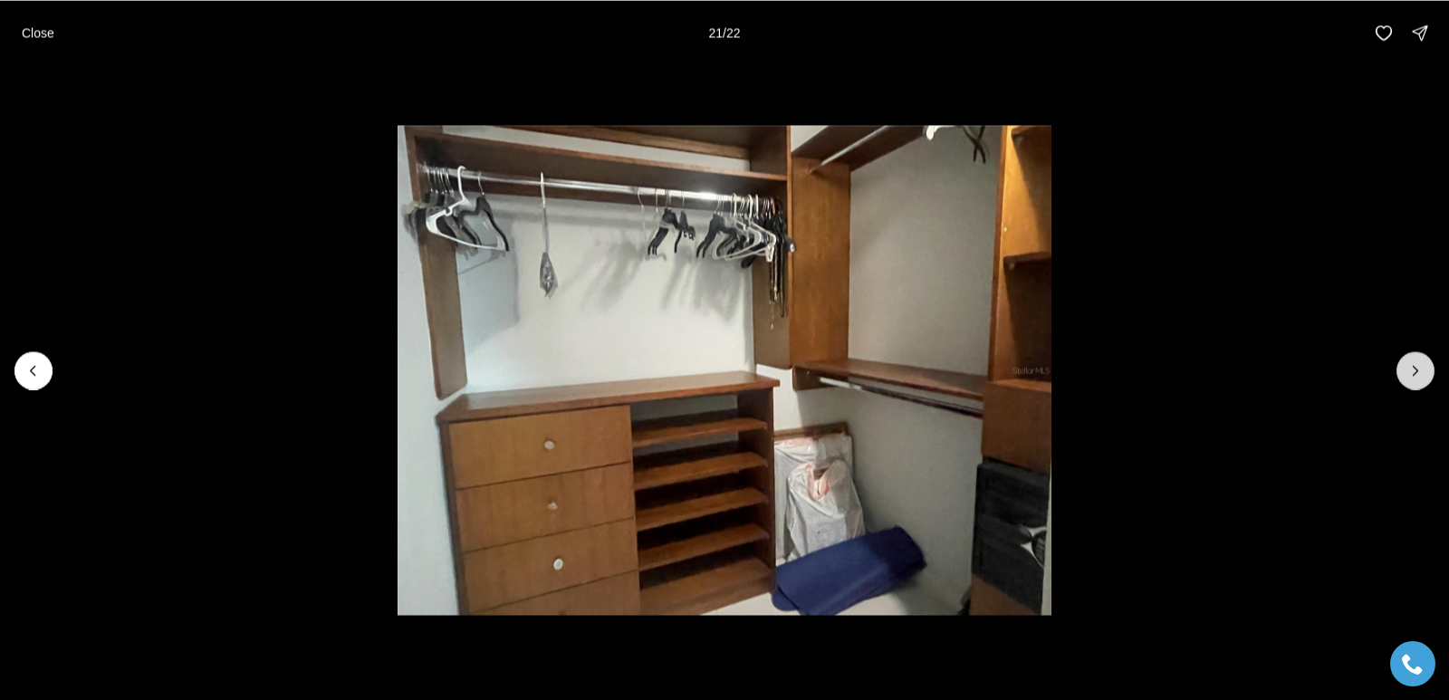
click at [1417, 370] on icon "Next slide" at bounding box center [1416, 370] width 5 height 9
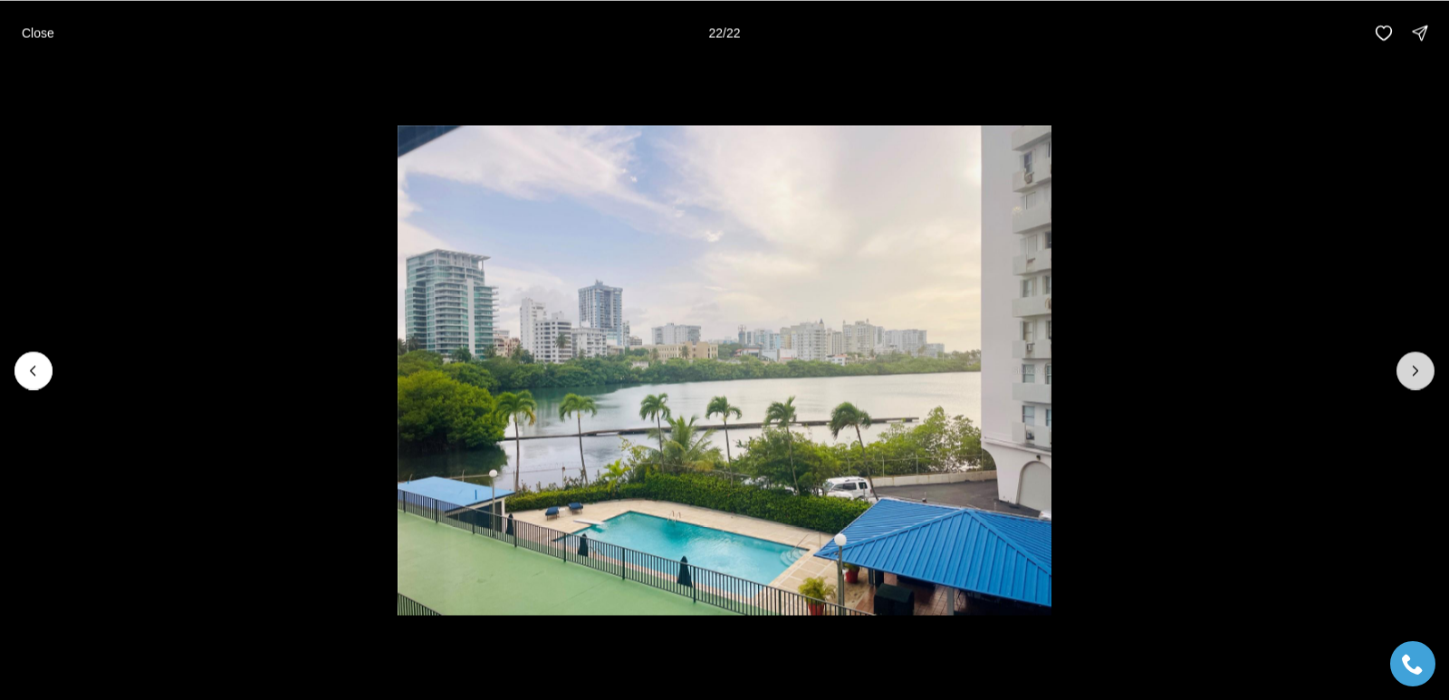
click at [1418, 370] on div at bounding box center [1415, 370] width 38 height 38
click at [48, 26] on p "Close" at bounding box center [38, 32] width 33 height 14
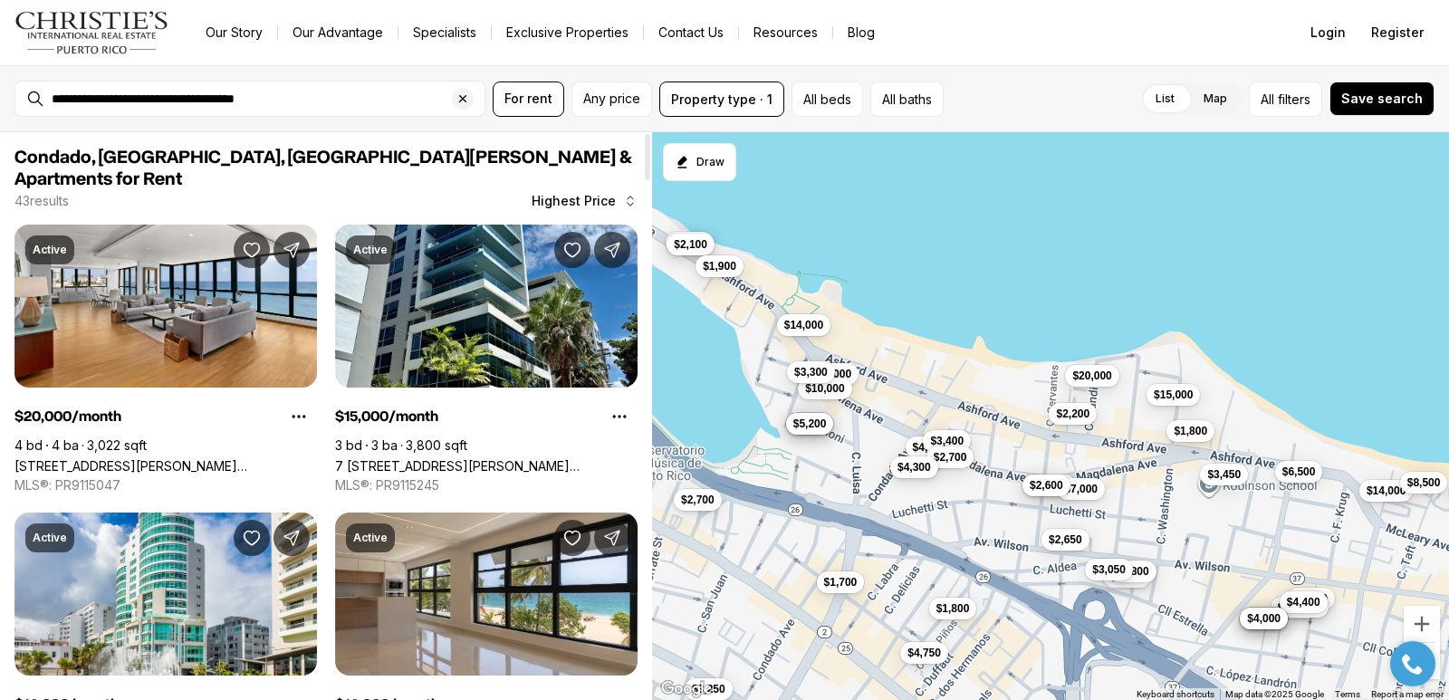
click at [916, 467] on span "$4,300" at bounding box center [914, 467] width 34 height 14
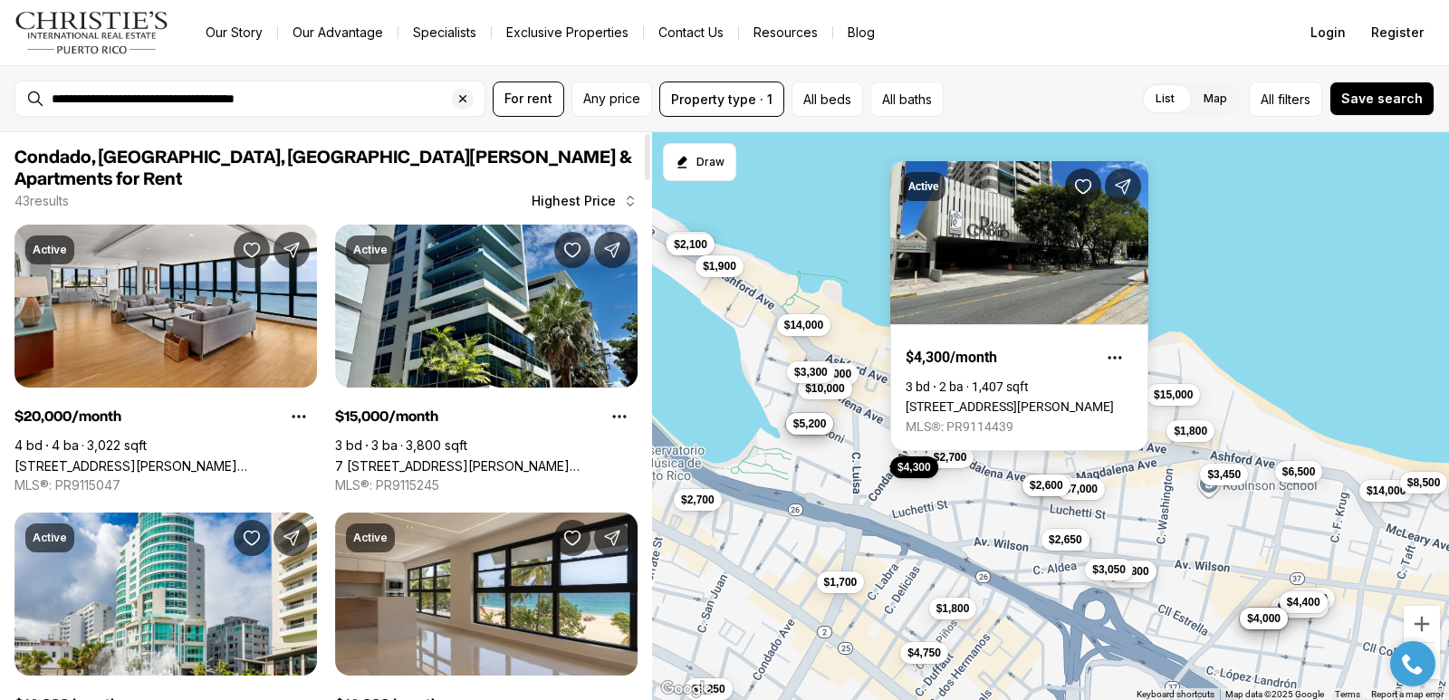
click at [865, 199] on div "$20,000 $15,000 $14,000 $14,000 $12,000 $11,000 $10,000 $8,500 $7,200 $7,000 $7…" at bounding box center [1050, 416] width 797 height 569
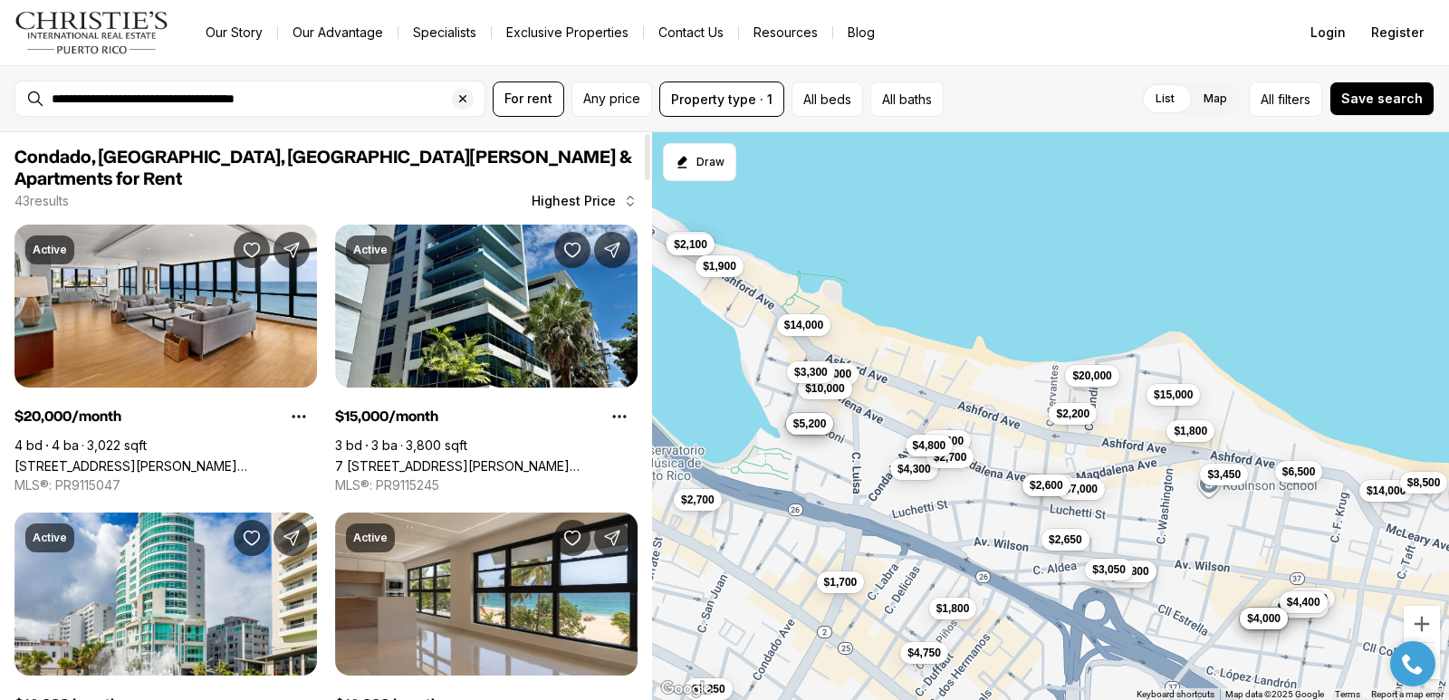
click at [914, 442] on span "$4,800" at bounding box center [930, 445] width 34 height 14
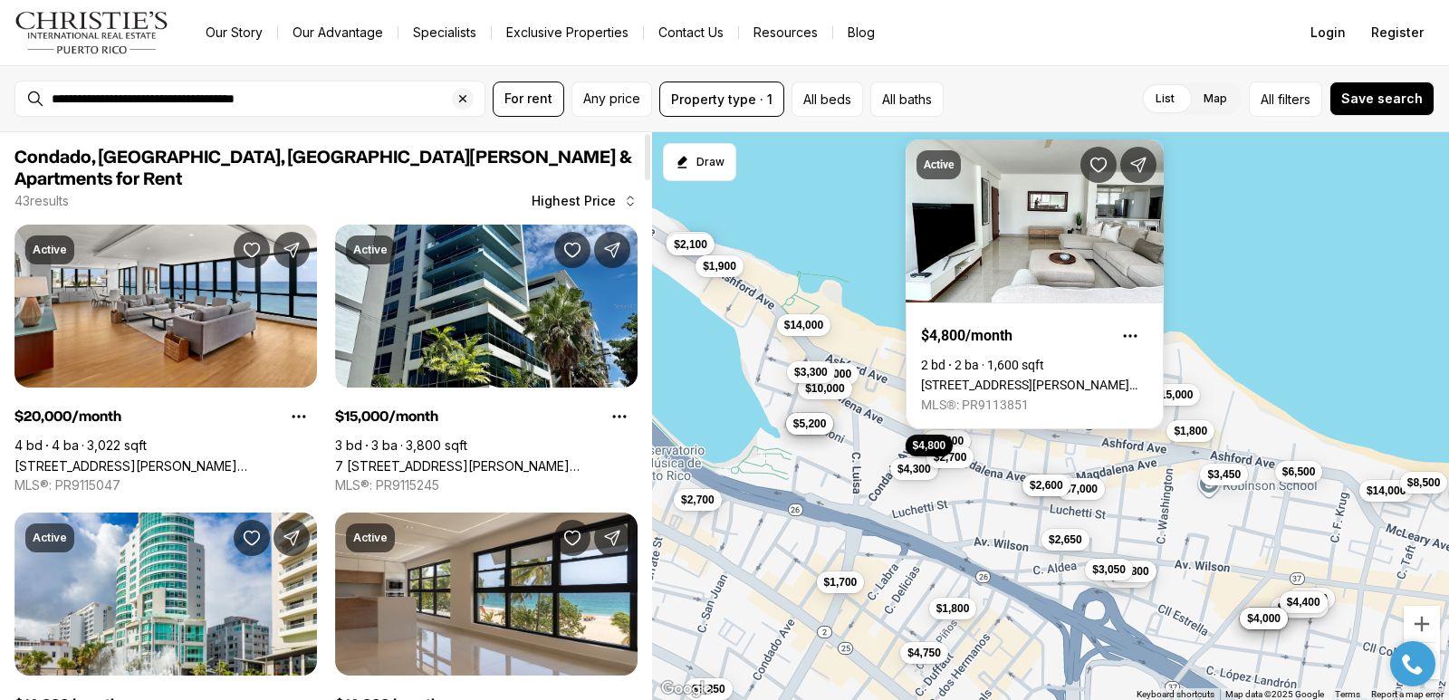
click at [1039, 378] on link "[STREET_ADDRESS][PERSON_NAME][PERSON_NAME]" at bounding box center [1034, 385] width 227 height 14
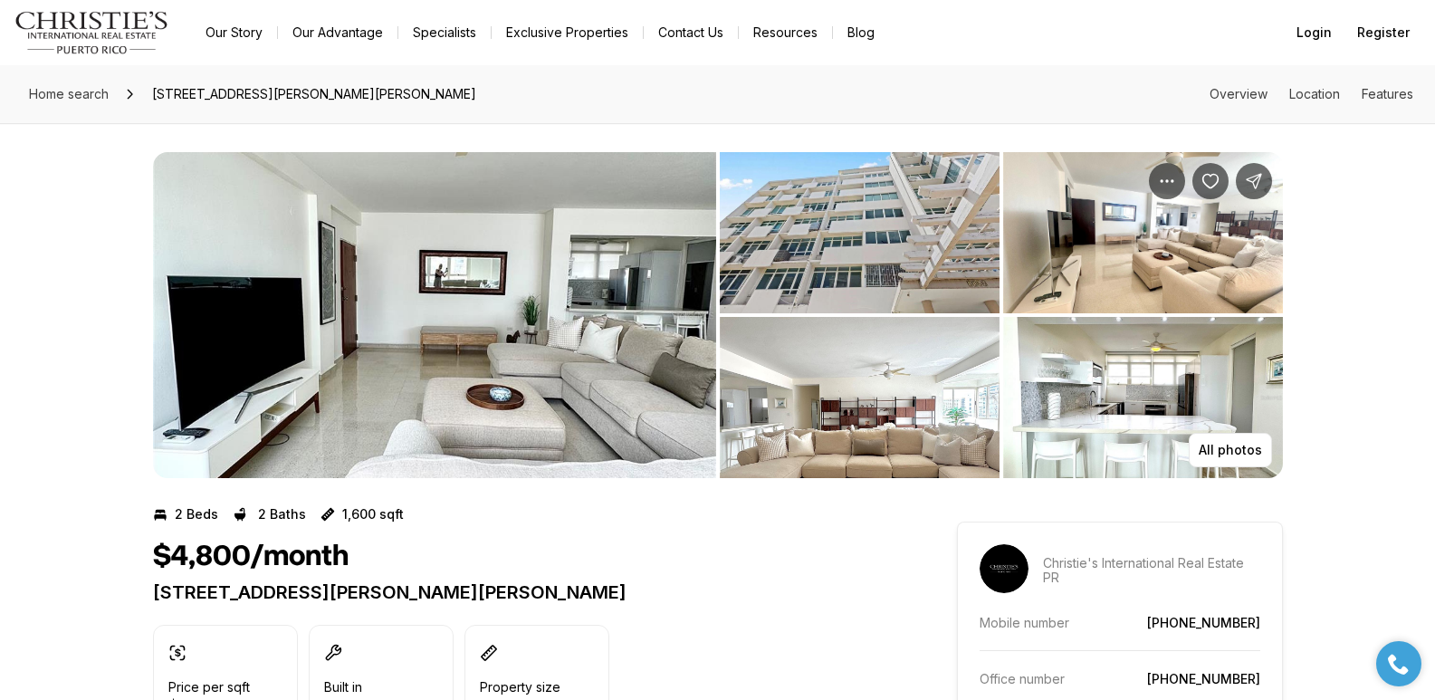
click at [887, 205] on img "View image gallery" at bounding box center [860, 232] width 280 height 161
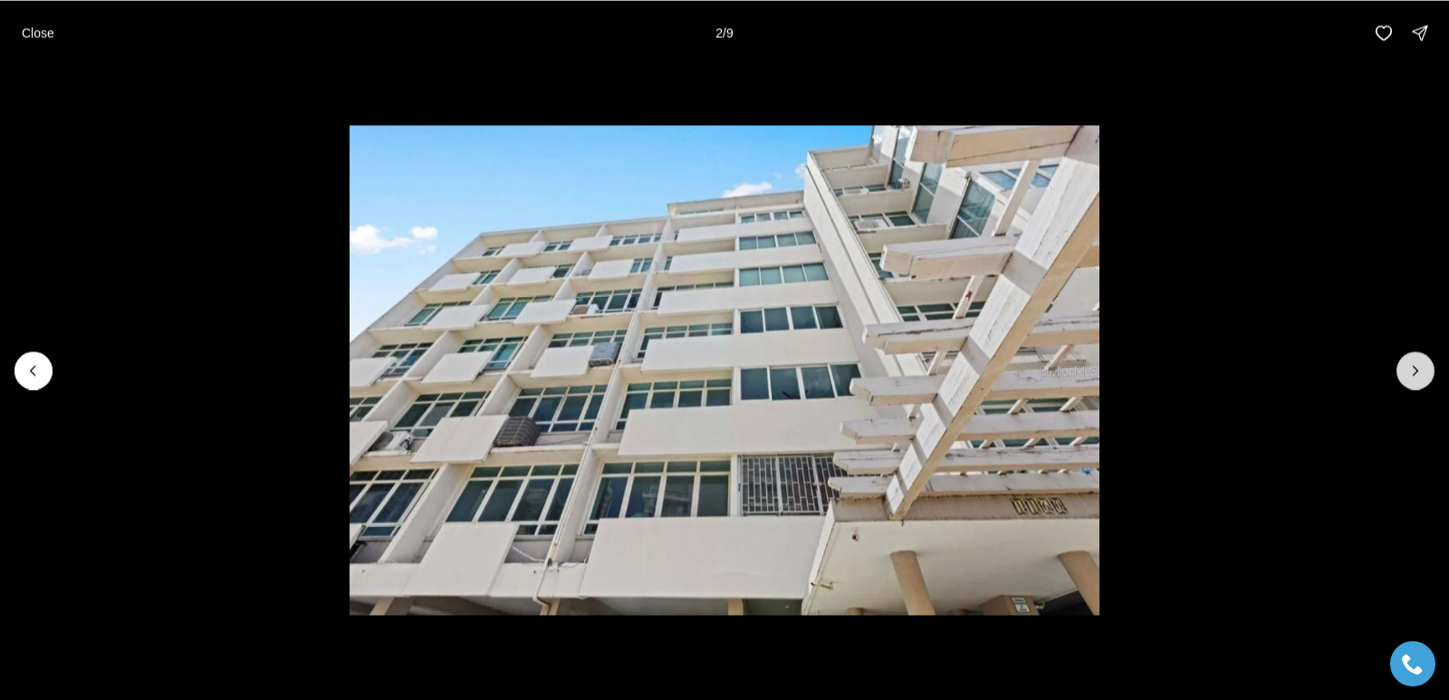
click at [1420, 372] on icon "Next slide" at bounding box center [1415, 370] width 18 height 18
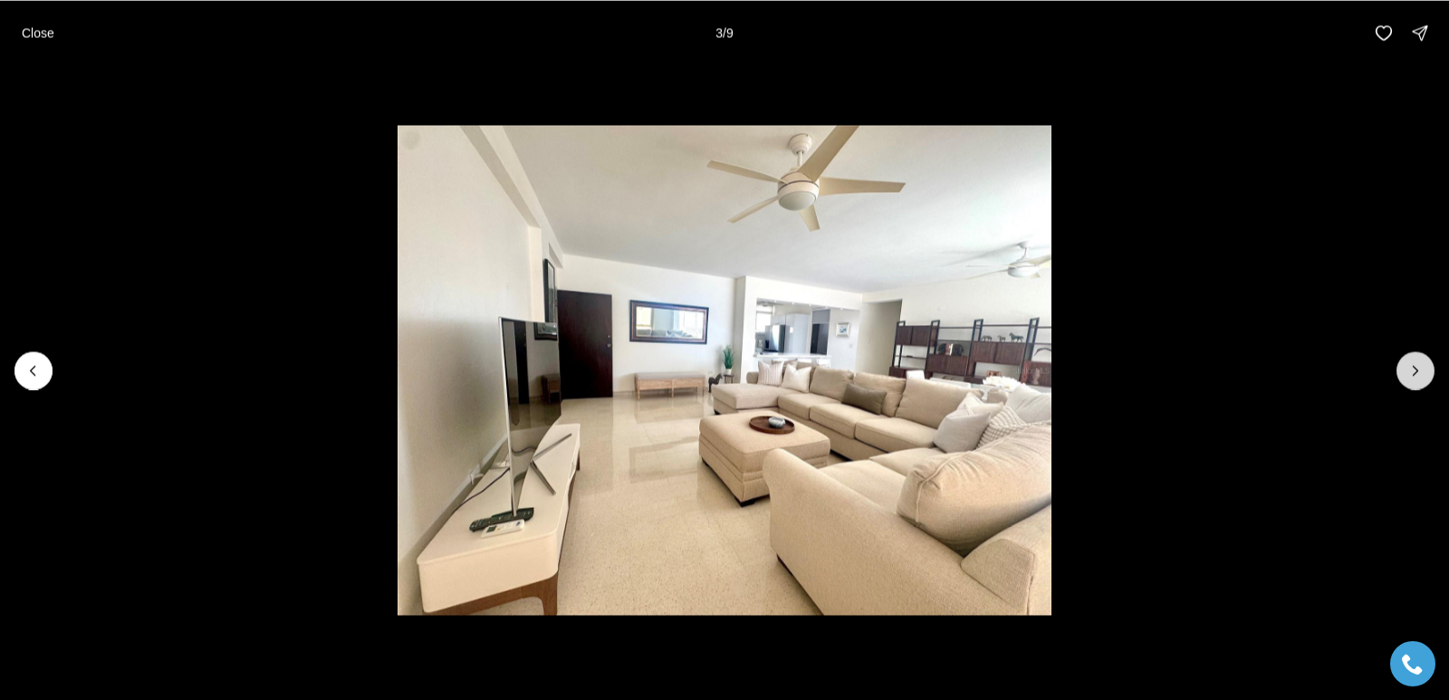
click at [1420, 372] on icon "Next slide" at bounding box center [1415, 370] width 18 height 18
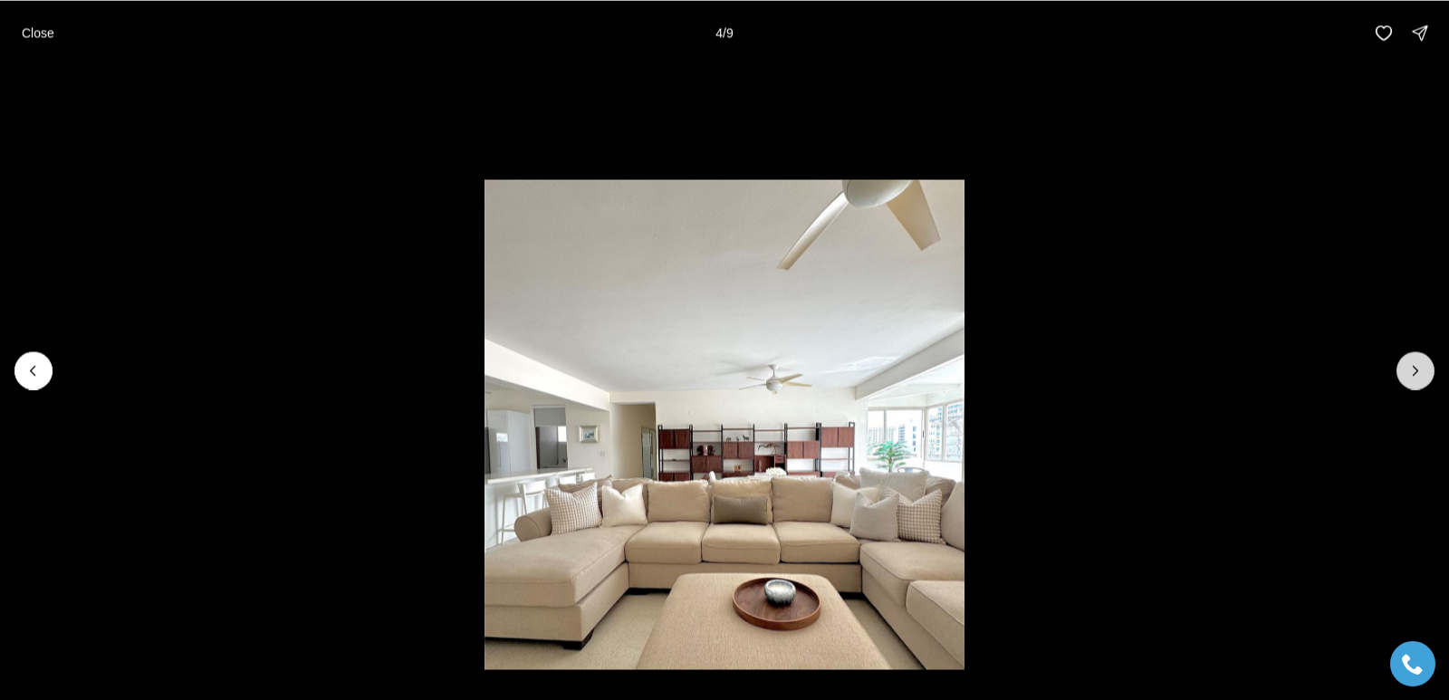
click at [1415, 369] on icon "Next slide" at bounding box center [1415, 370] width 18 height 18
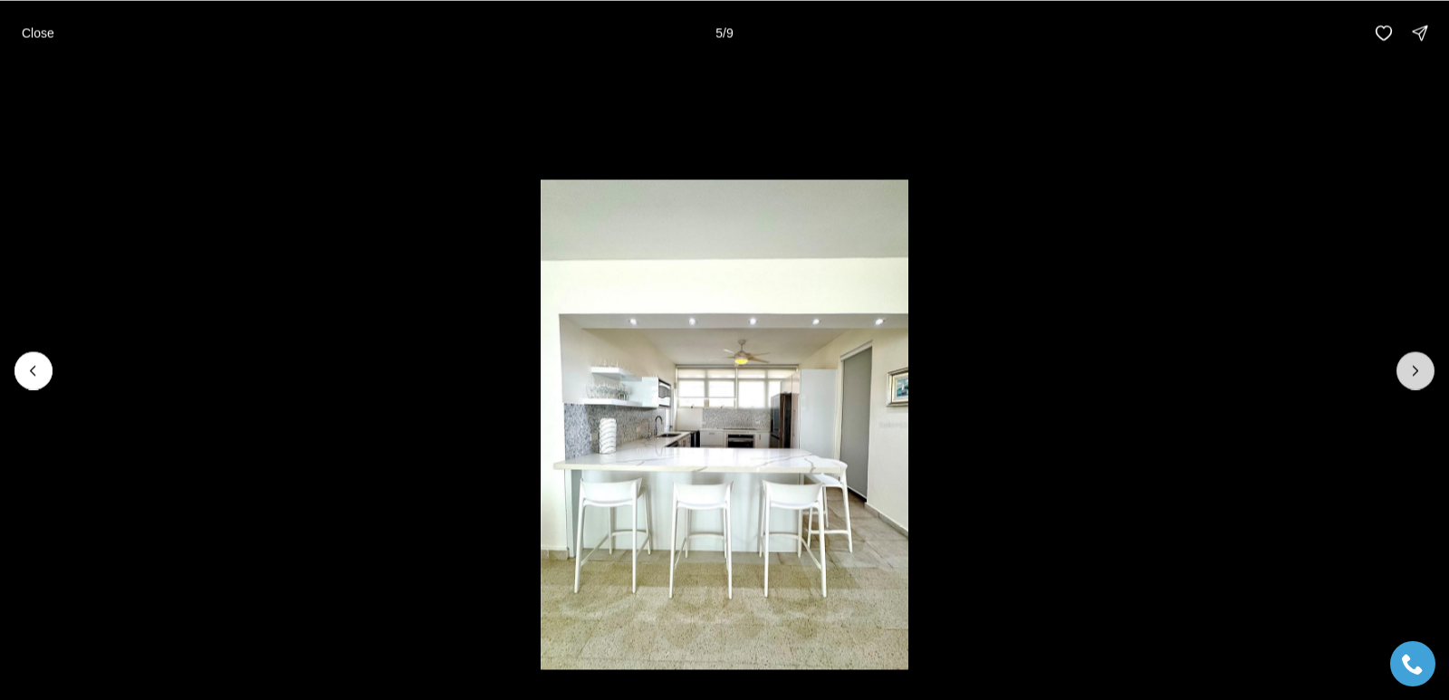
click at [1410, 369] on icon "Next slide" at bounding box center [1415, 370] width 18 height 18
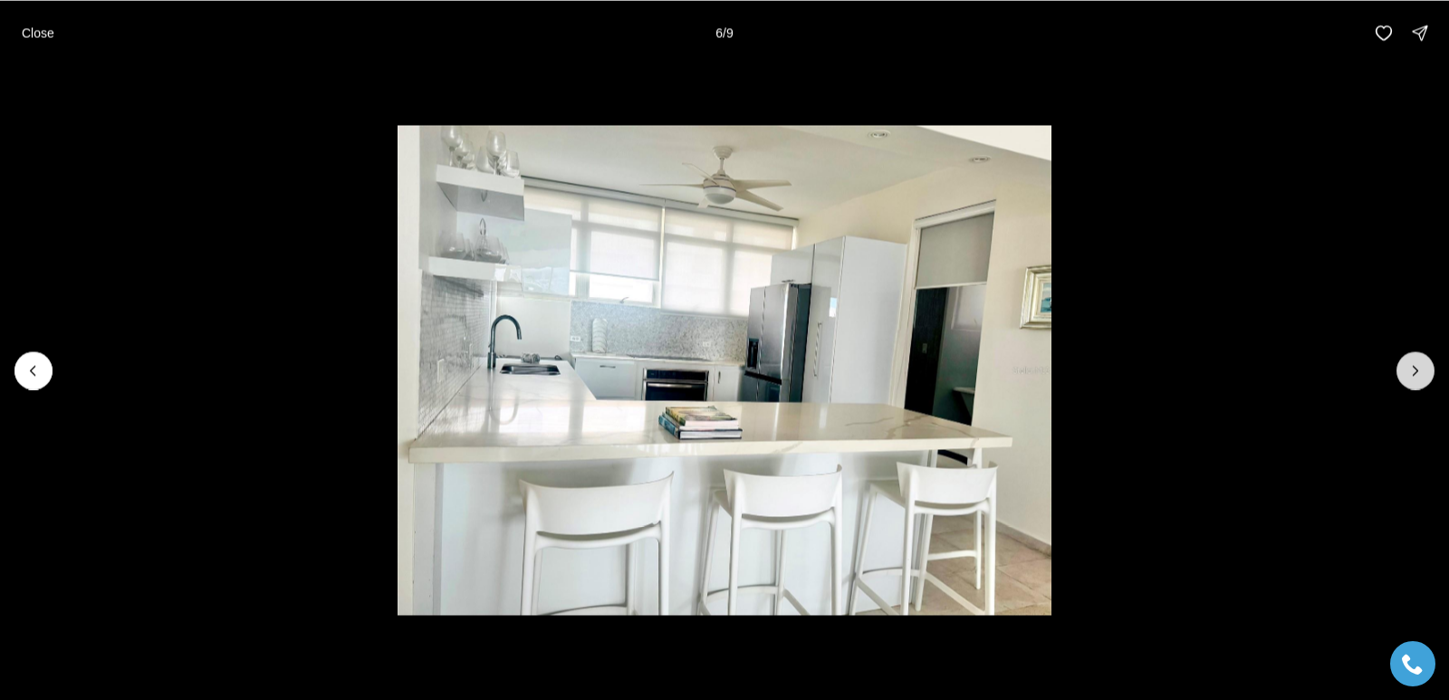
click at [1410, 369] on icon "Next slide" at bounding box center [1415, 370] width 18 height 18
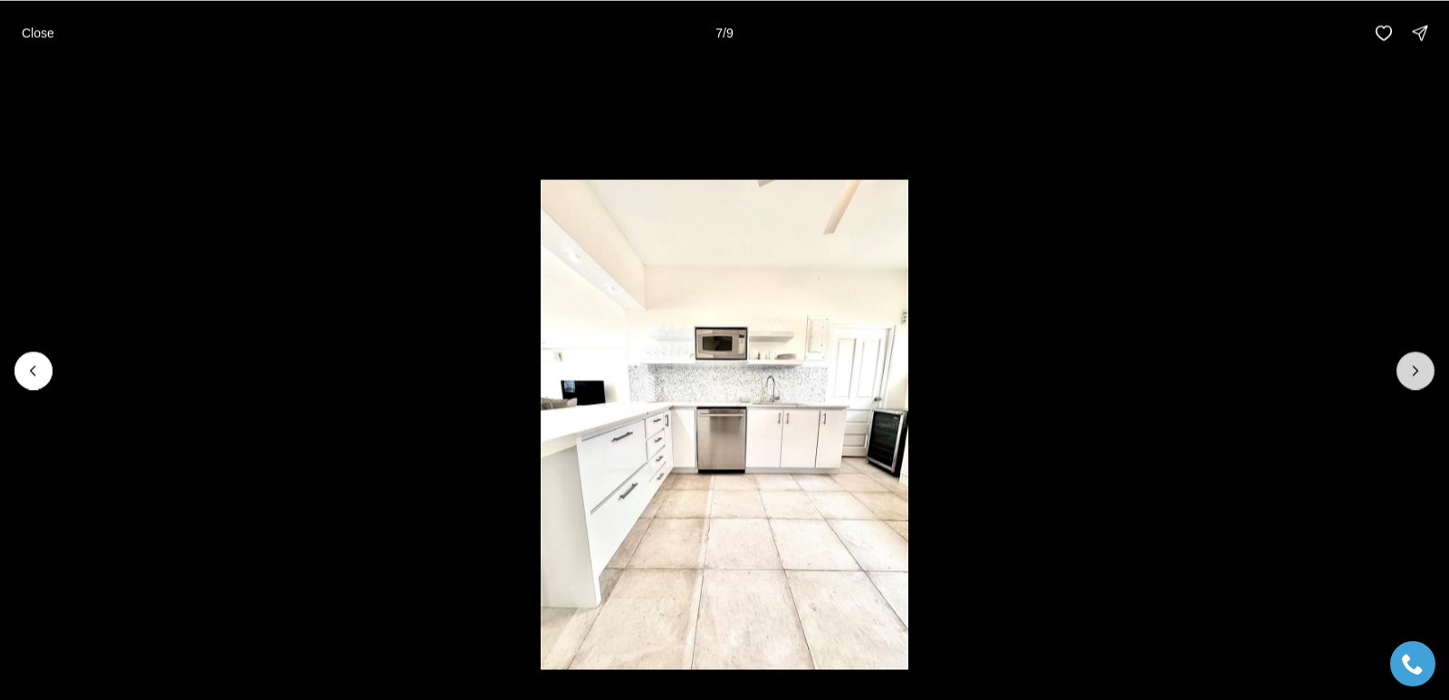
click at [1405, 365] on button "Next slide" at bounding box center [1415, 370] width 38 height 38
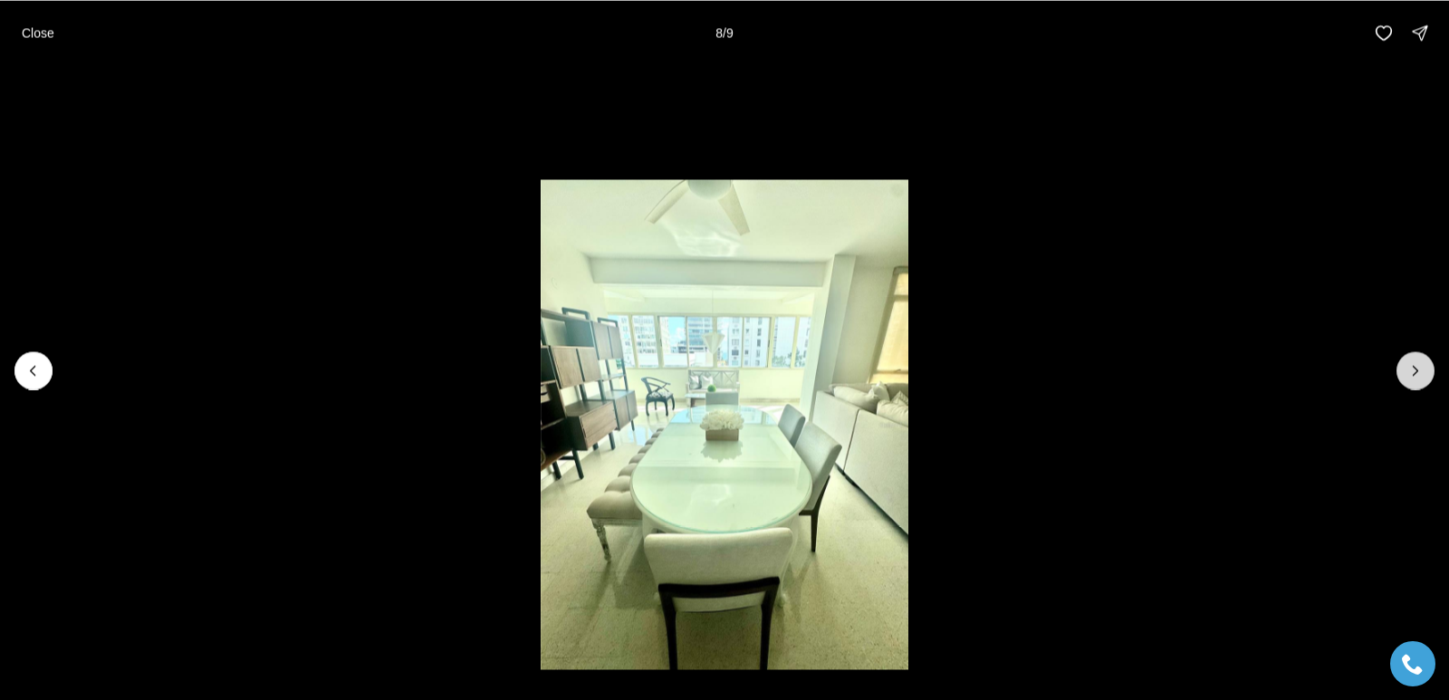
click at [1404, 365] on button "Next slide" at bounding box center [1415, 370] width 38 height 38
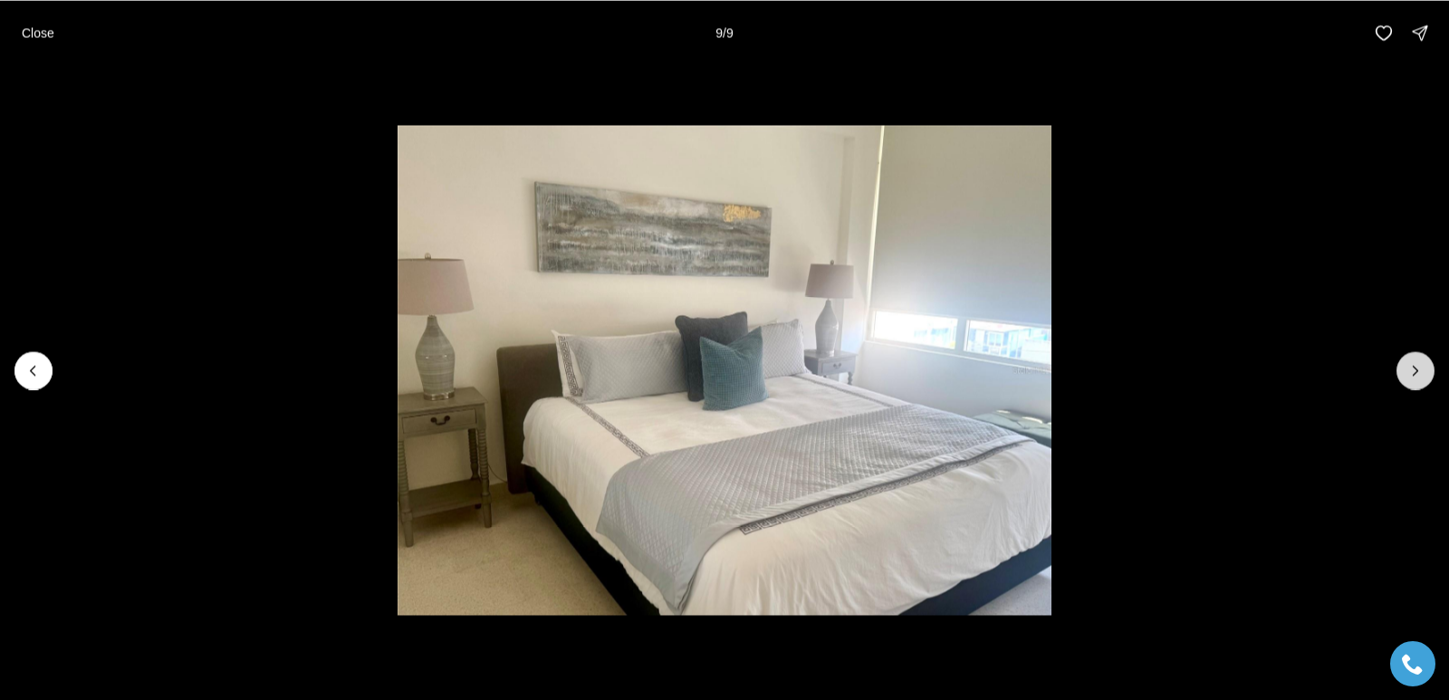
click at [1404, 365] on div at bounding box center [1415, 370] width 38 height 38
click at [1407, 369] on div at bounding box center [1415, 370] width 38 height 38
click at [1409, 369] on div at bounding box center [1415, 370] width 38 height 38
click at [37, 381] on button "Previous slide" at bounding box center [33, 370] width 38 height 38
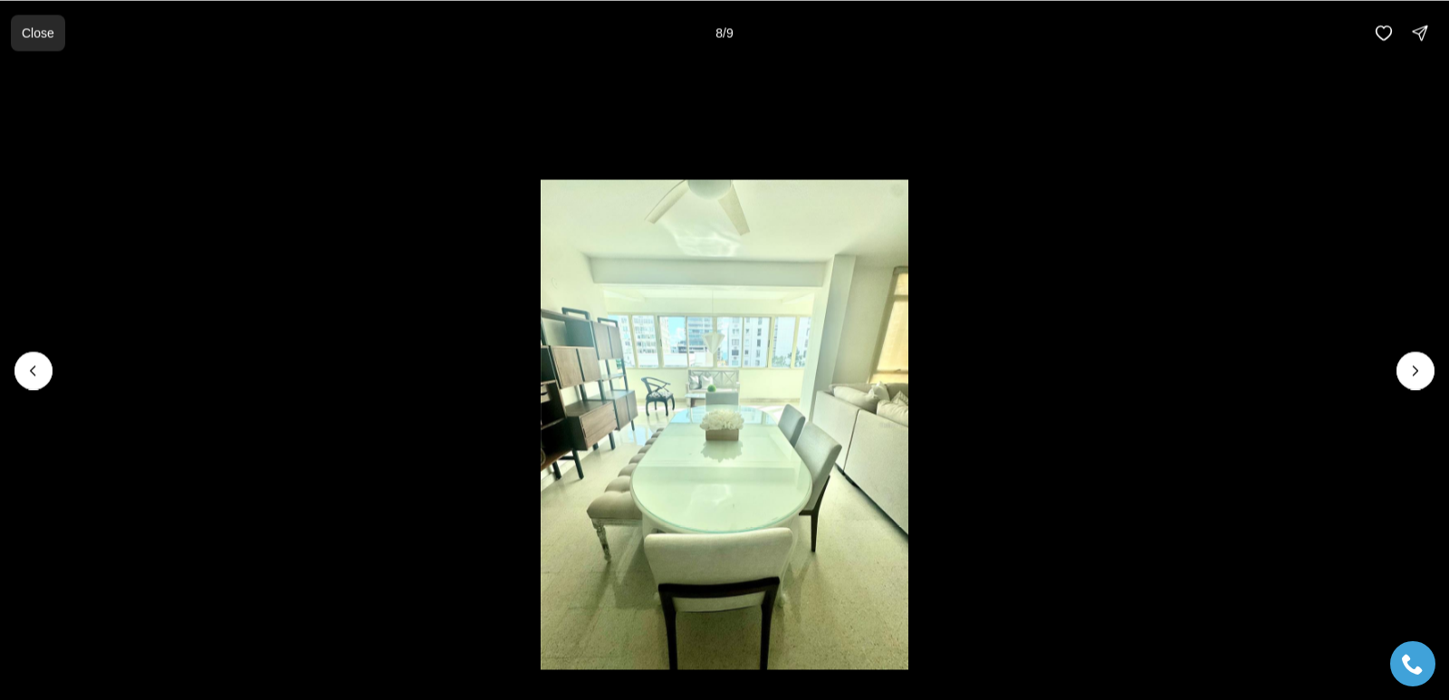
click at [43, 33] on p "Close" at bounding box center [38, 32] width 33 height 14
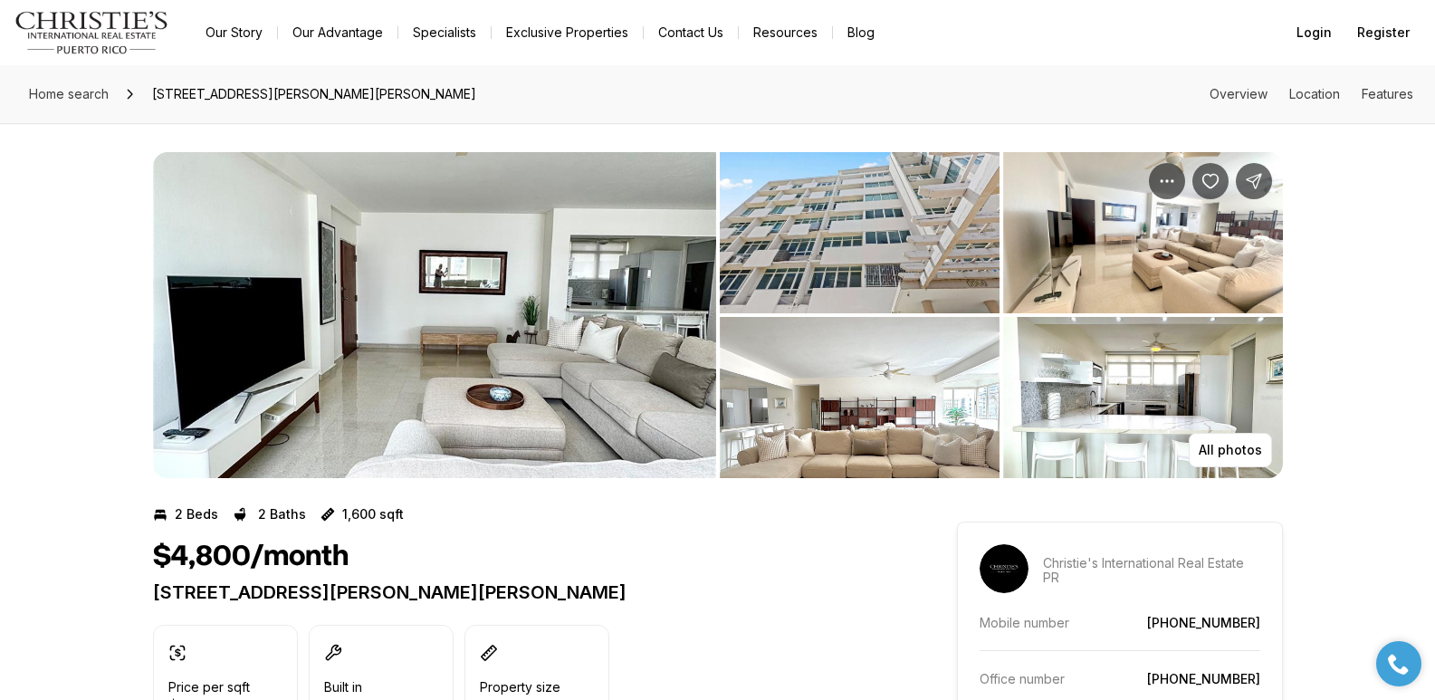
click at [481, 284] on img "View image gallery" at bounding box center [434, 315] width 563 height 326
